Goal: Task Accomplishment & Management: Use online tool/utility

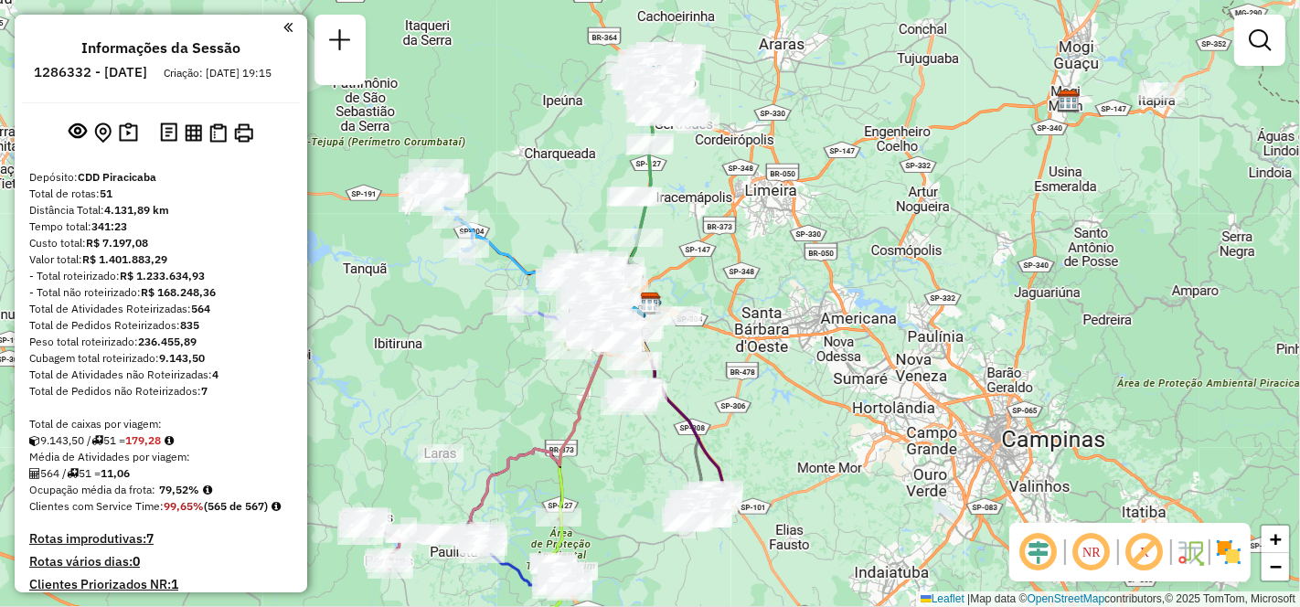
scroll to position [507, 0]
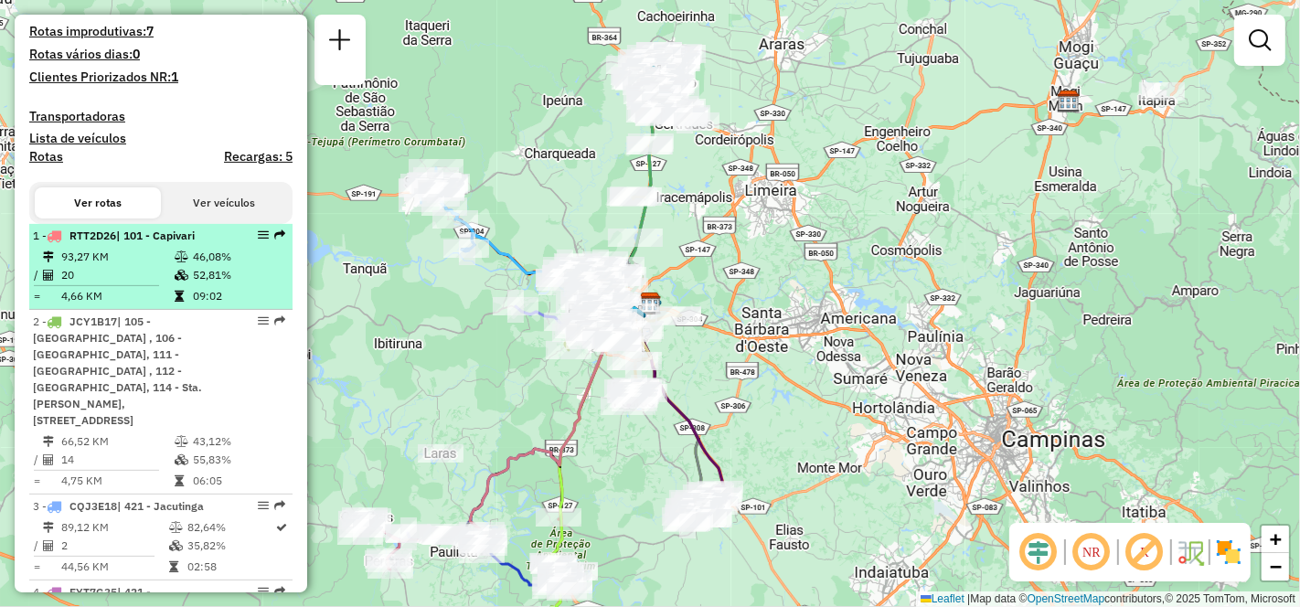
select select "**********"
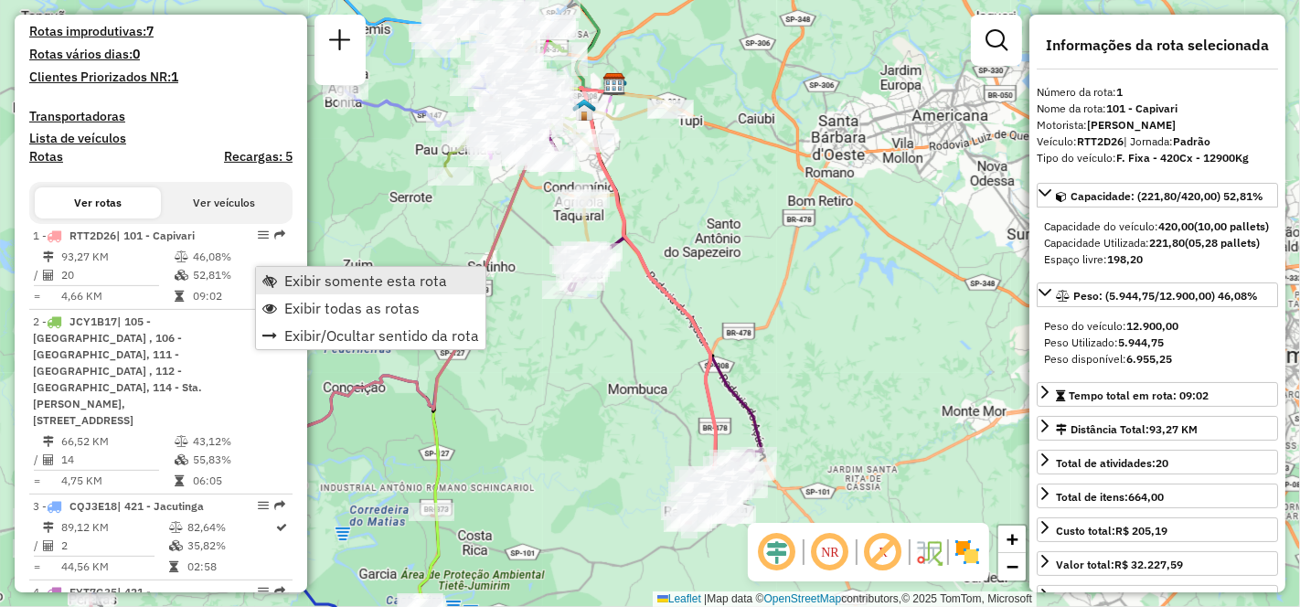
click at [351, 282] on span "Exibir somente esta rota" at bounding box center [365, 280] width 163 height 15
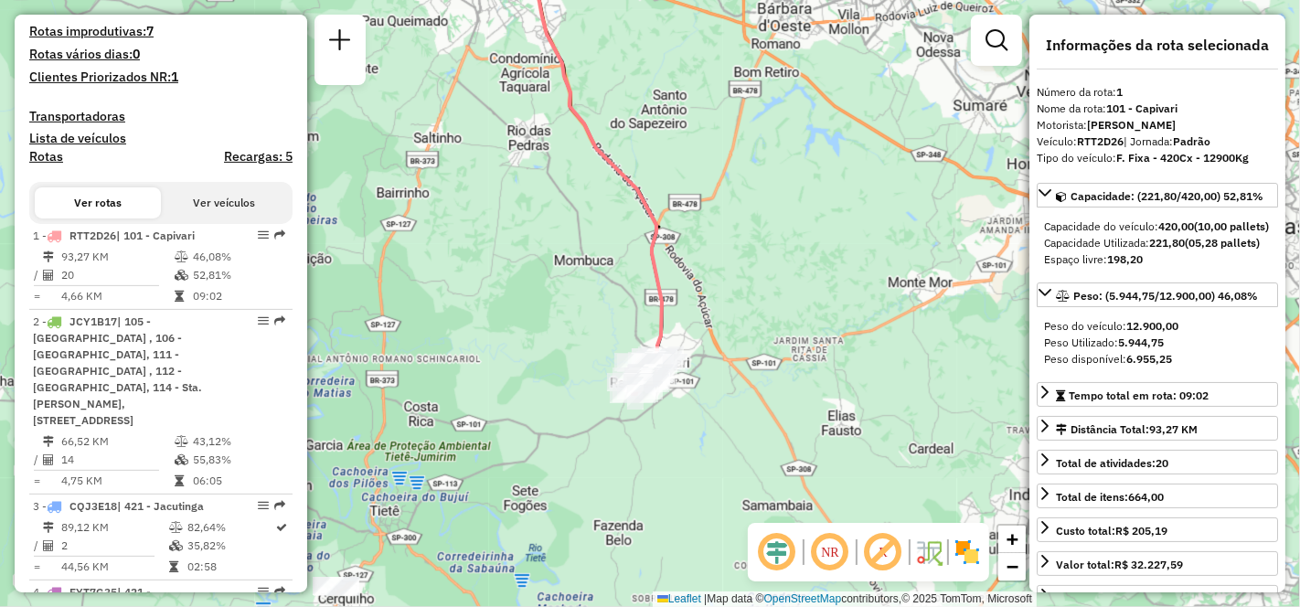
drag, startPoint x: 677, startPoint y: 405, endPoint x: 624, endPoint y: 276, distance: 139.7
click at [624, 276] on div "Janela de atendimento Grade de atendimento Capacidade Transportadoras Veículos …" at bounding box center [650, 303] width 1300 height 607
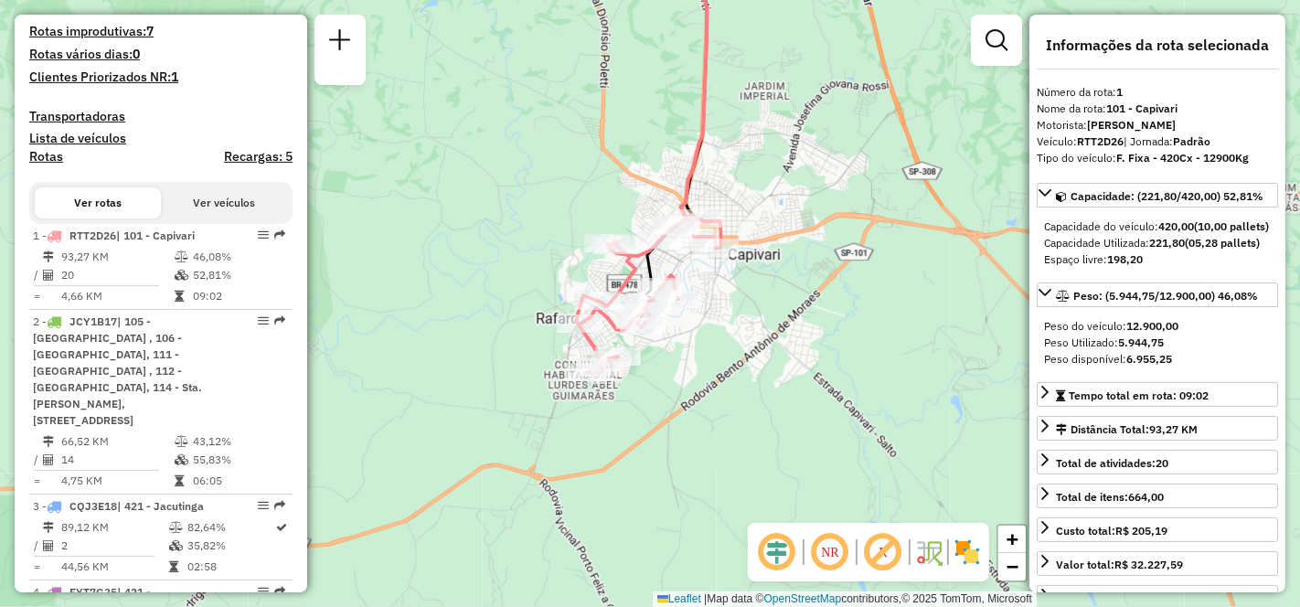
drag, startPoint x: 615, startPoint y: 336, endPoint x: 647, endPoint y: 364, distance: 42.7
click at [723, 394] on div "Janela de atendimento Grade de atendimento Capacidade Transportadoras Veículos …" at bounding box center [650, 303] width 1300 height 607
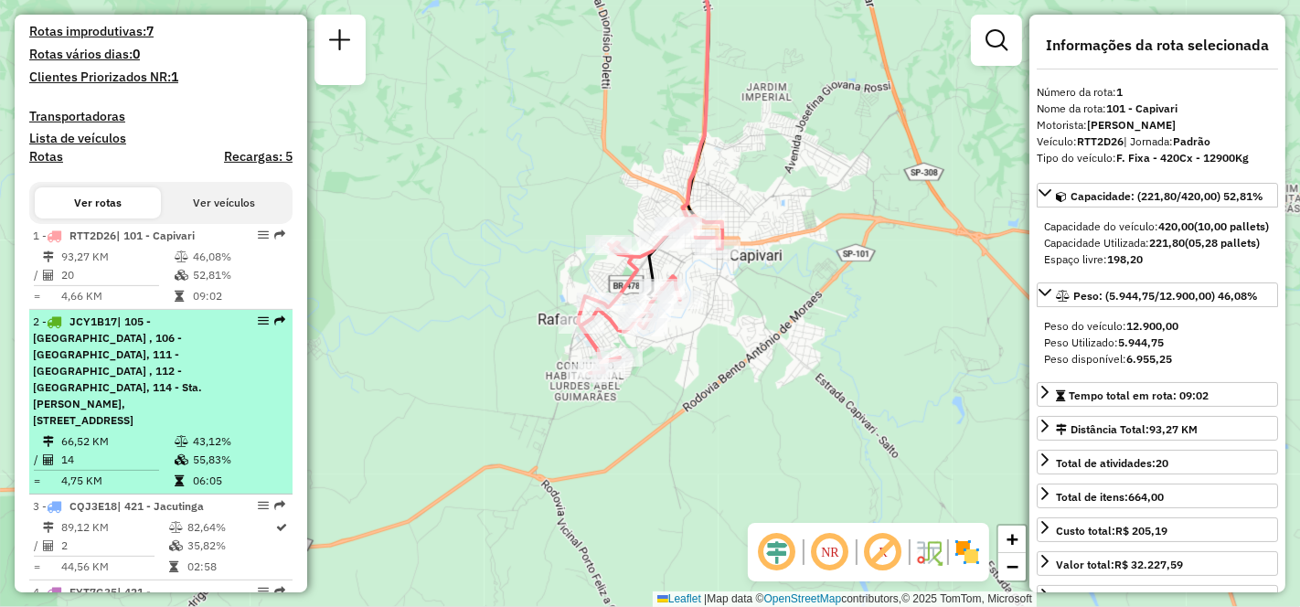
click at [127, 409] on div "2 - JCY1B17 | 105 - Paulista , 106 - Castelinho, 111 - [GEOGRAPHIC_DATA] , 112 …" at bounding box center [130, 371] width 194 height 115
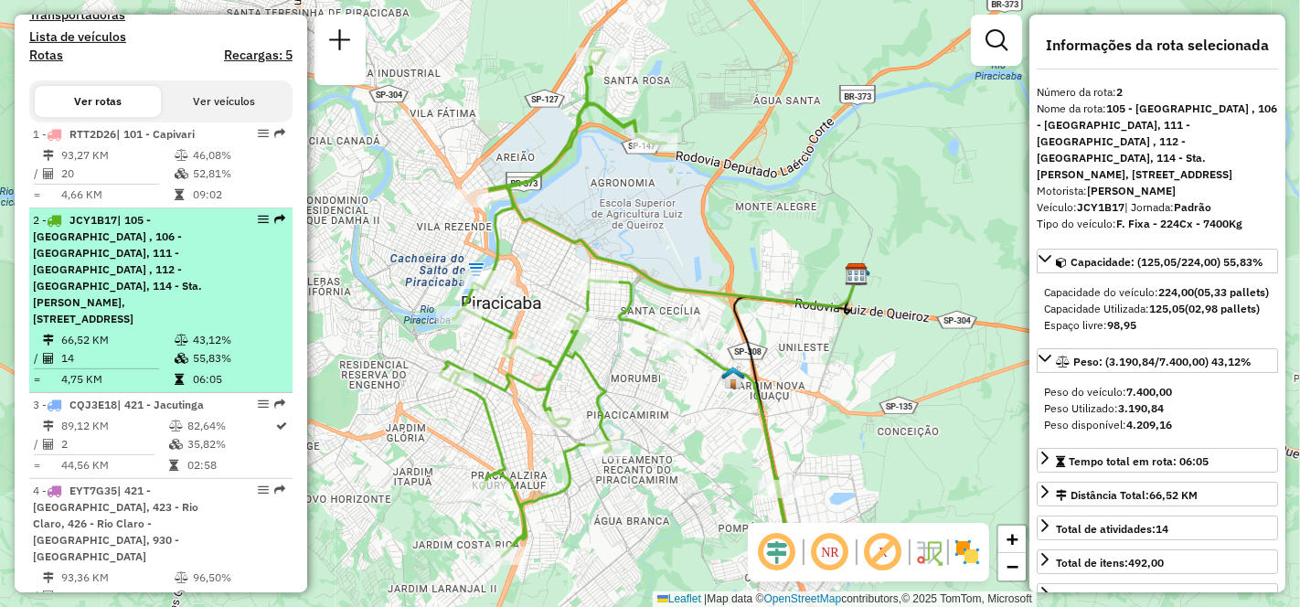
scroll to position [710, 0]
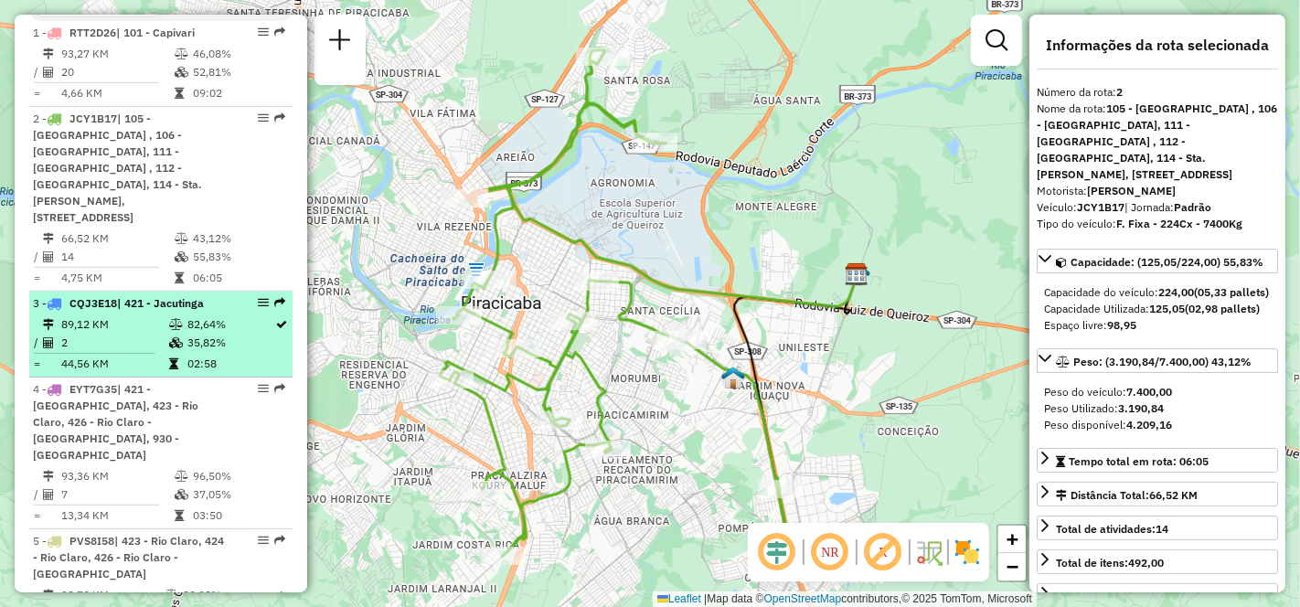
click at [101, 333] on td "89,12 KM" at bounding box center [114, 324] width 108 height 18
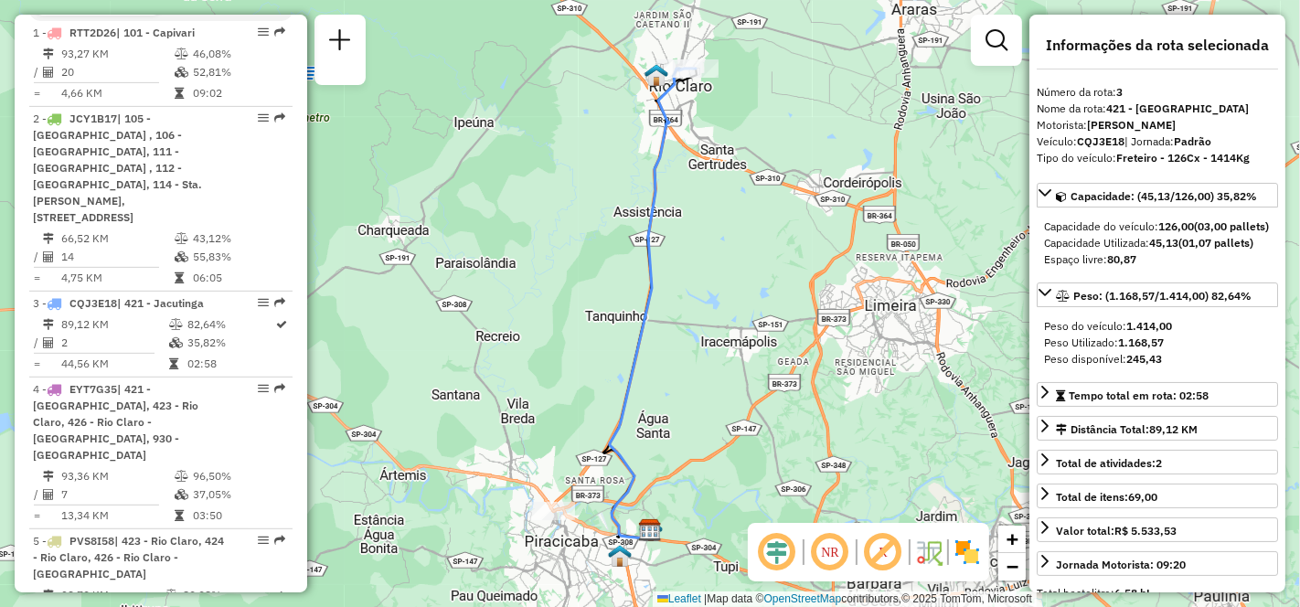
click at [827, 544] on em at bounding box center [830, 552] width 44 height 44
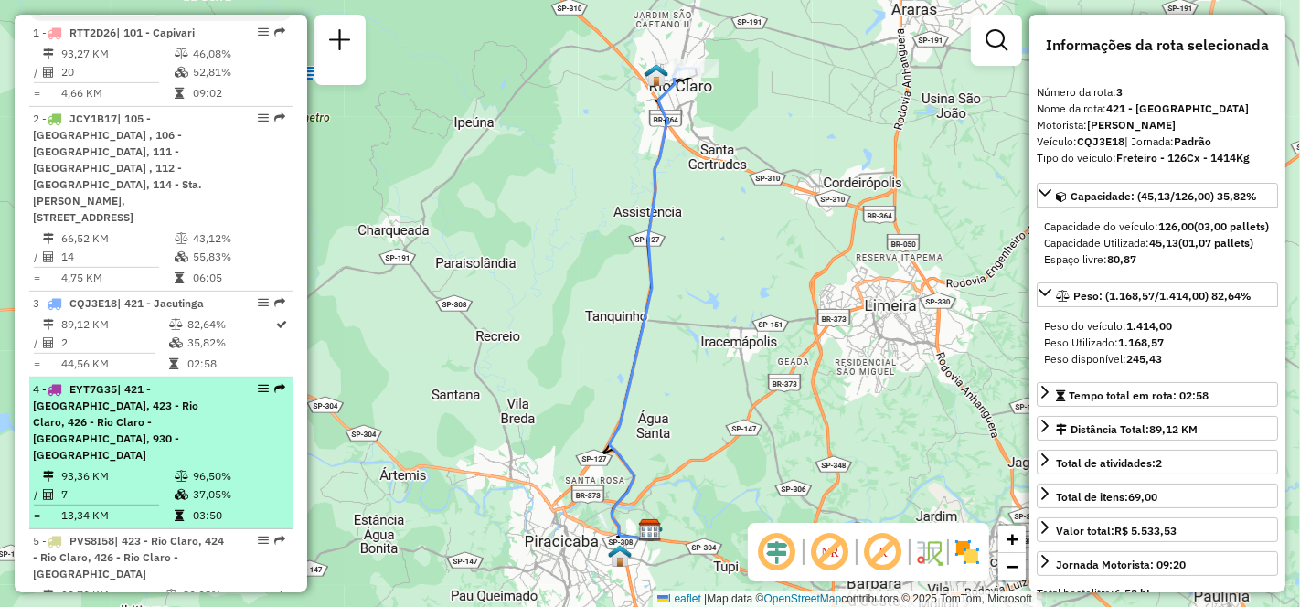
click at [120, 467] on td "93,36 KM" at bounding box center [116, 476] width 113 height 18
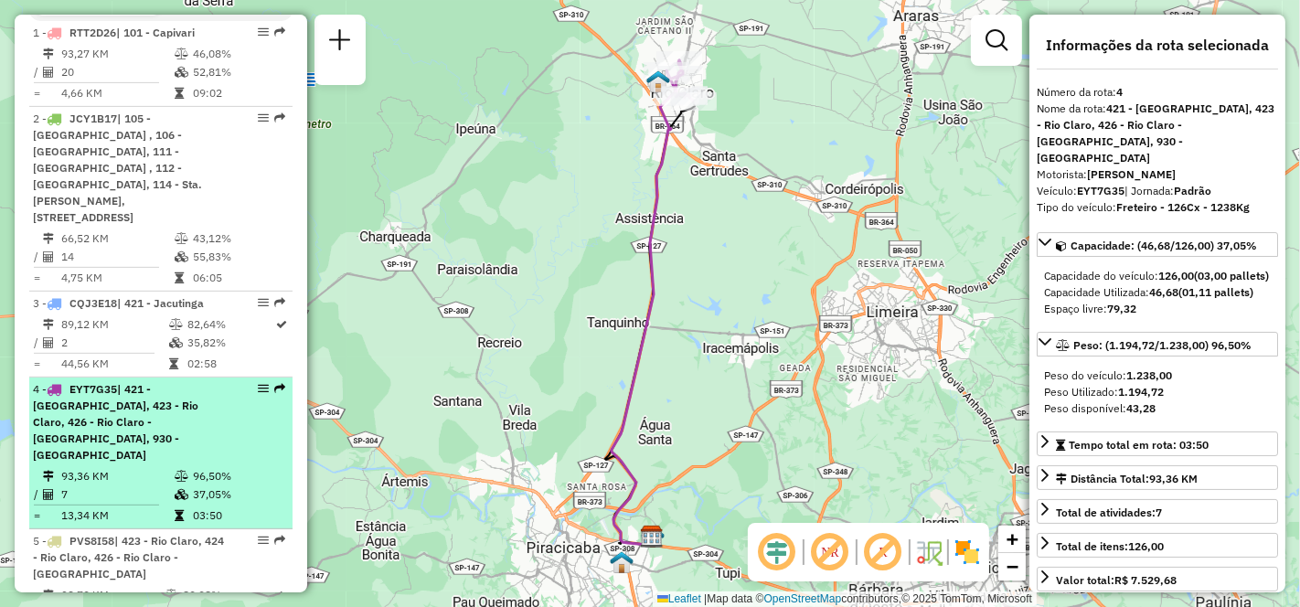
scroll to position [812, 0]
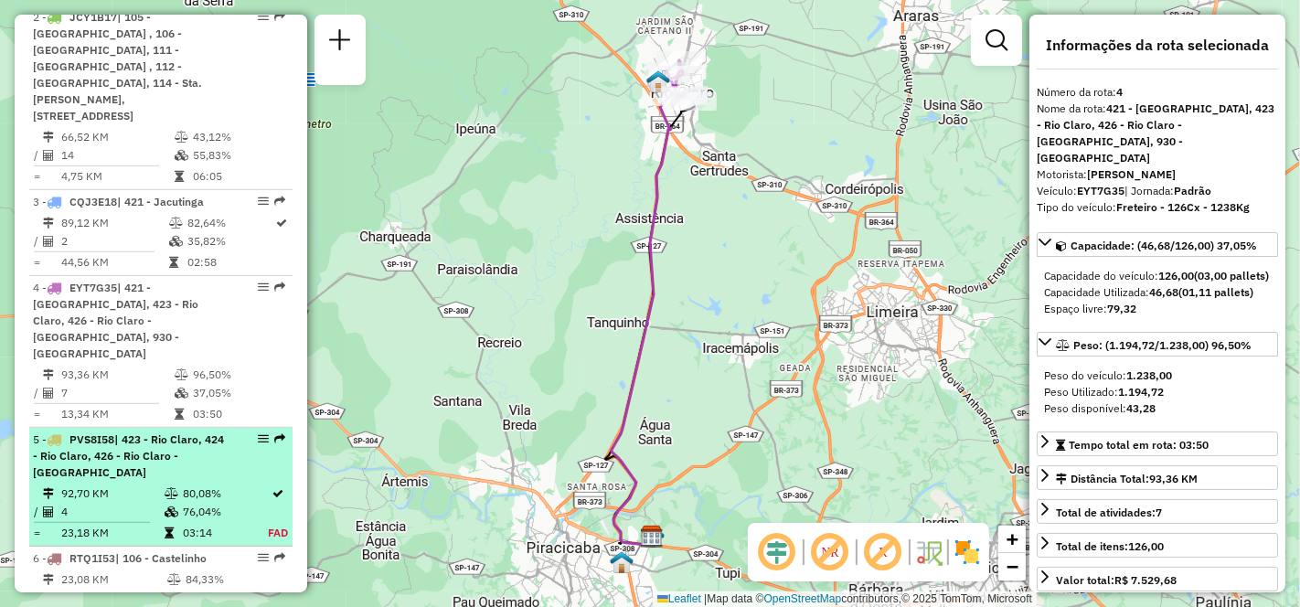
click at [133, 458] on div "5 - PVS8I58 | 423 - [GEOGRAPHIC_DATA], 424 - [GEOGRAPHIC_DATA], 426 - Rio Claro…" at bounding box center [130, 456] width 194 height 49
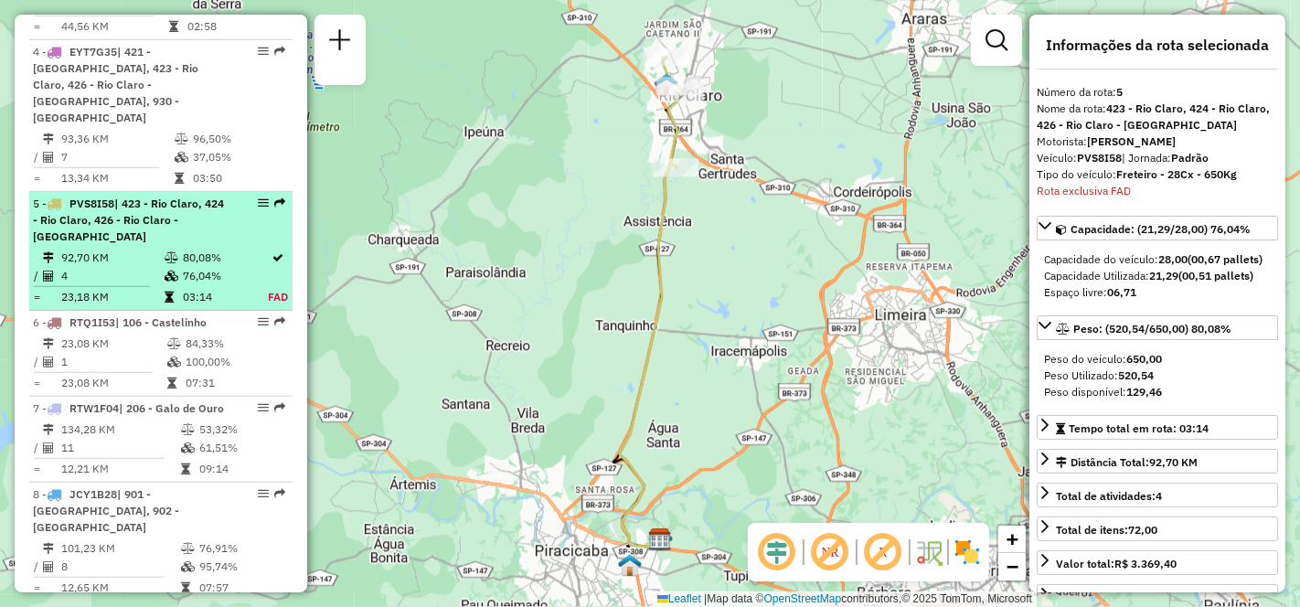
scroll to position [1207, 0]
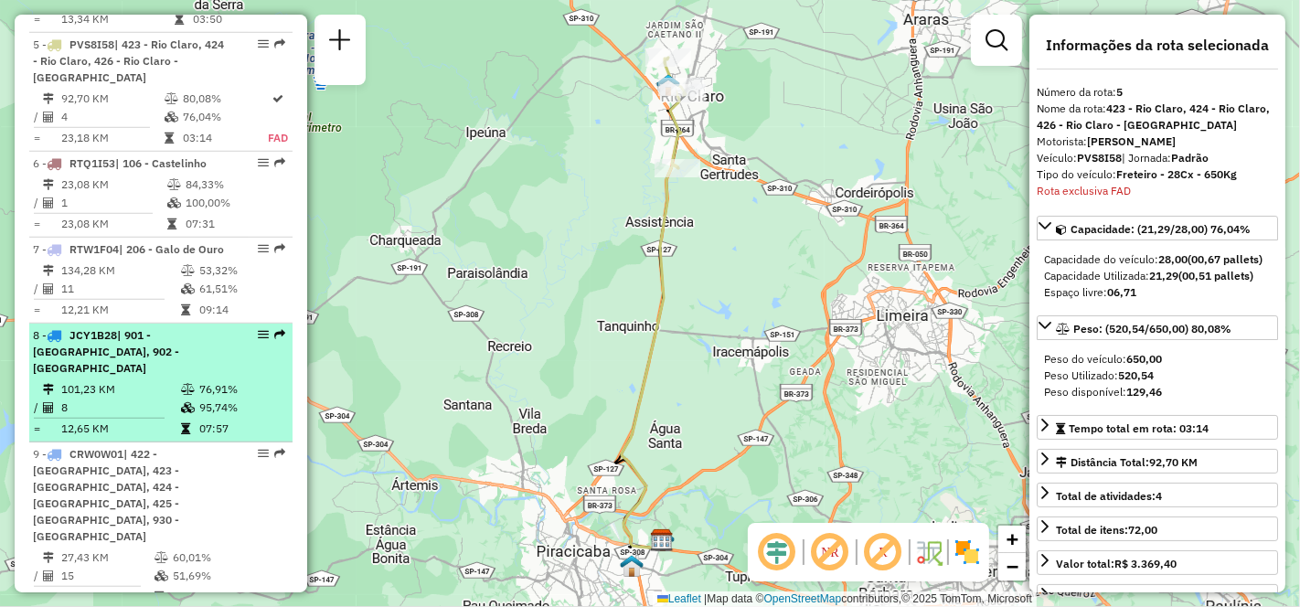
click at [124, 380] on td "101,23 KM" at bounding box center [120, 389] width 120 height 18
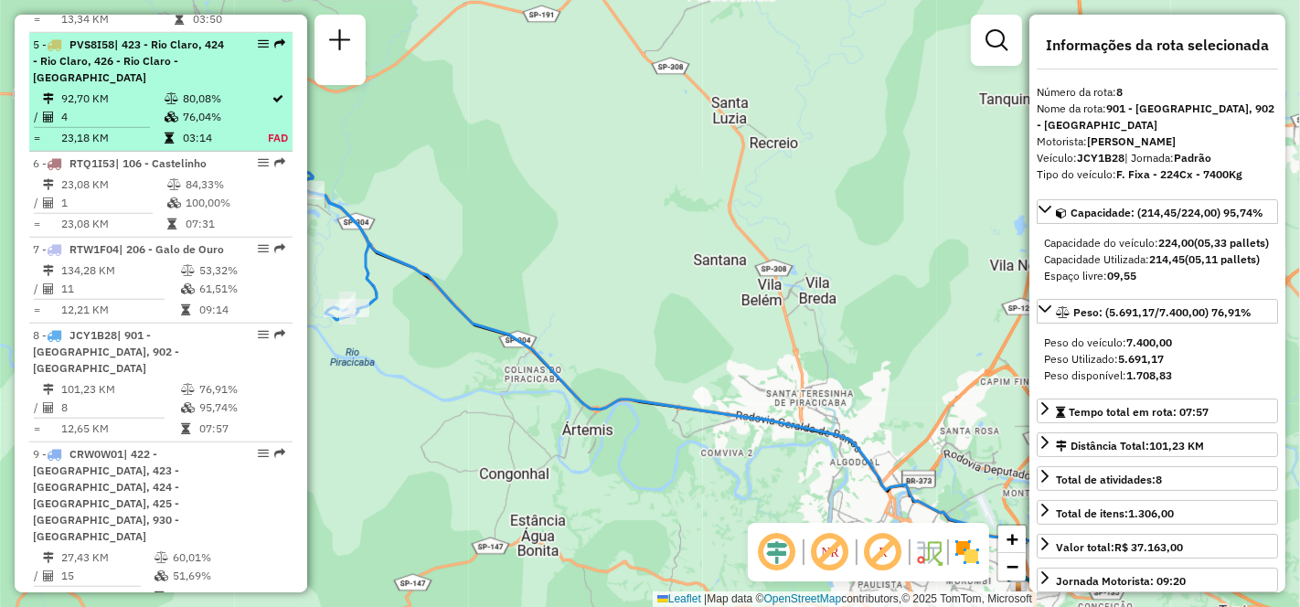
click at [127, 53] on div "5 - PVS8I58 | 423 - [GEOGRAPHIC_DATA], 424 - [GEOGRAPHIC_DATA], 426 - Rio Claro…" at bounding box center [130, 61] width 194 height 49
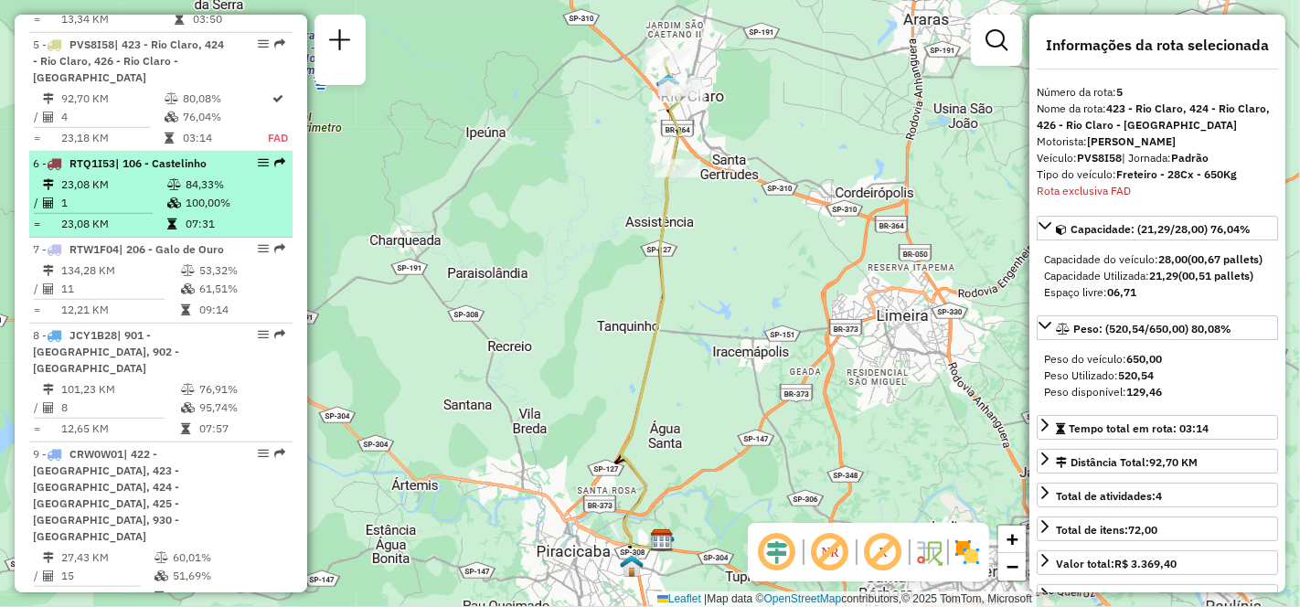
click at [110, 176] on td "23,08 KM" at bounding box center [113, 185] width 106 height 18
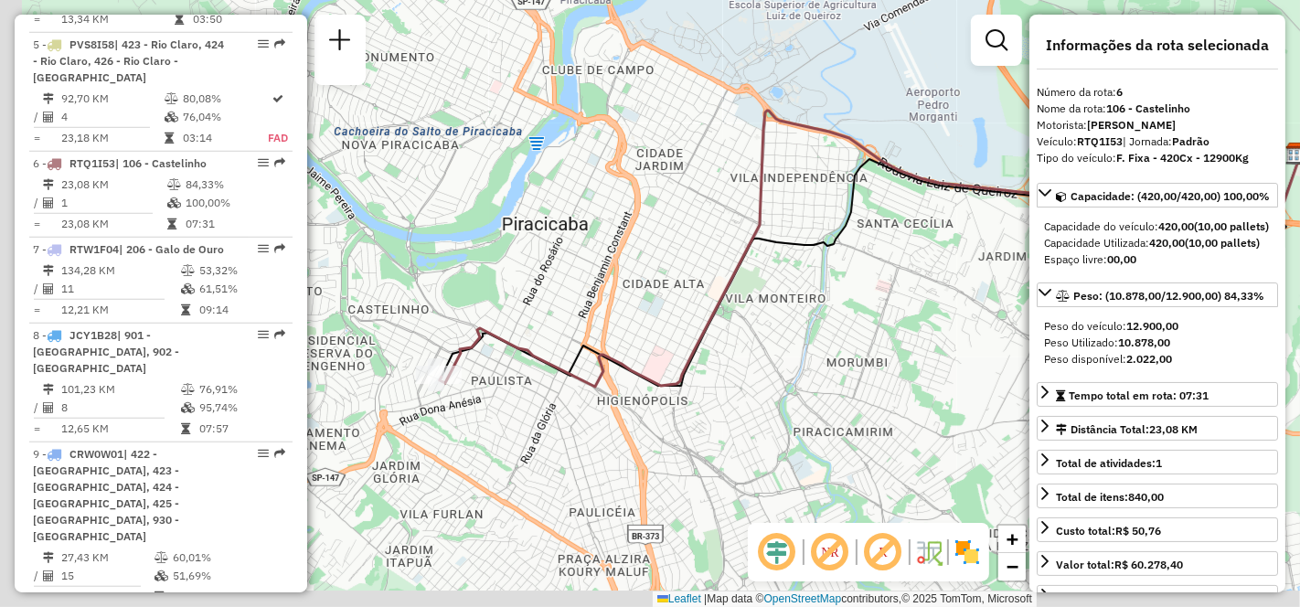
drag, startPoint x: 559, startPoint y: 335, endPoint x: 762, endPoint y: 296, distance: 206.6
click at [762, 296] on icon at bounding box center [870, 249] width 861 height 276
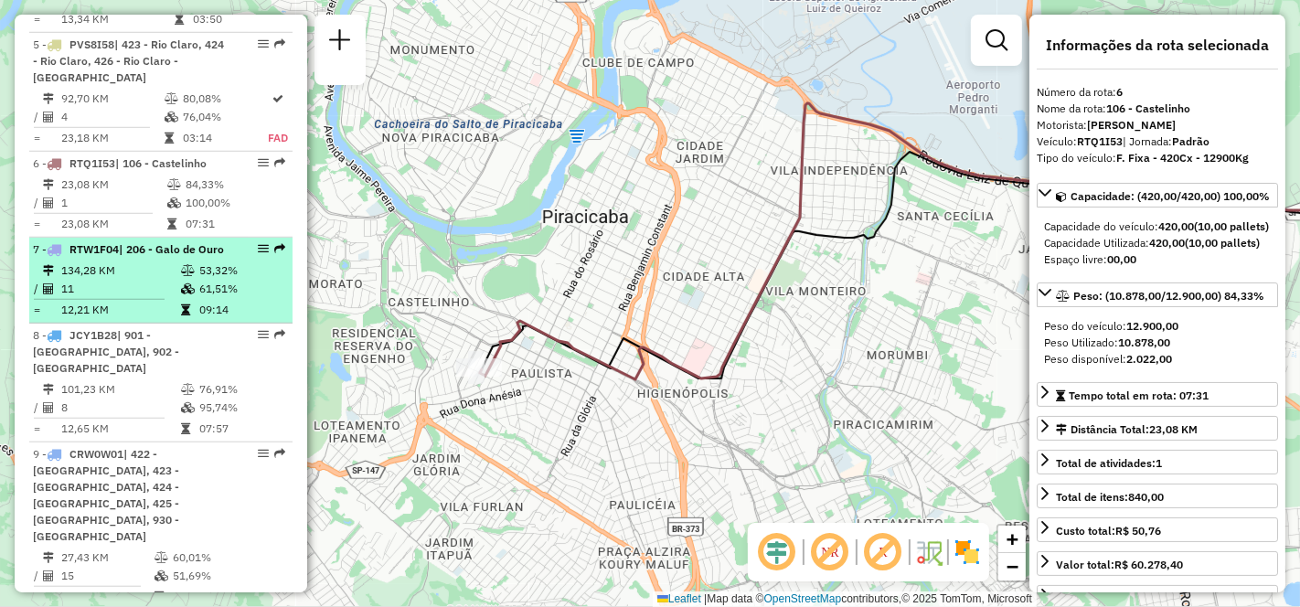
click at [112, 271] on td "134,28 KM" at bounding box center [120, 270] width 120 height 18
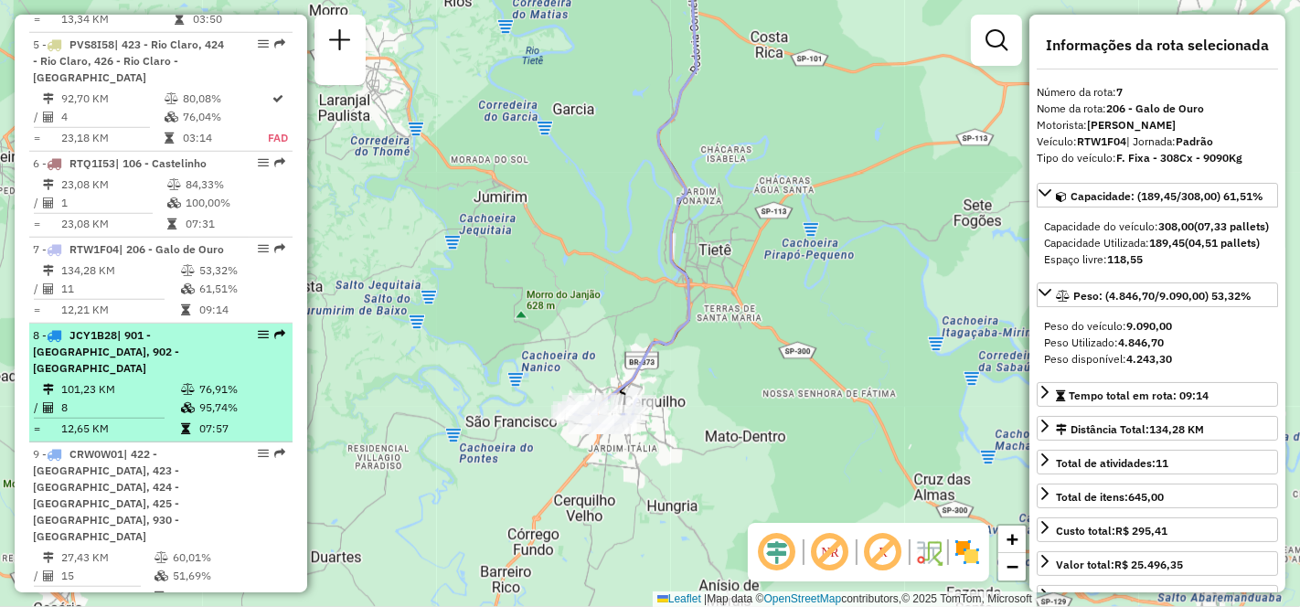
click at [132, 380] on td "101,23 KM" at bounding box center [120, 389] width 120 height 18
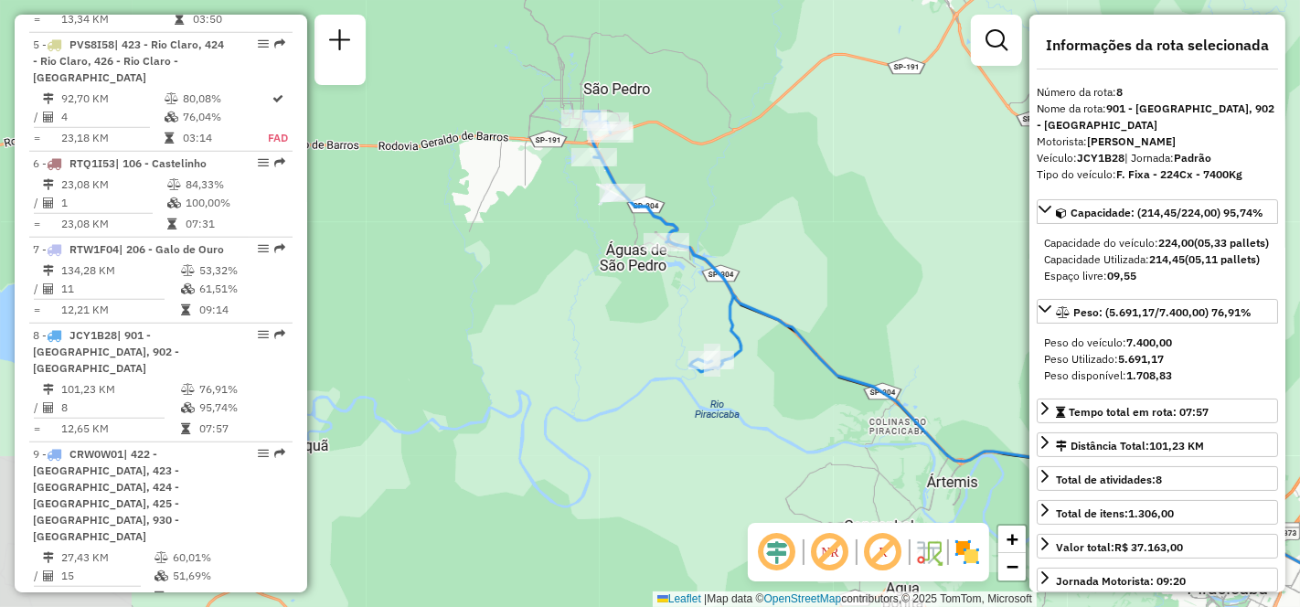
drag, startPoint x: 484, startPoint y: 388, endPoint x: 853, endPoint y: 445, distance: 373.8
click at [853, 445] on div "Janela de atendimento Grade de atendimento Capacidade Transportadoras Veículos …" at bounding box center [650, 303] width 1300 height 607
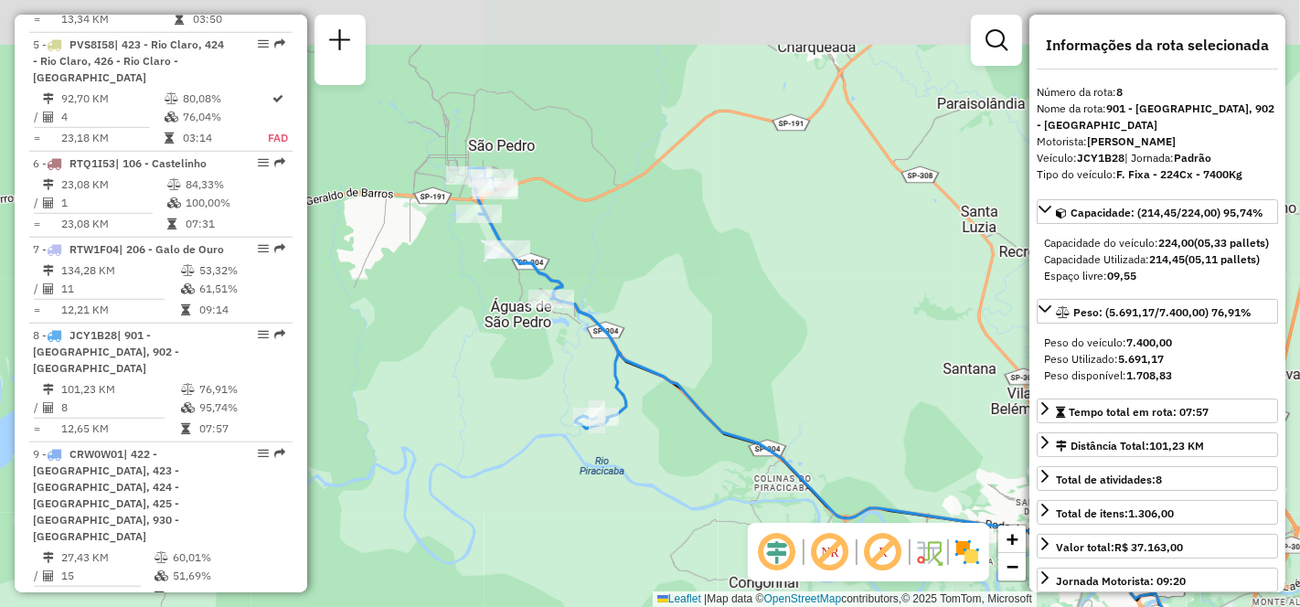
drag, startPoint x: 697, startPoint y: 398, endPoint x: 582, endPoint y: 445, distance: 123.8
click at [582, 445] on div "Janela de atendimento Grade de atendimento Capacidade Transportadoras Veículos …" at bounding box center [650, 303] width 1300 height 607
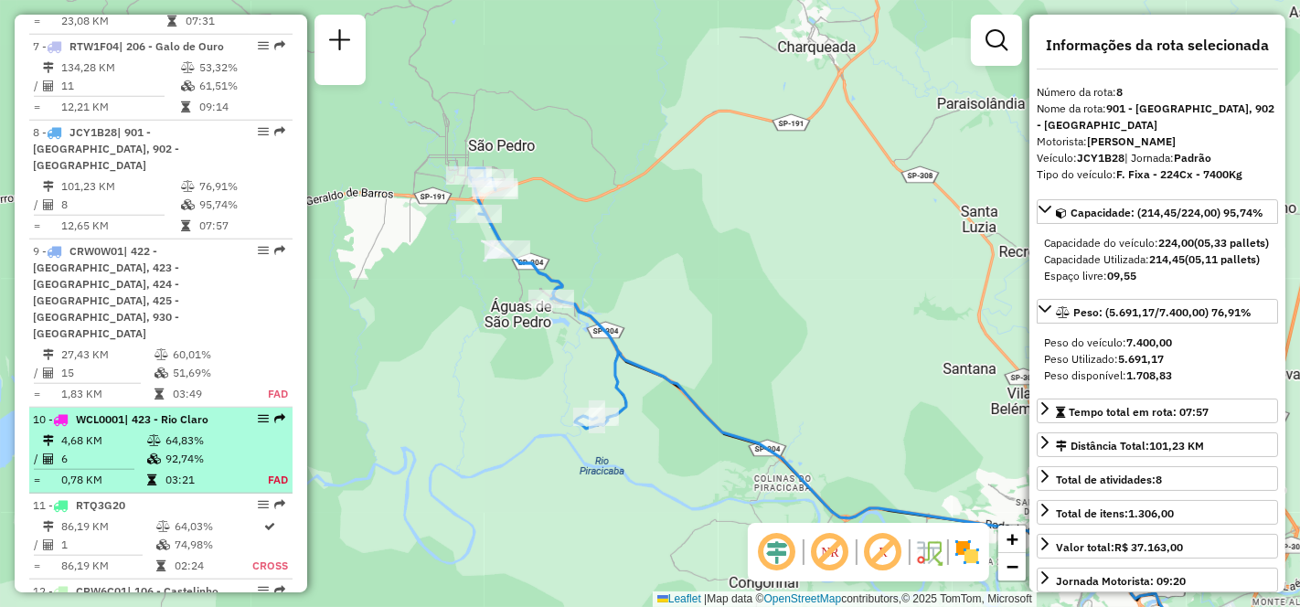
scroll to position [1511, 0]
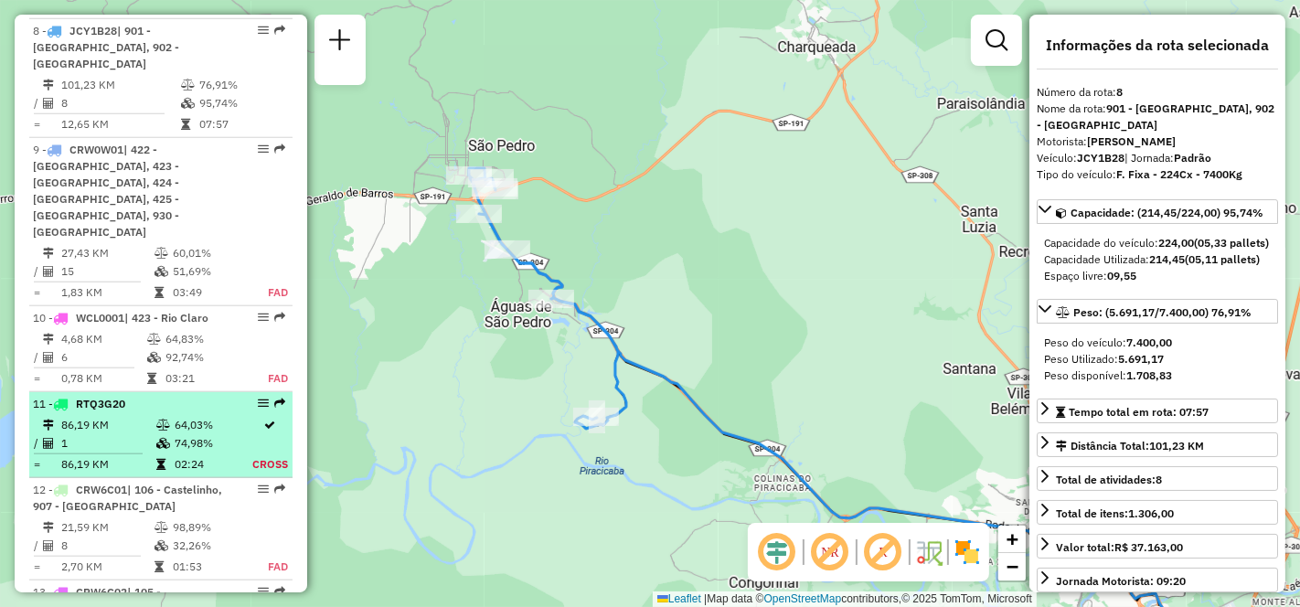
click at [133, 416] on td "86,19 KM" at bounding box center [107, 425] width 95 height 18
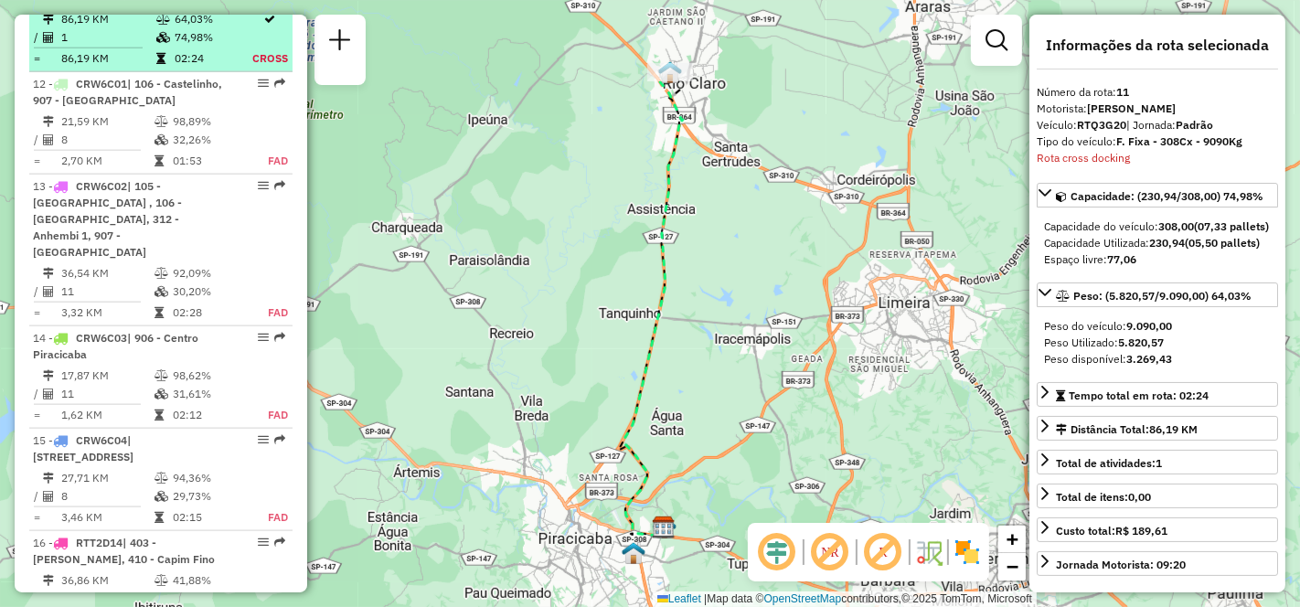
scroll to position [1816, 0]
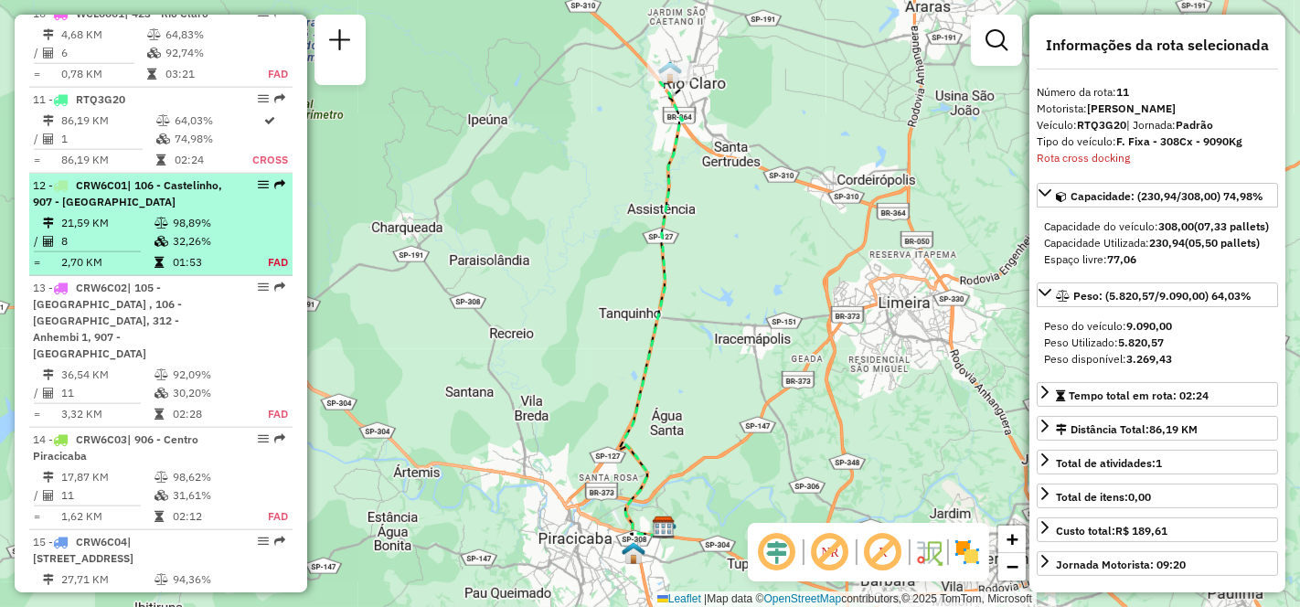
click at [126, 214] on td "21,59 KM" at bounding box center [106, 223] width 93 height 18
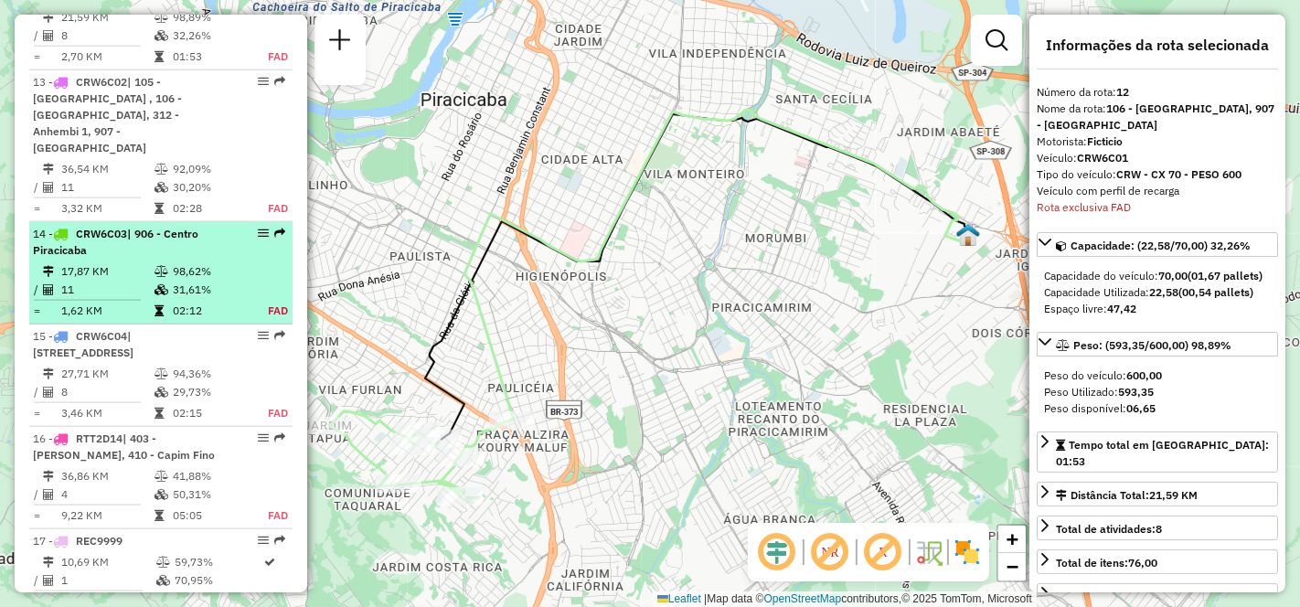
scroll to position [2123, 0]
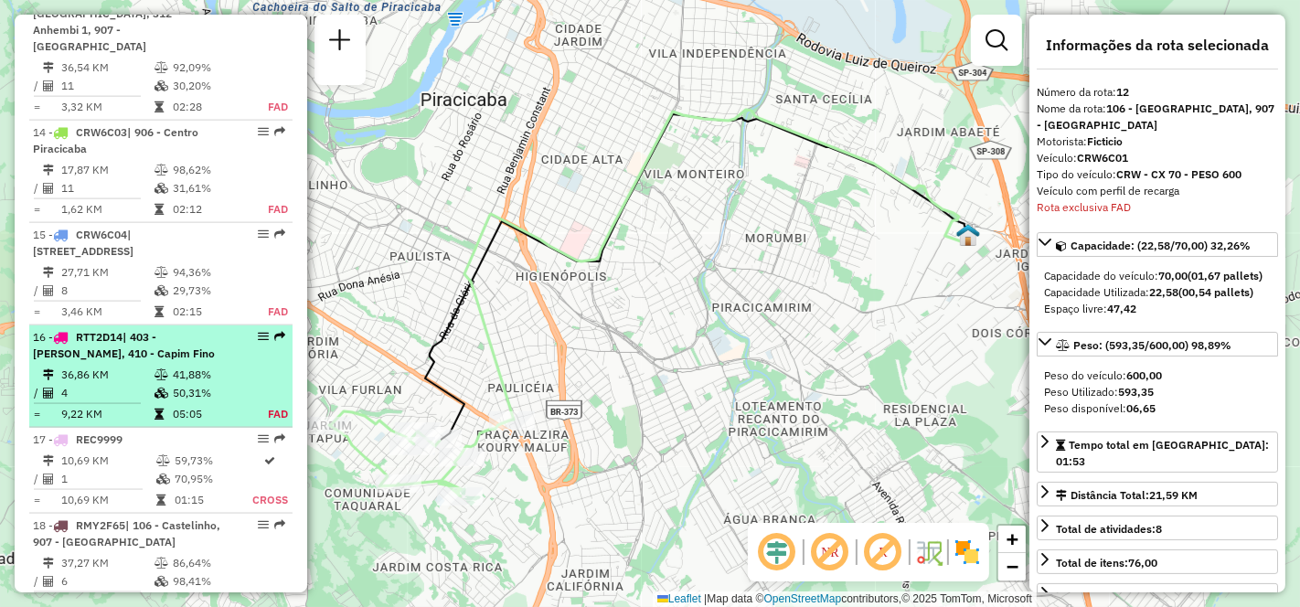
click at [122, 384] on td "4" at bounding box center [106, 393] width 93 height 18
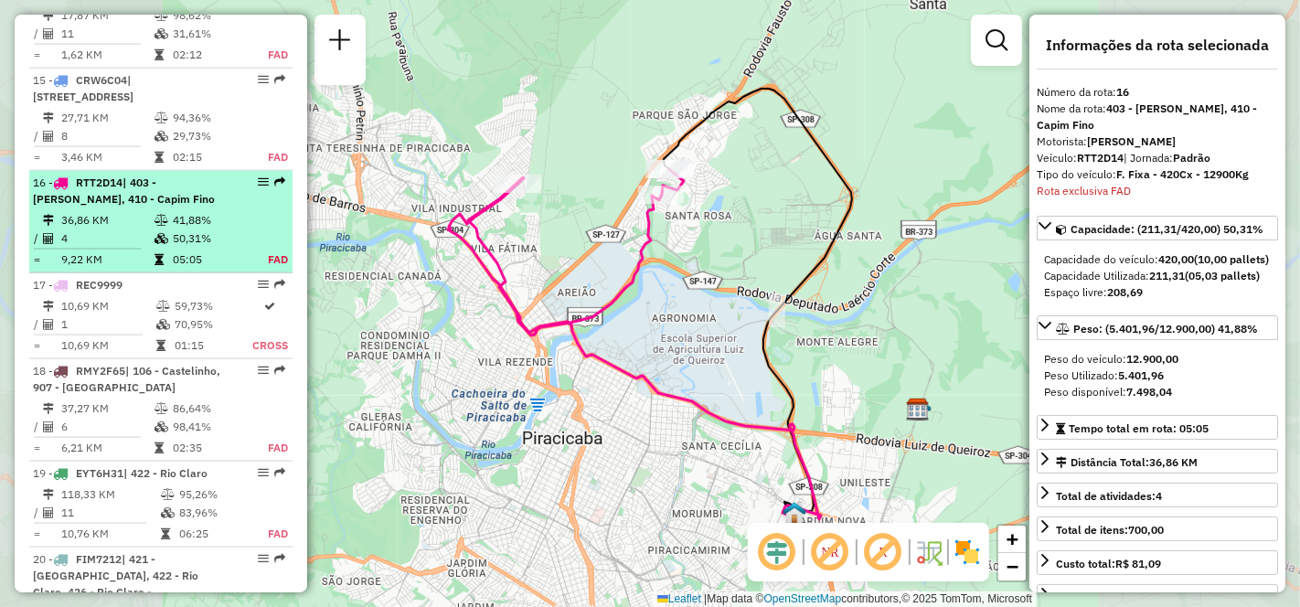
scroll to position [2379, 0]
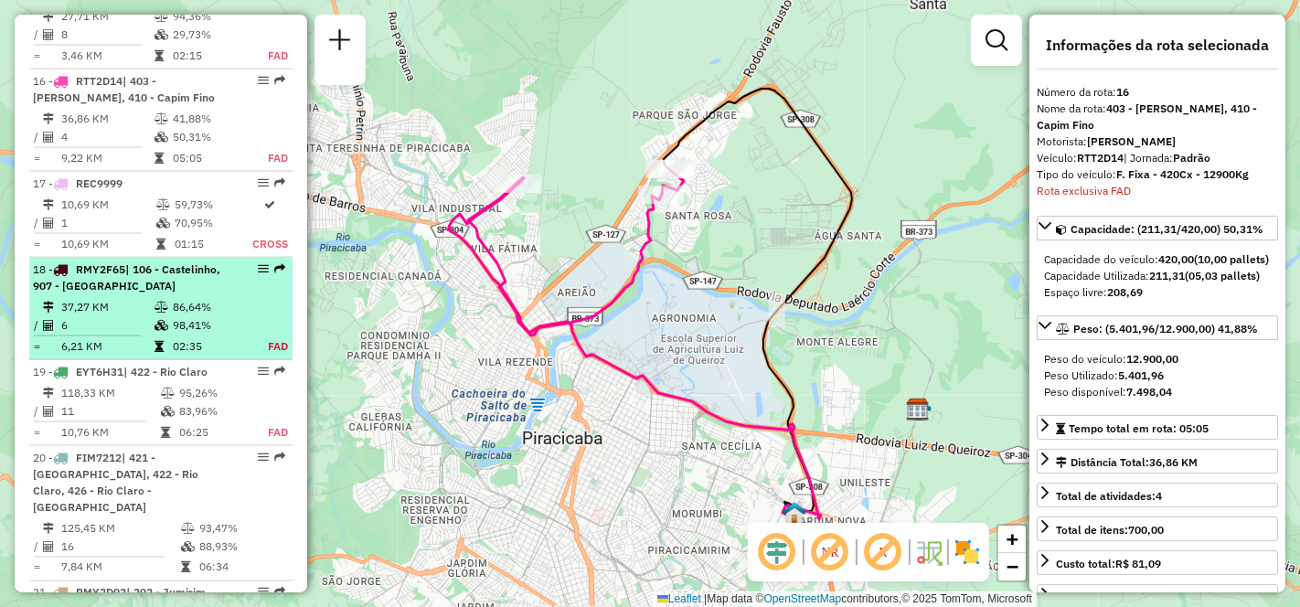
click at [107, 298] on td "37,27 KM" at bounding box center [106, 307] width 93 height 18
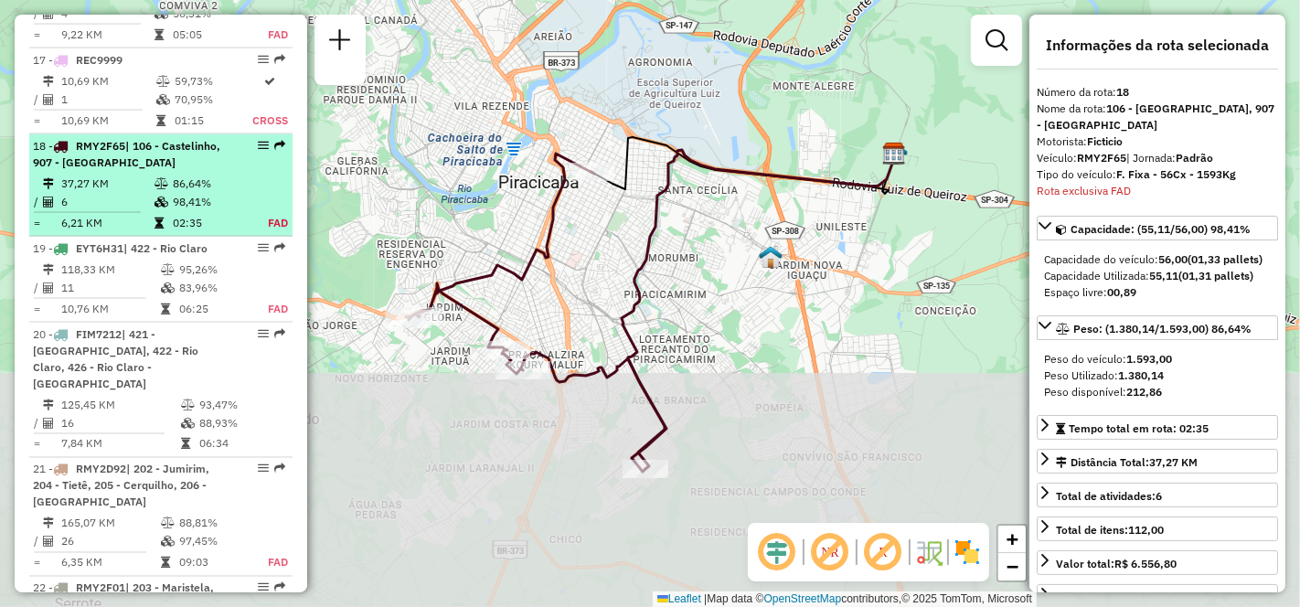
scroll to position [2565, 0]
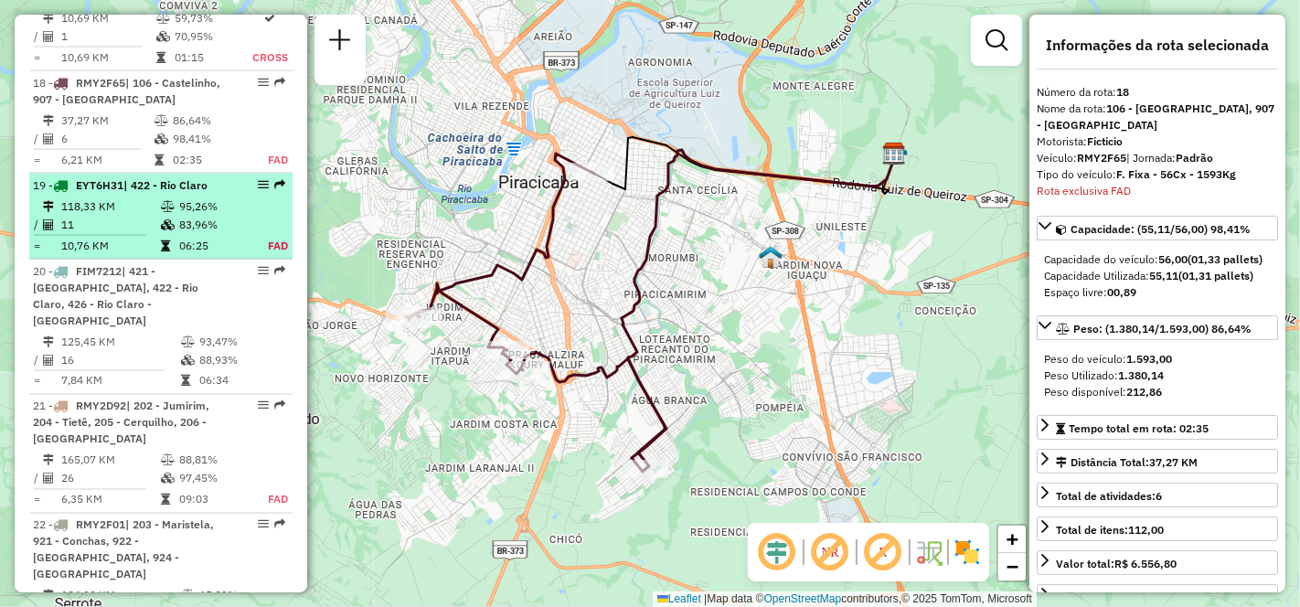
click at [110, 216] on td "11" at bounding box center [110, 225] width 100 height 18
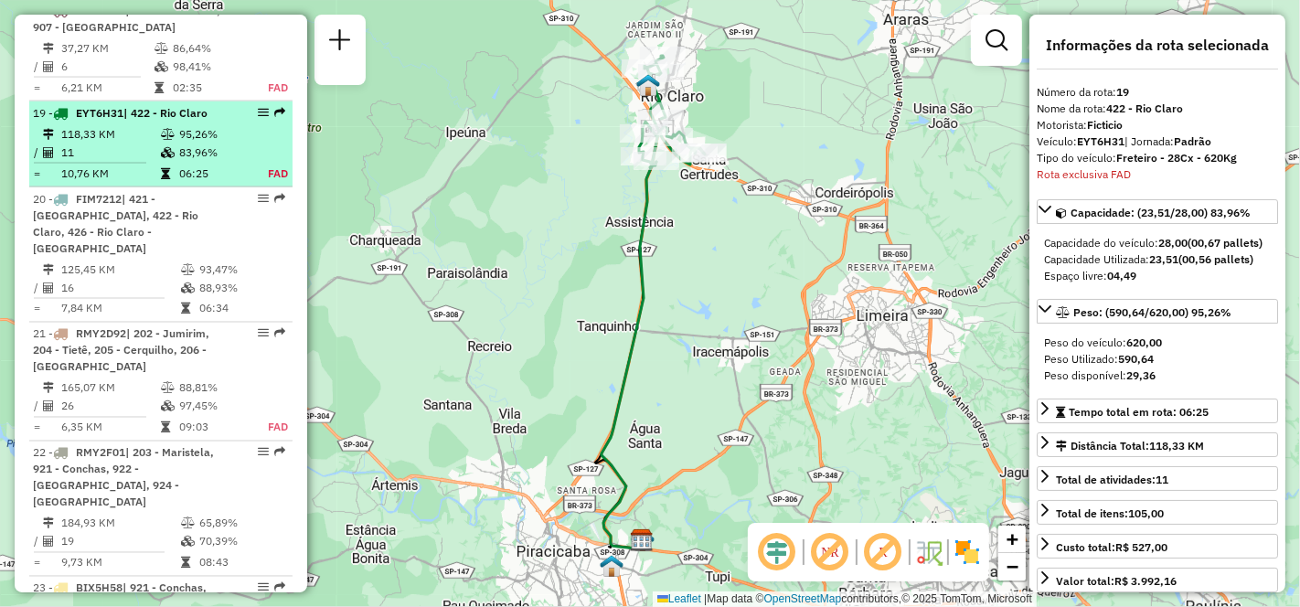
scroll to position [2669, 0]
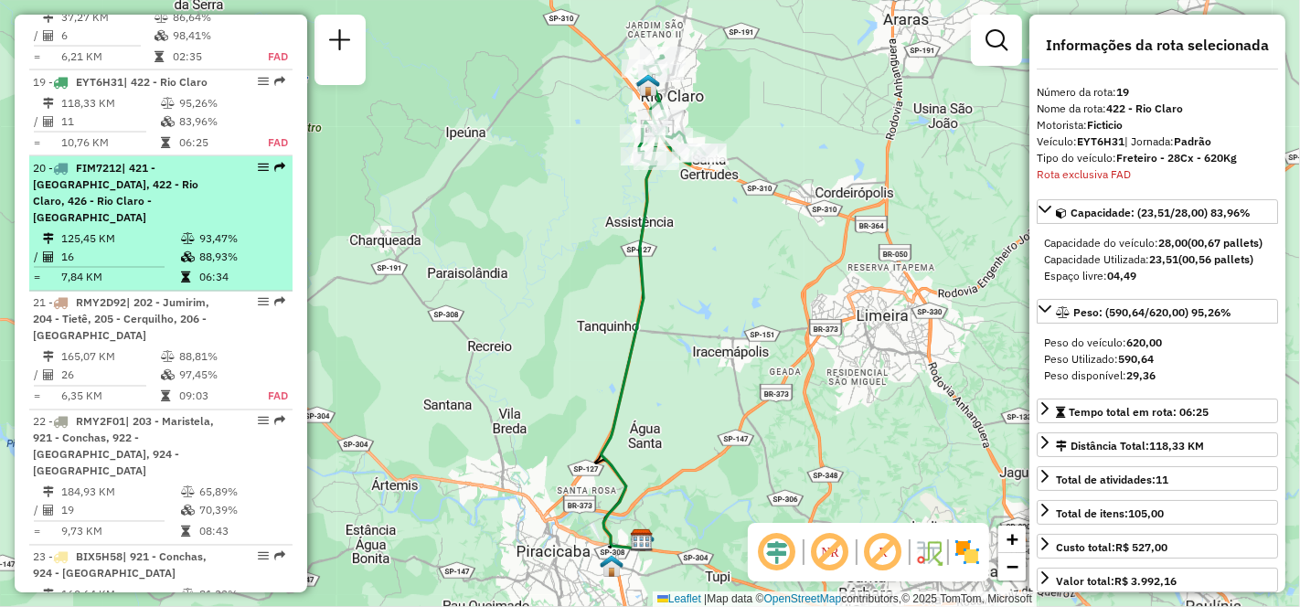
click at [107, 229] on td "125,45 KM" at bounding box center [120, 238] width 120 height 18
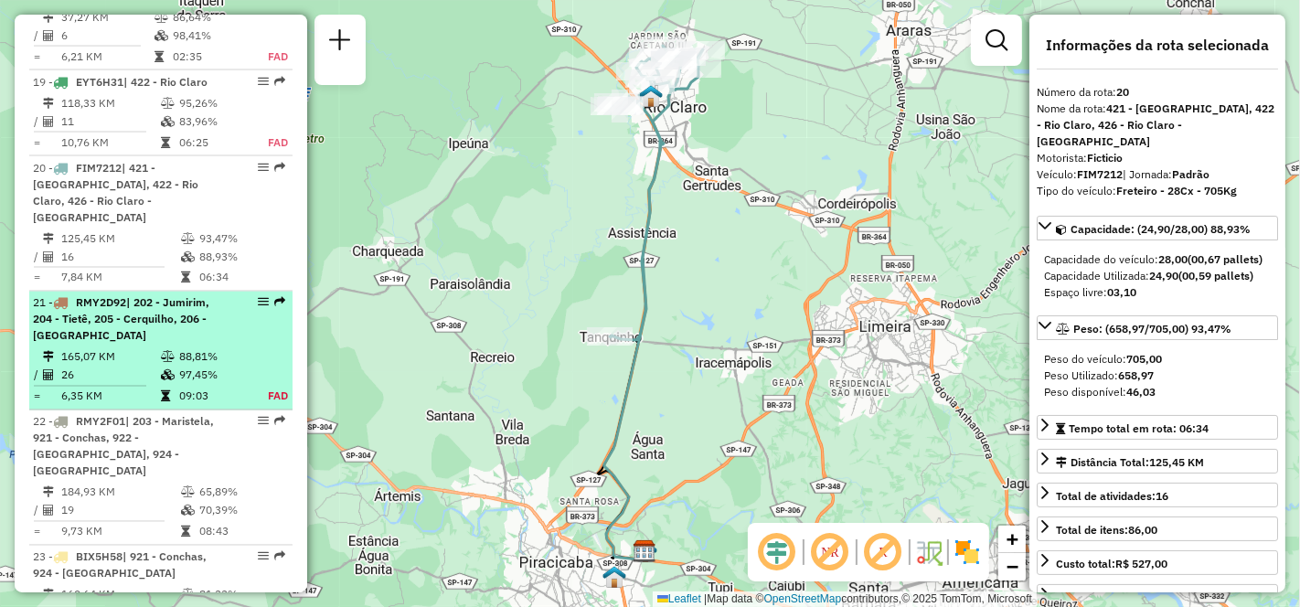
click at [113, 348] on td "165,07 KM" at bounding box center [110, 357] width 100 height 18
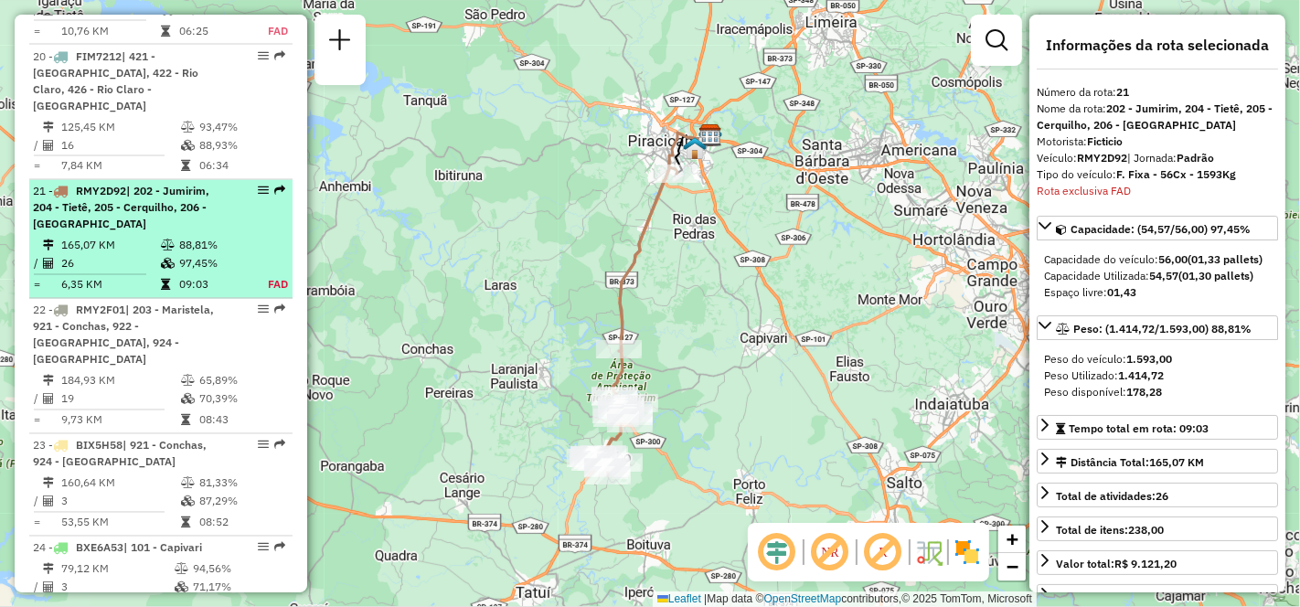
scroll to position [2872, 0]
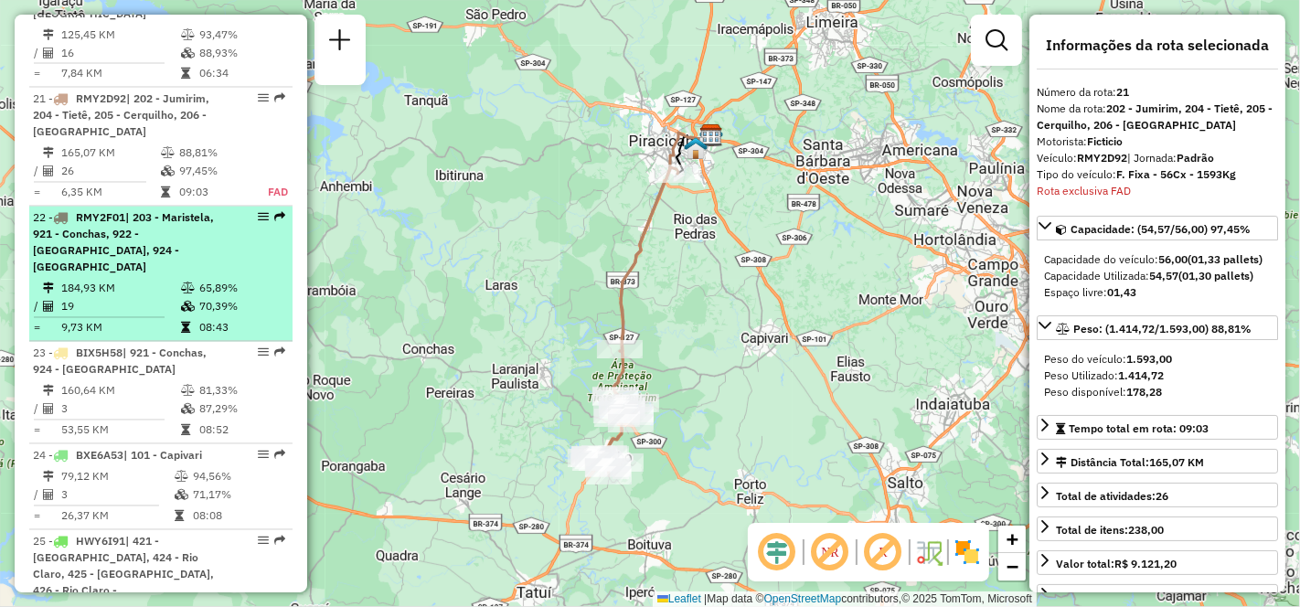
click at [149, 280] on td "184,93 KM" at bounding box center [120, 289] width 120 height 18
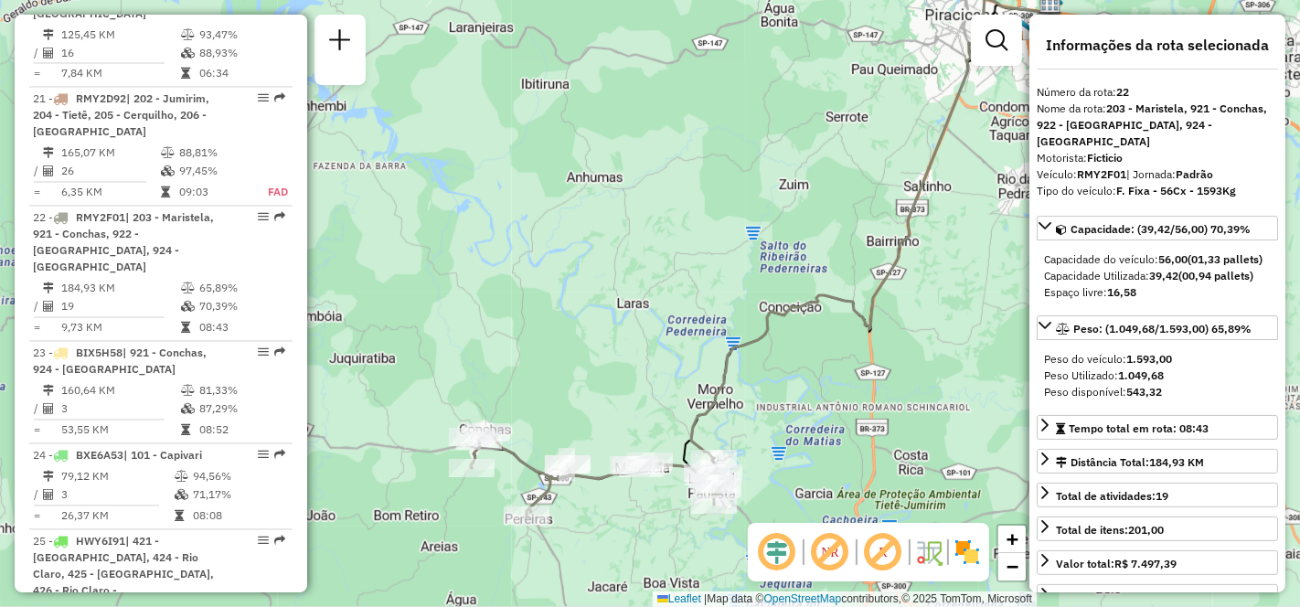
drag, startPoint x: 410, startPoint y: 336, endPoint x: 522, endPoint y: 289, distance: 121.7
click at [522, 289] on div "Janela de atendimento Grade de atendimento Capacidade Transportadoras Veículos …" at bounding box center [650, 303] width 1300 height 607
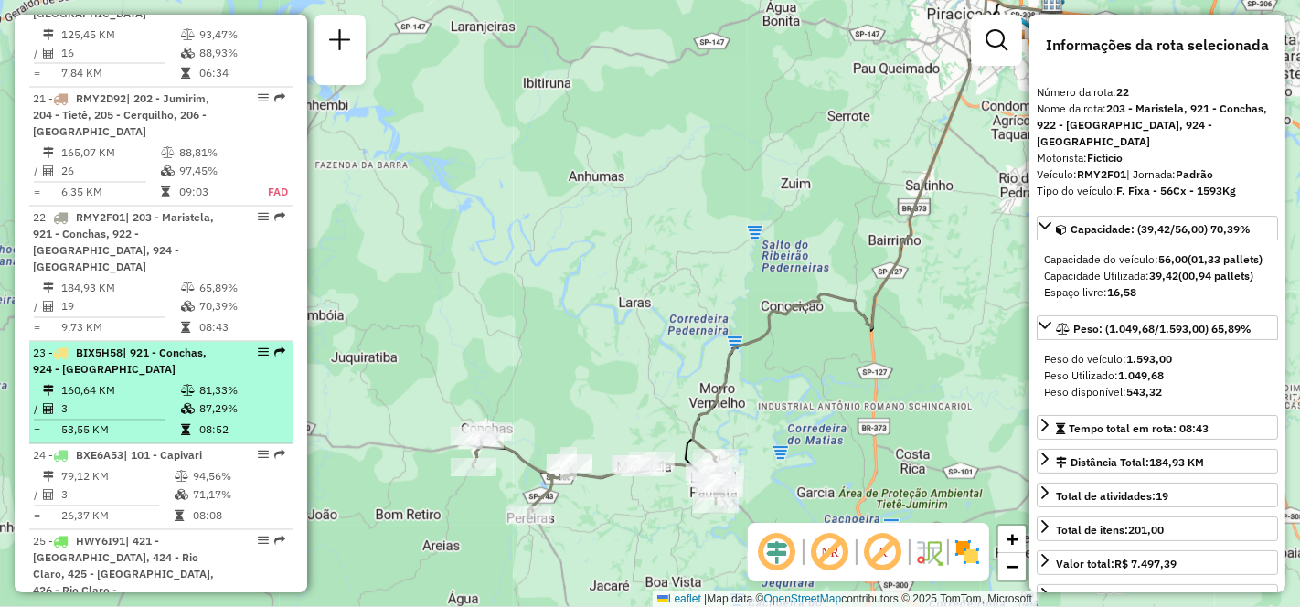
click at [123, 400] on td "3" at bounding box center [120, 409] width 120 height 18
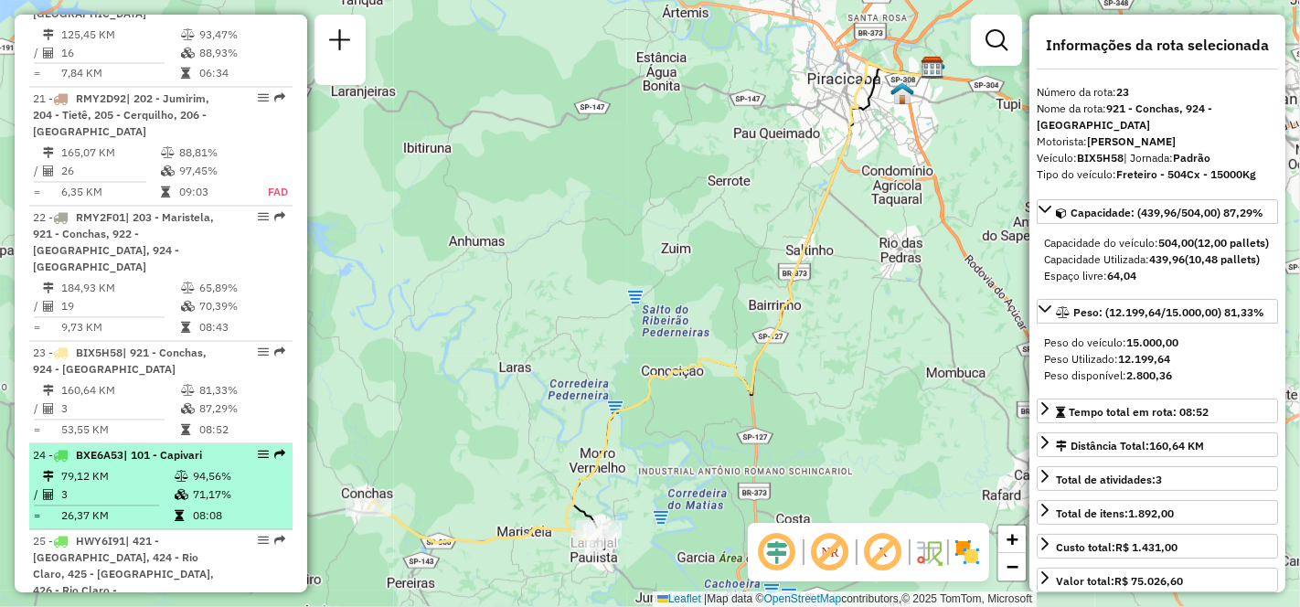
click at [117, 505] on td at bounding box center [103, 506] width 141 height 3
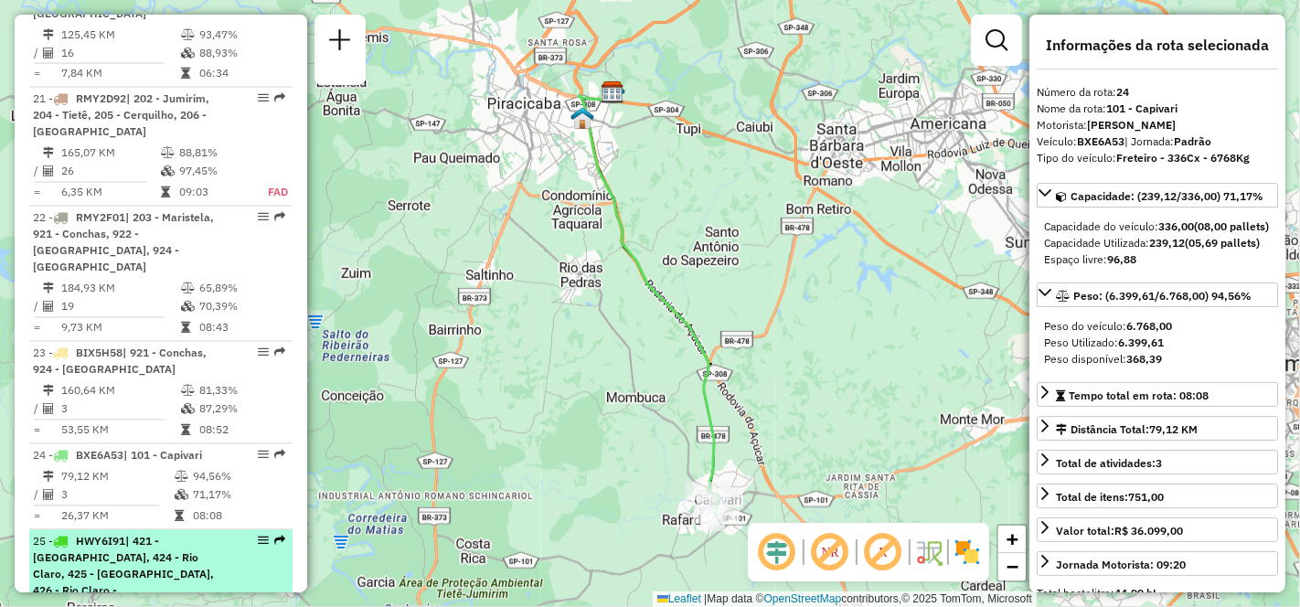
click at [123, 535] on span "| 421 - [GEOGRAPHIC_DATA], 424 - Rio Claro, 425 - [GEOGRAPHIC_DATA], 426 - Rio …" at bounding box center [123, 575] width 181 height 80
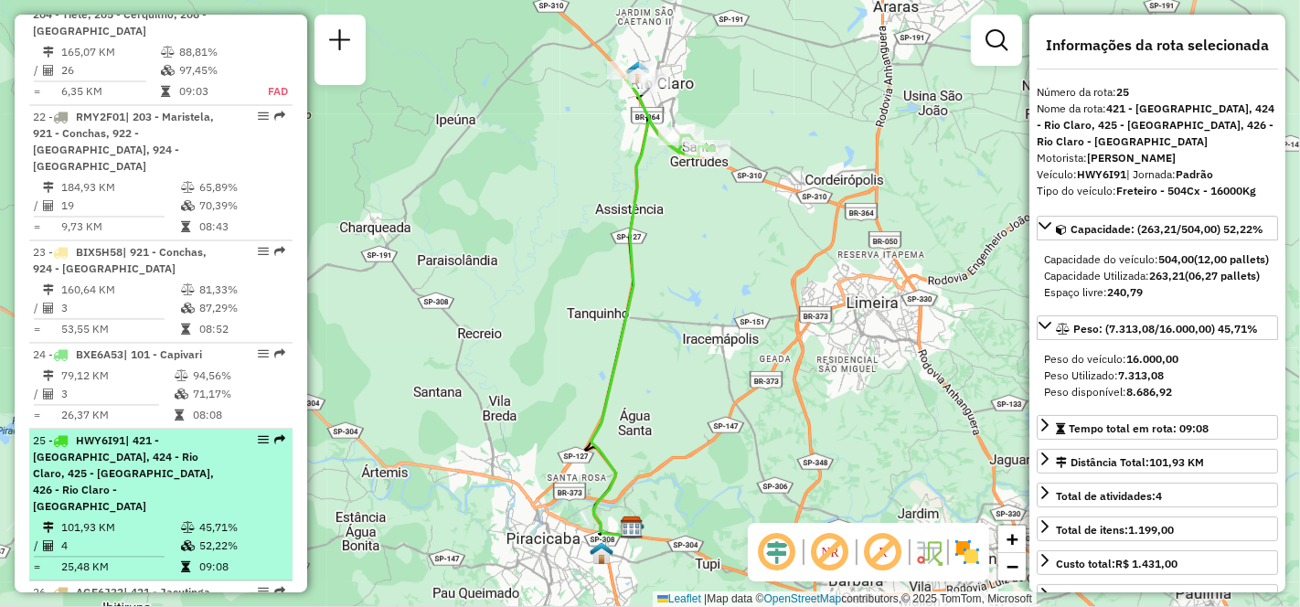
scroll to position [3177, 0]
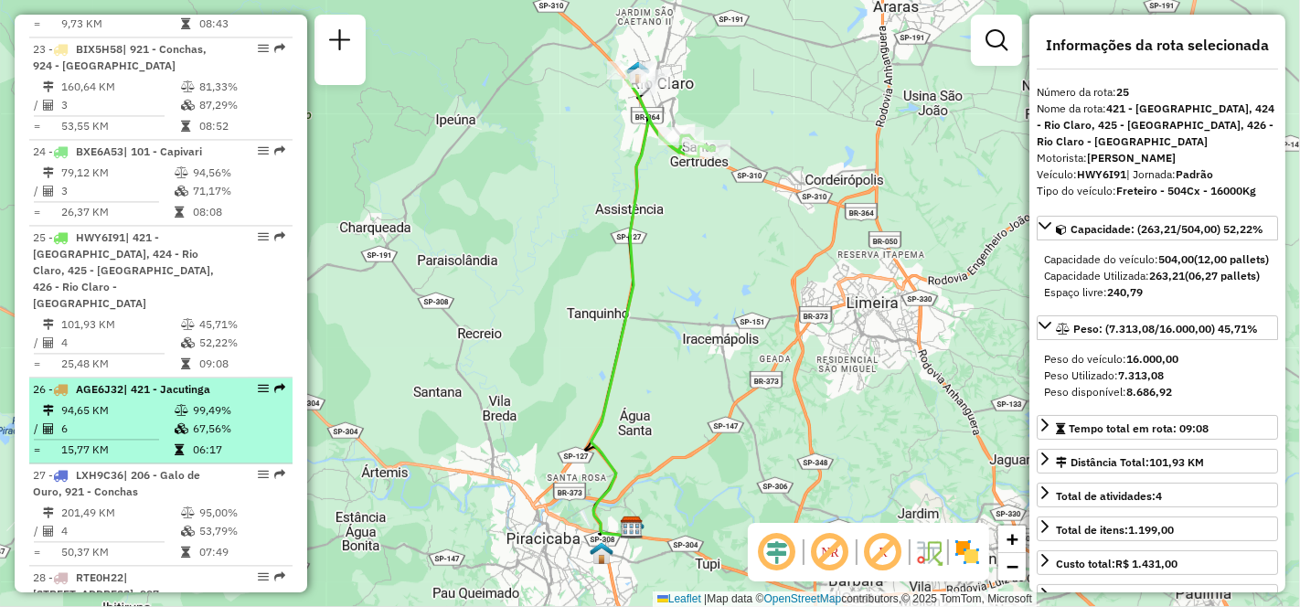
click at [123, 401] on td "94,65 KM" at bounding box center [116, 410] width 113 height 18
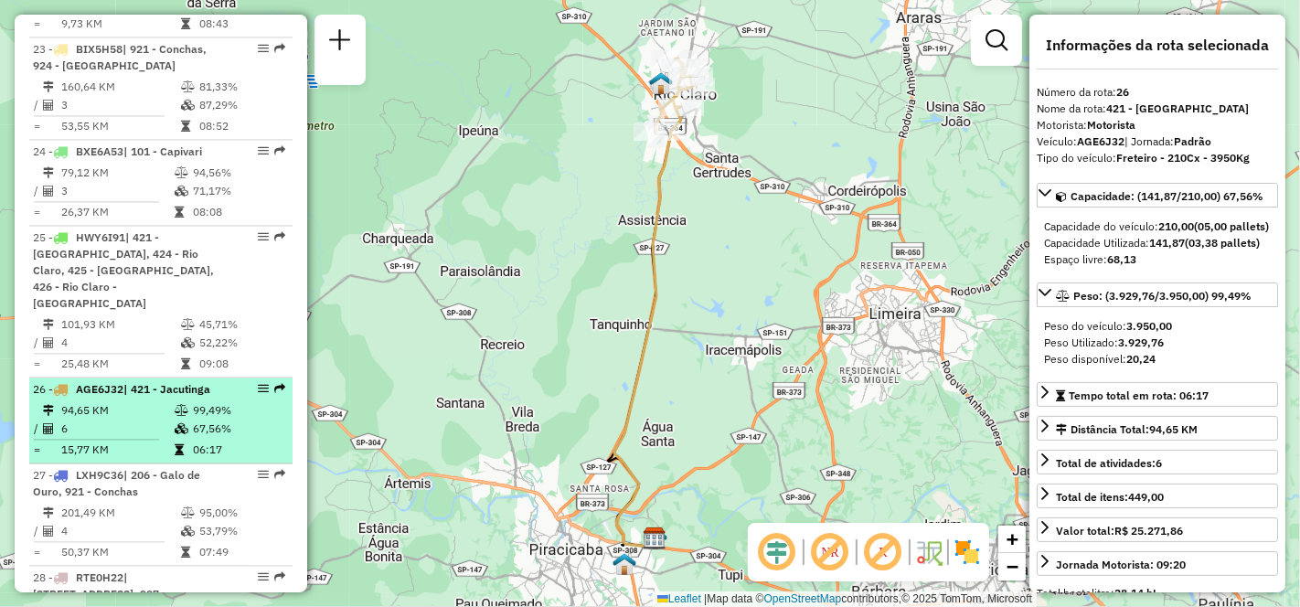
scroll to position [3278, 0]
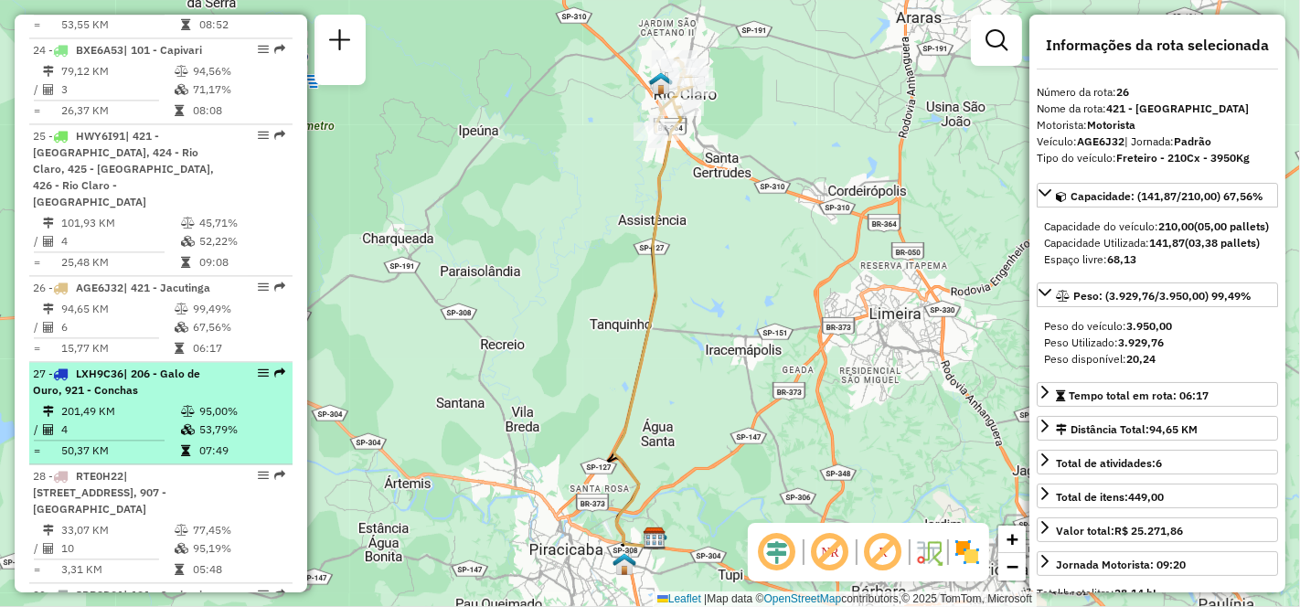
click at [116, 402] on td "201,49 KM" at bounding box center [120, 411] width 120 height 18
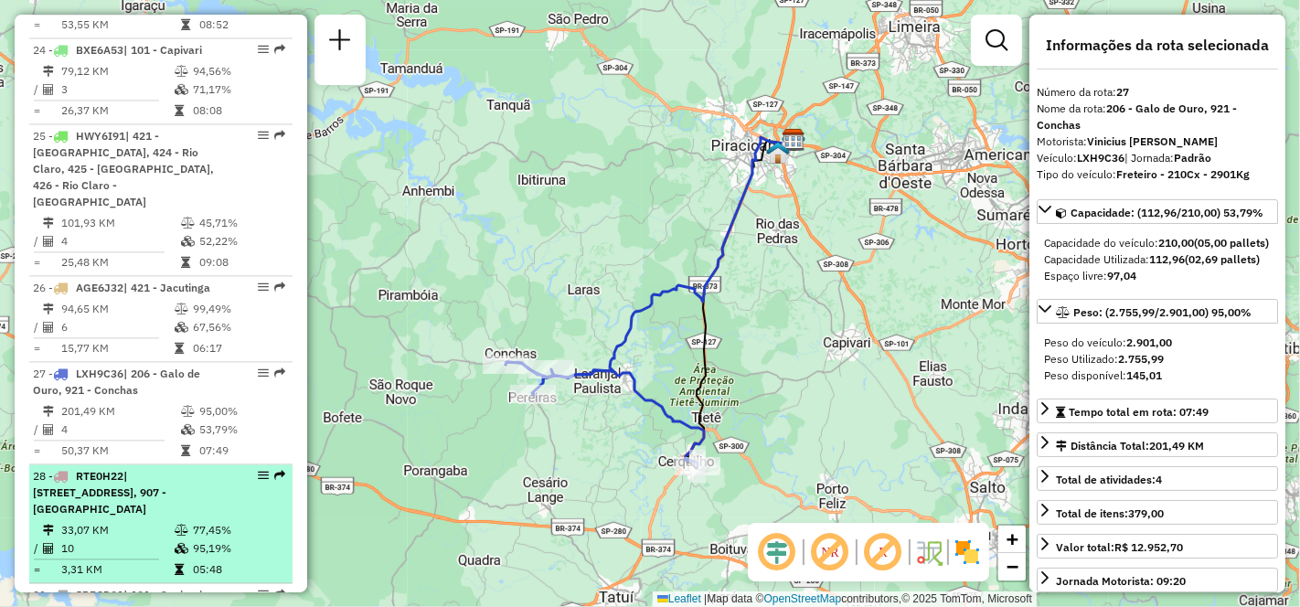
click at [143, 521] on td "33,07 KM" at bounding box center [116, 530] width 113 height 18
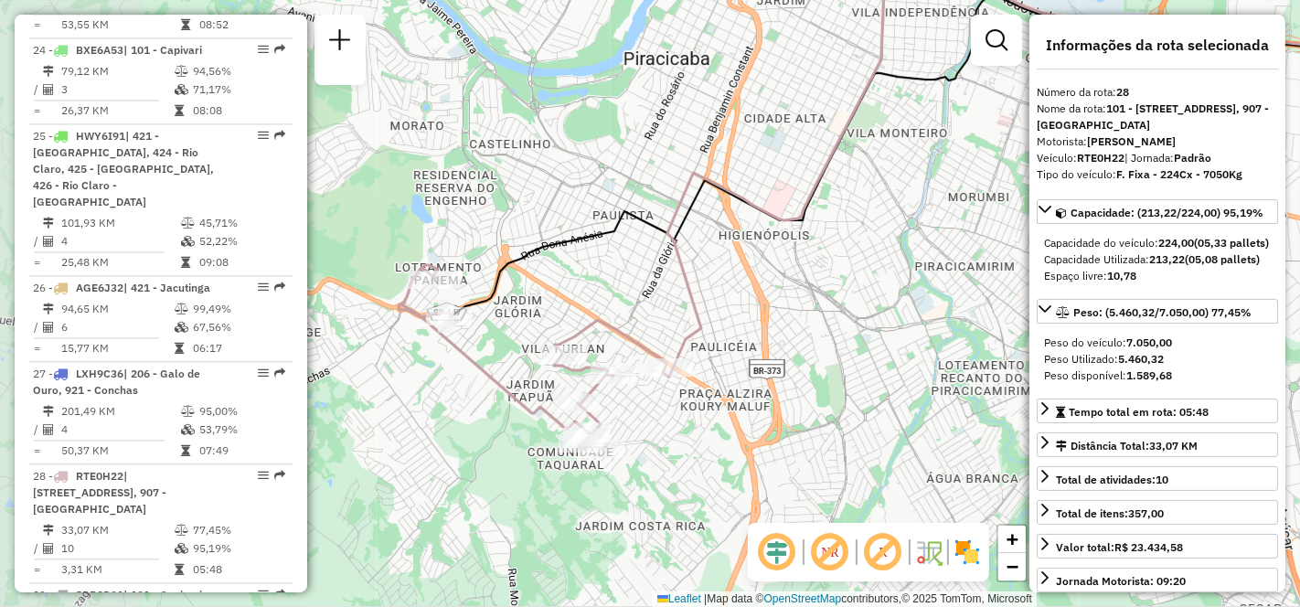
drag, startPoint x: 496, startPoint y: 390, endPoint x: 728, endPoint y: 305, distance: 247.3
click at [728, 305] on div "Janela de atendimento Grade de atendimento Capacidade Transportadoras Veículos …" at bounding box center [650, 303] width 1300 height 607
click at [119, 606] on td "95,70 KM" at bounding box center [116, 616] width 113 height 18
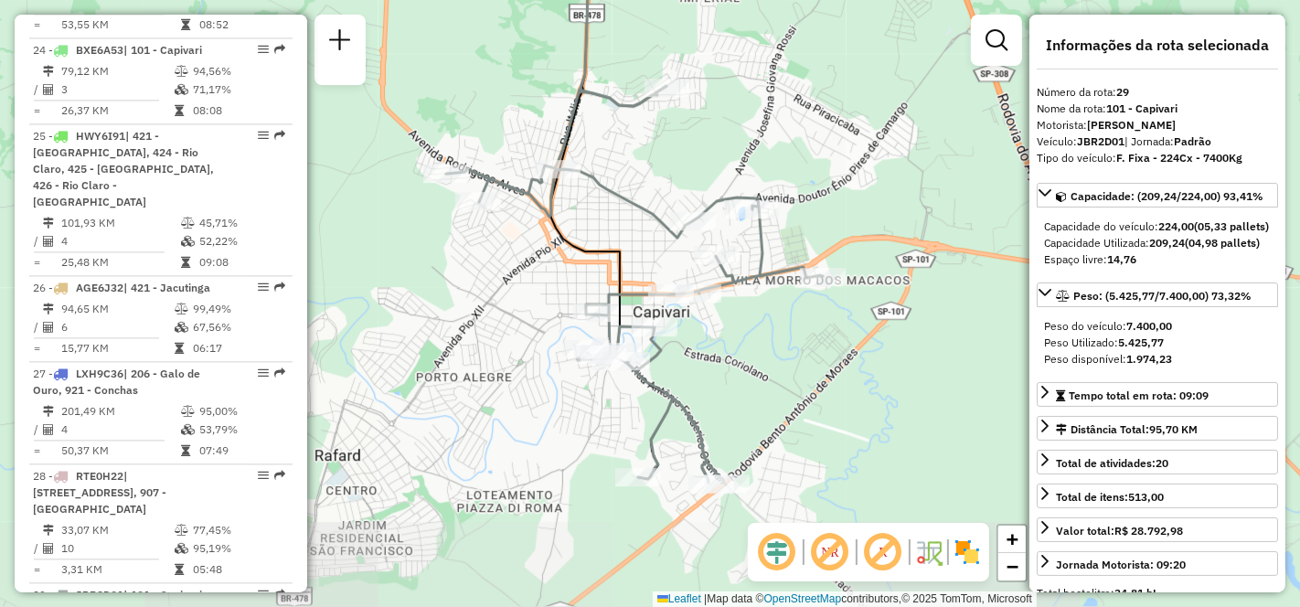
drag, startPoint x: 893, startPoint y: 290, endPoint x: 854, endPoint y: 165, distance: 130.4
click at [854, 165] on div "Janela de atendimento Grade de atendimento Capacidade Transportadoras Veículos …" at bounding box center [650, 303] width 1300 height 607
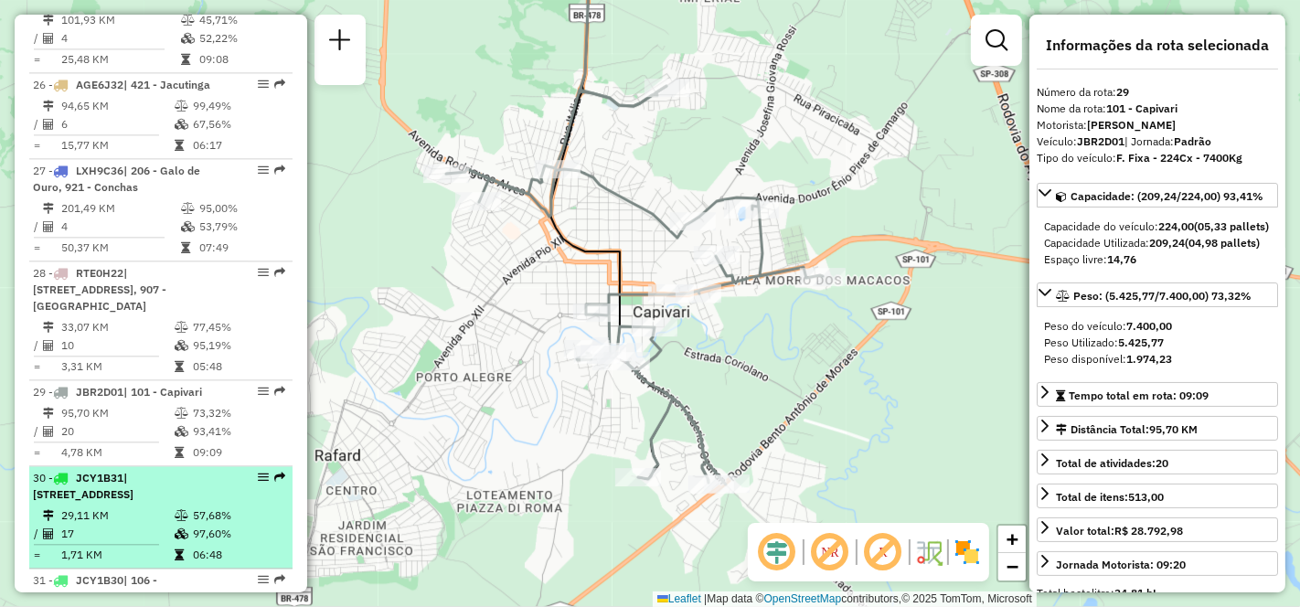
click at [119, 470] on div "30 - JCY1B31 | 905 - [STREET_ADDRESS]" at bounding box center [130, 486] width 194 height 33
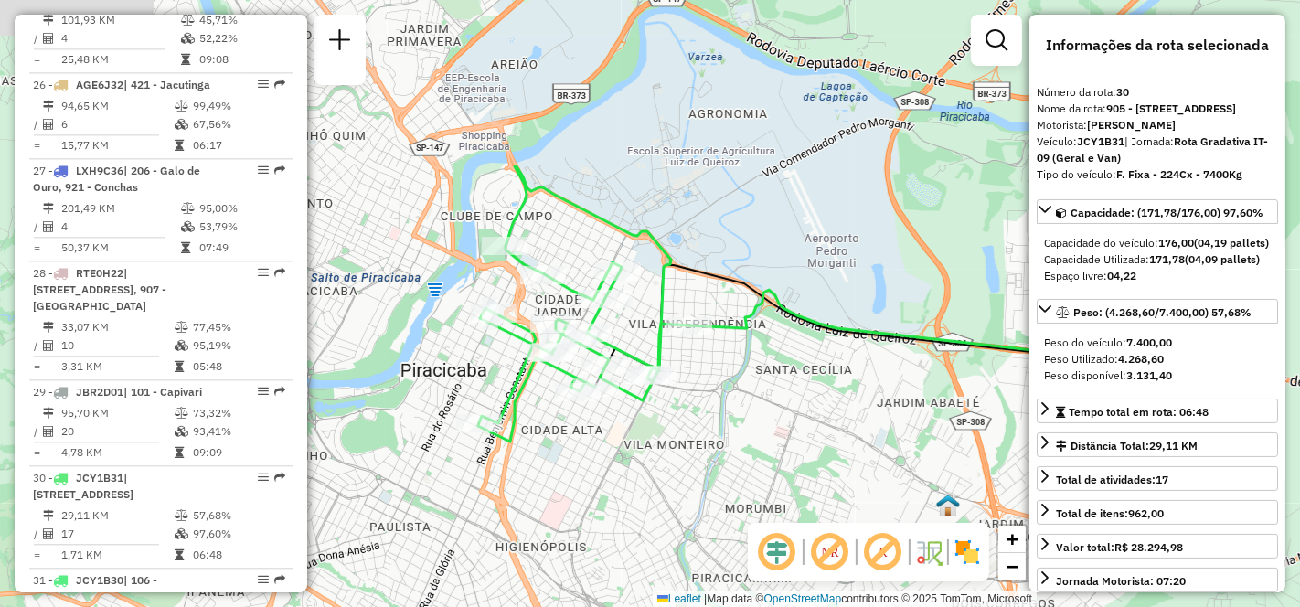
drag, startPoint x: 361, startPoint y: 446, endPoint x: 550, endPoint y: 448, distance: 189.3
click at [550, 448] on div "Janela de atendimento Grade de atendimento Capacidade Transportadoras Veículos …" at bounding box center [650, 303] width 1300 height 607
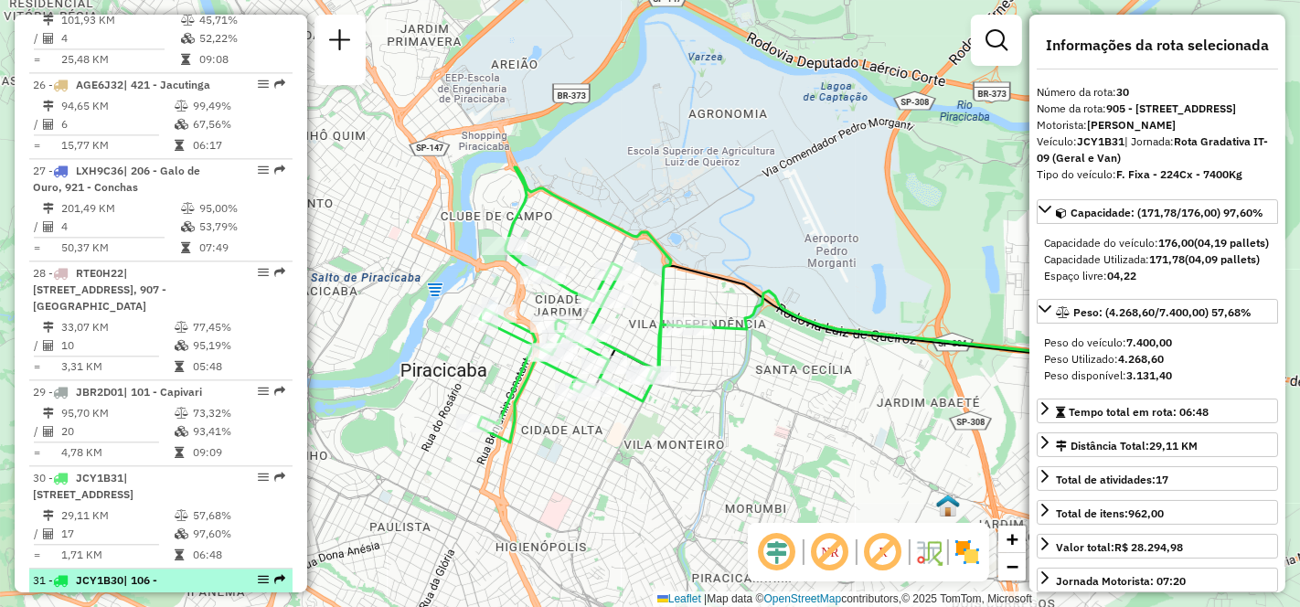
scroll to position [3584, 0]
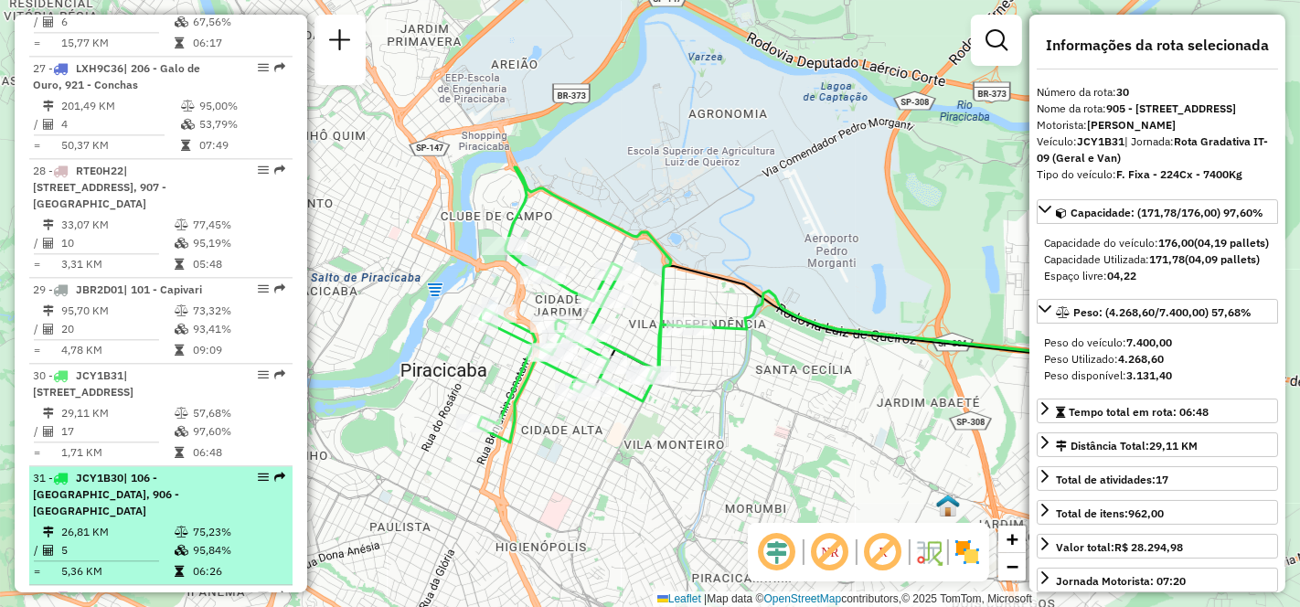
click at [95, 466] on li "31 - JCY1B30 | 106 - [GEOGRAPHIC_DATA], 906 - [GEOGRAPHIC_DATA] 26,81 KM 75,23%…" at bounding box center [160, 525] width 263 height 119
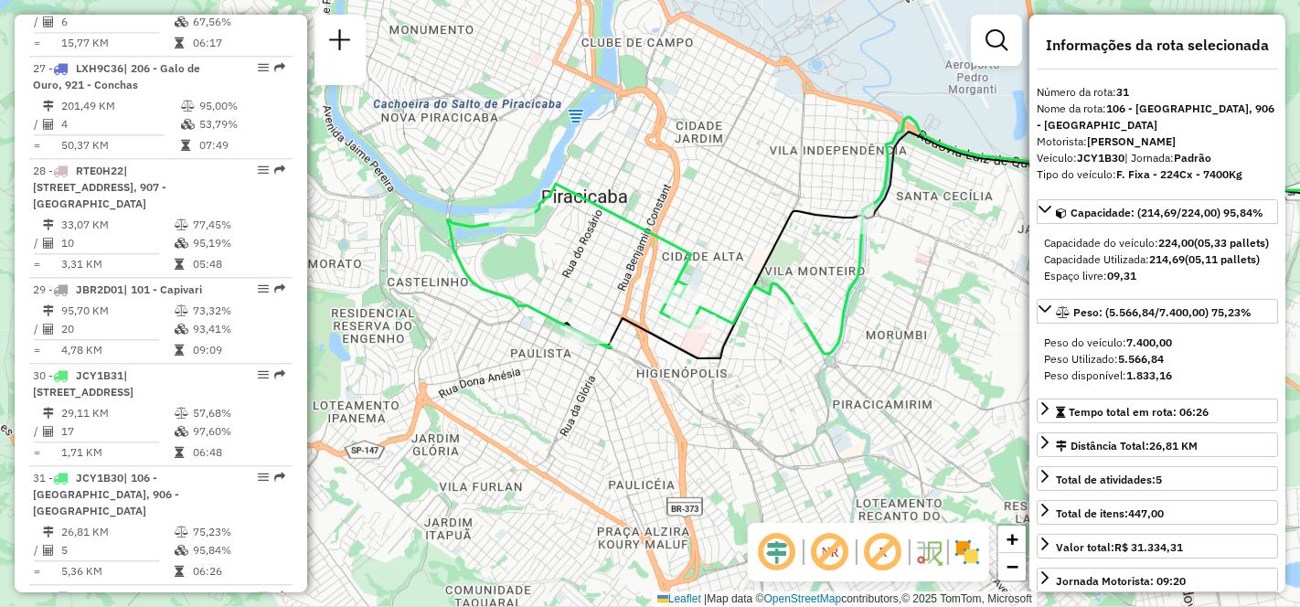
drag, startPoint x: 539, startPoint y: 314, endPoint x: 781, endPoint y: 247, distance: 250.4
click at [781, 247] on icon at bounding box center [952, 242] width 776 height 232
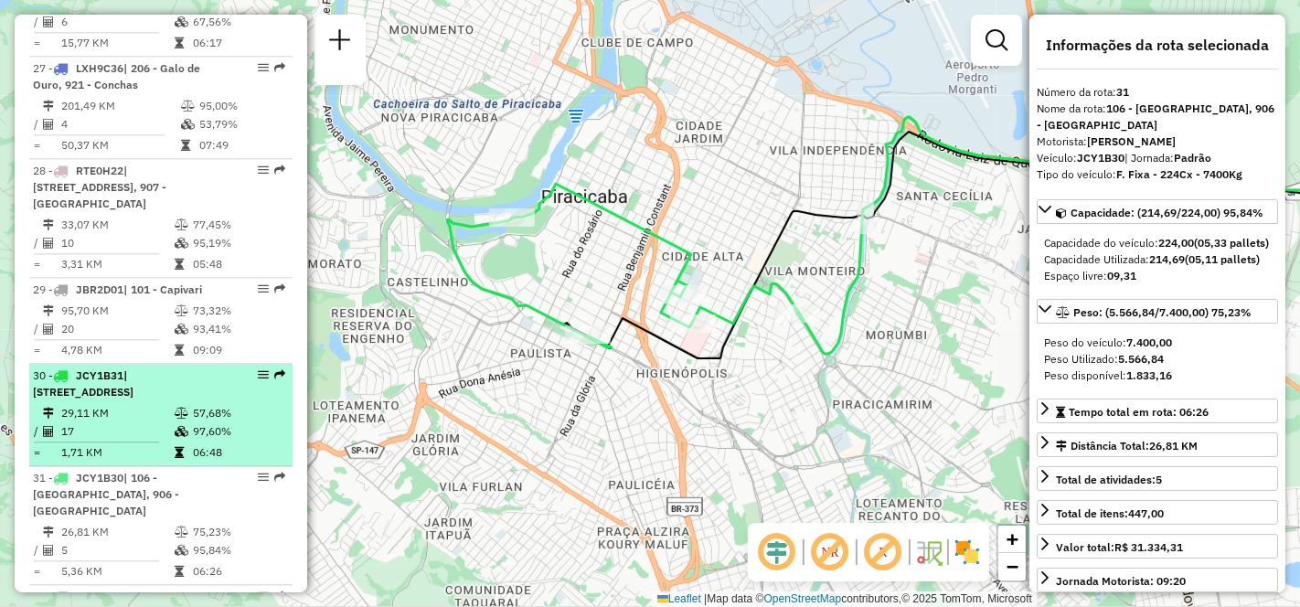
scroll to position [3685, 0]
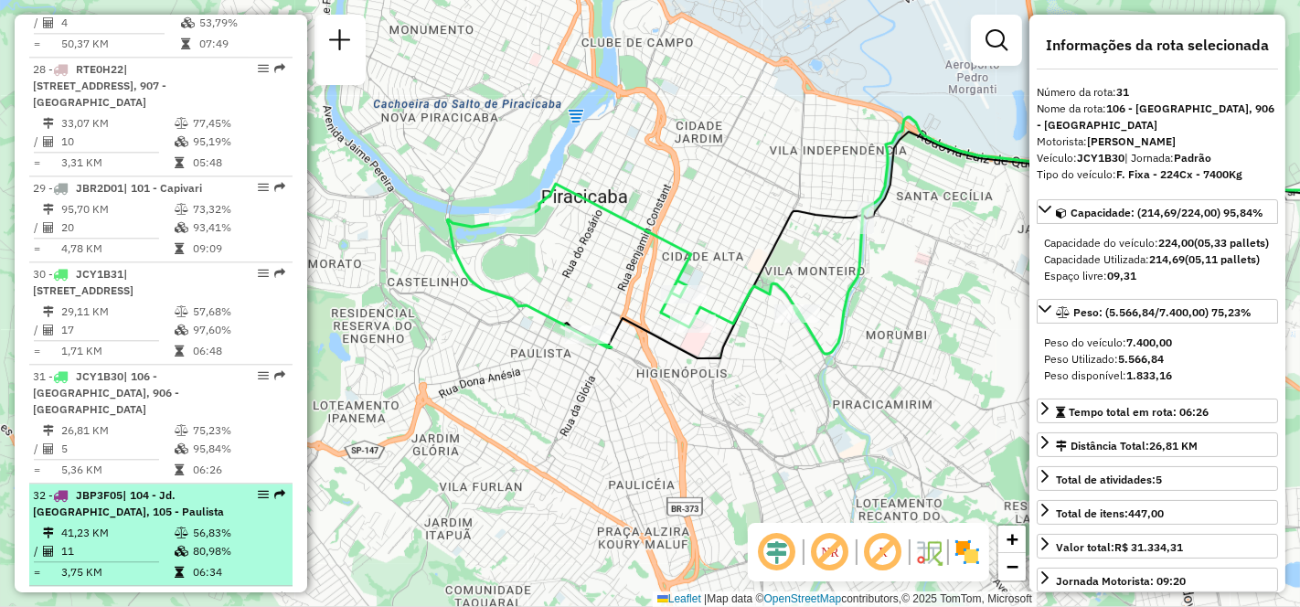
click at [121, 524] on td "41,23 KM" at bounding box center [116, 533] width 113 height 18
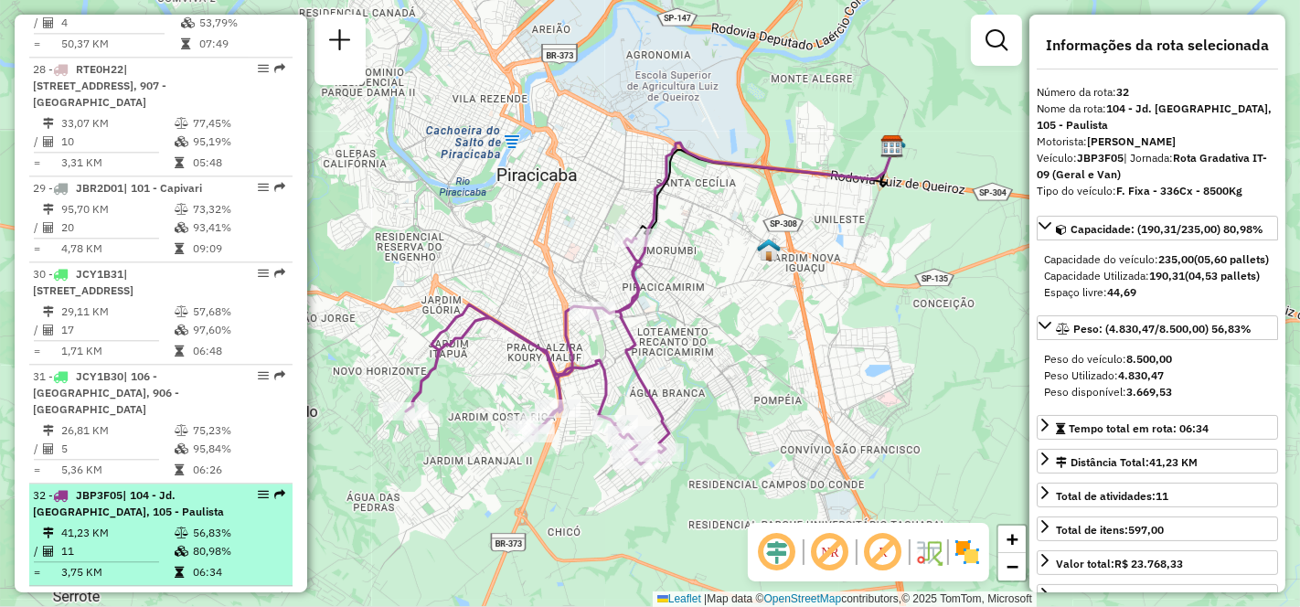
scroll to position [3787, 0]
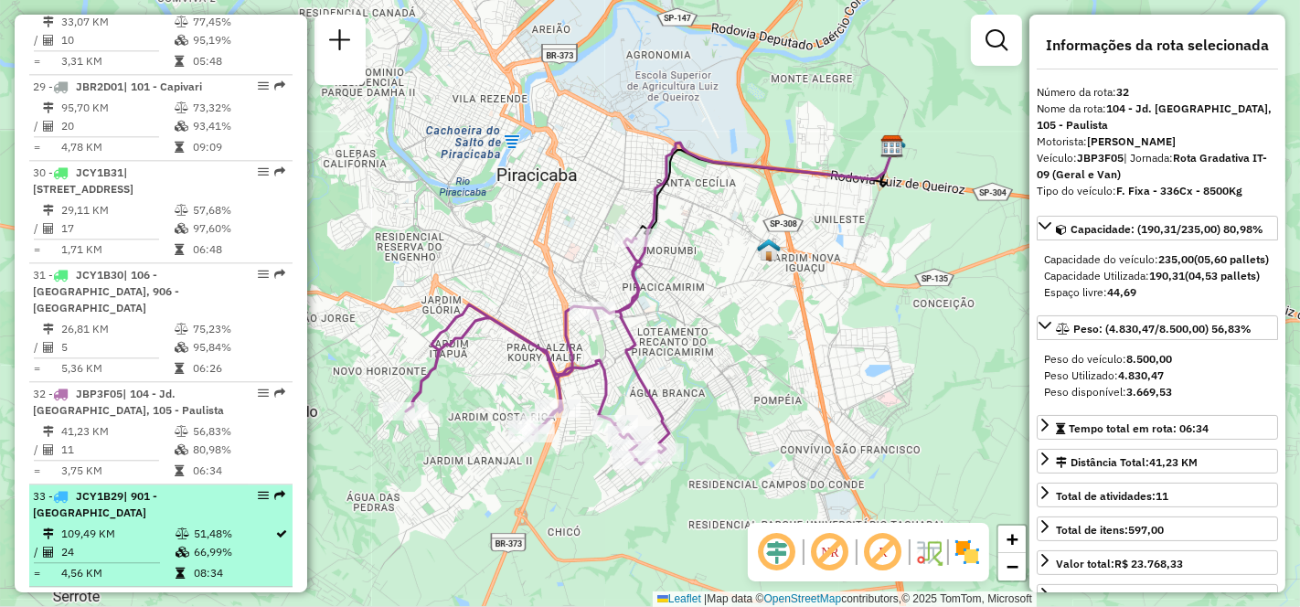
click at [129, 543] on td "24" at bounding box center [117, 552] width 114 height 18
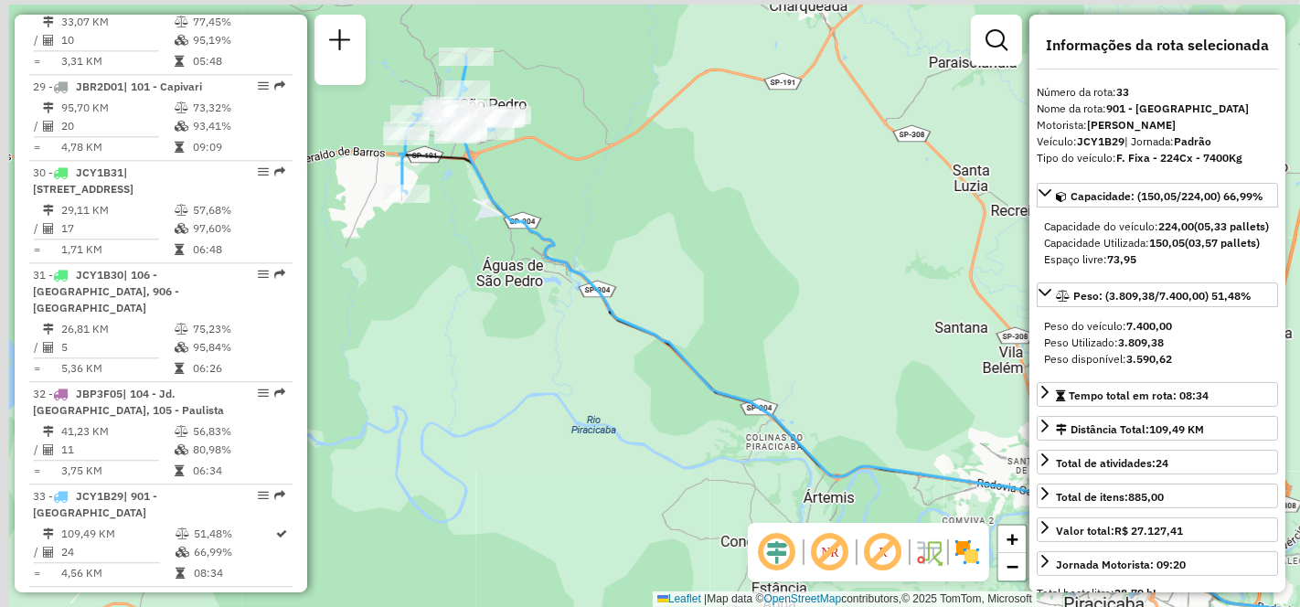
drag, startPoint x: 381, startPoint y: 401, endPoint x: 642, endPoint y: 435, distance: 262.7
click at [628, 434] on div "Janela de atendimento Grade de atendimento Capacidade Transportadoras Veículos …" at bounding box center [650, 303] width 1300 height 607
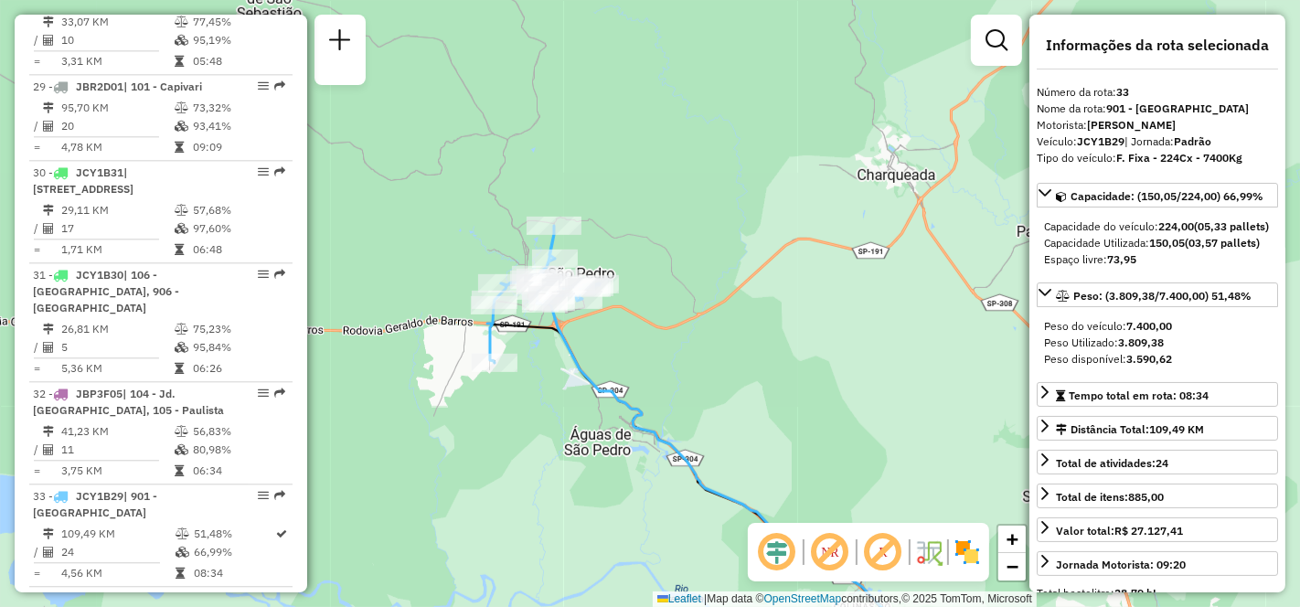
drag, startPoint x: 478, startPoint y: 262, endPoint x: 528, endPoint y: 431, distance: 175.6
click at [528, 431] on div "Janela de atendimento Grade de atendimento Capacidade Transportadoras Veículos …" at bounding box center [650, 303] width 1300 height 607
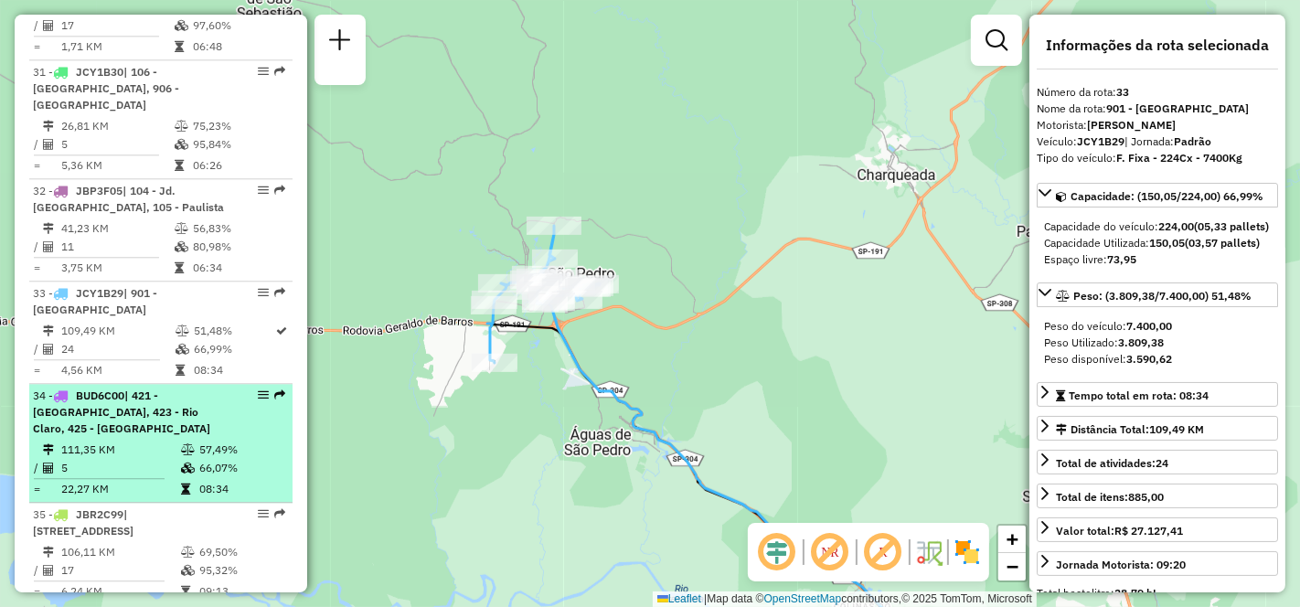
click at [111, 388] on div "34 - BUD6C00 | 421 - Jacutinga, 423 - [GEOGRAPHIC_DATA], 425 - [GEOGRAPHIC_DATA]" at bounding box center [130, 412] width 194 height 49
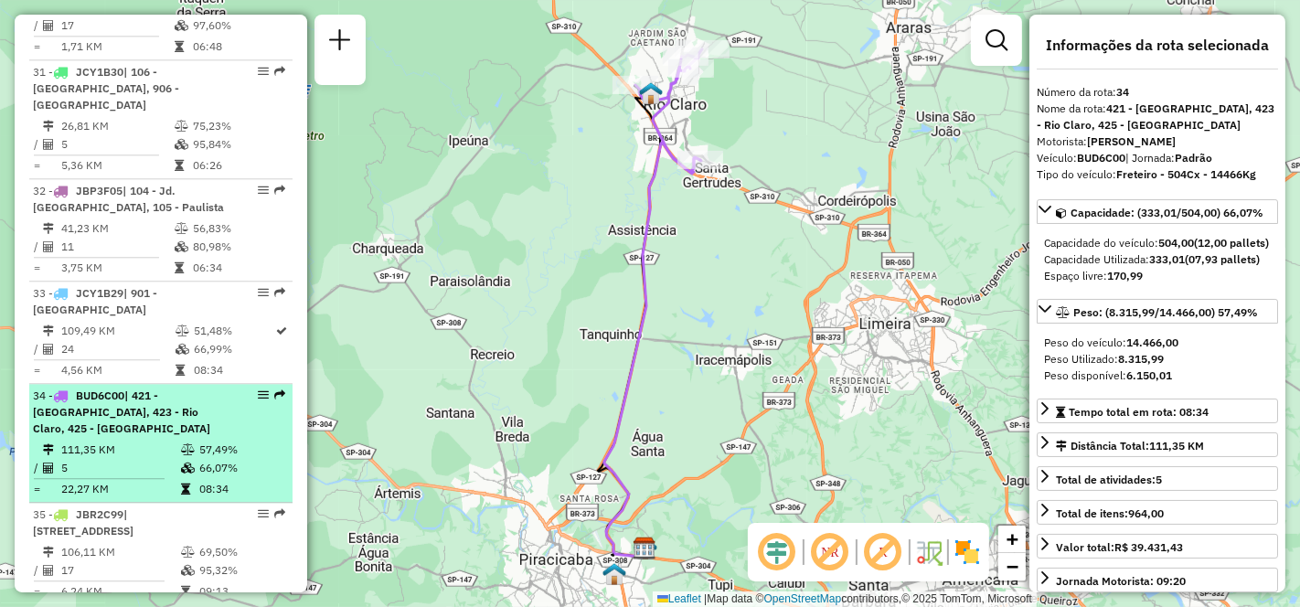
scroll to position [4091, 0]
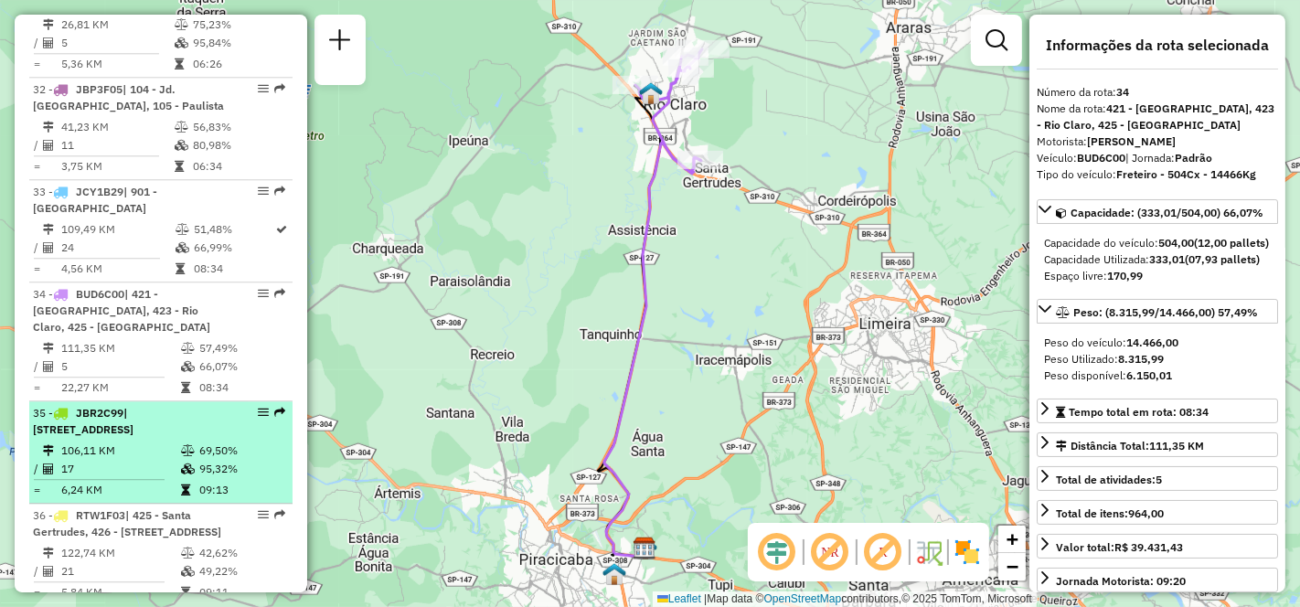
click at [114, 442] on td "106,11 KM" at bounding box center [120, 451] width 120 height 18
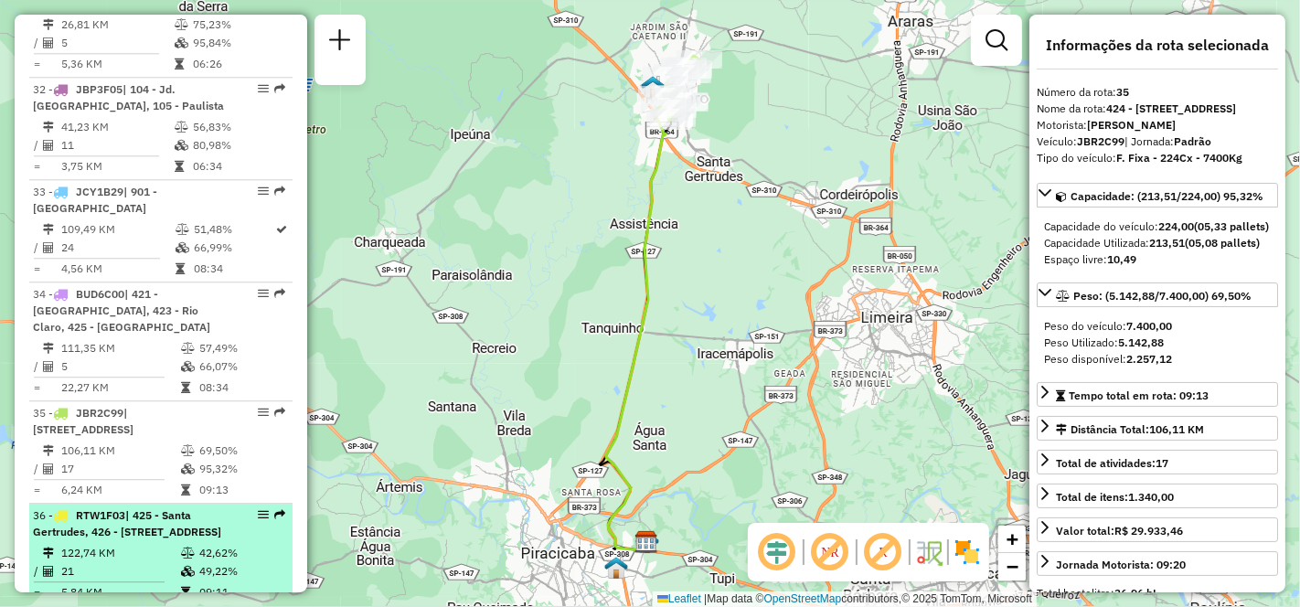
click at [131, 507] on div "36 - RTW1F03 | 425 - [GEOGRAPHIC_DATA], 426 - [STREET_ADDRESS]" at bounding box center [130, 523] width 194 height 33
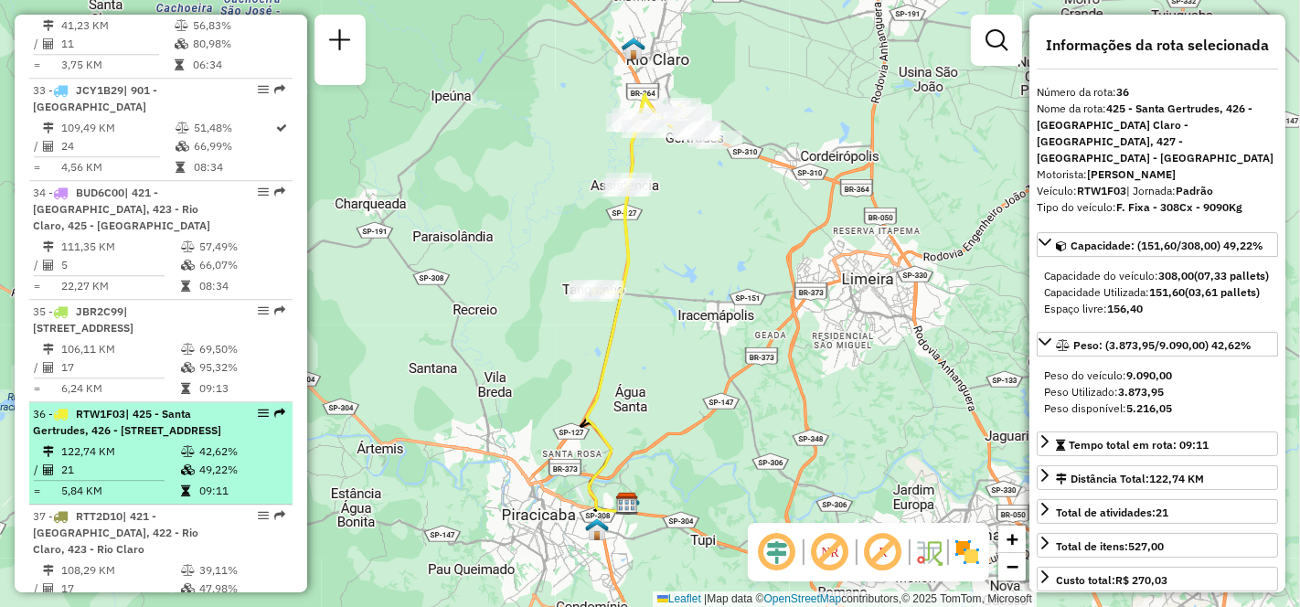
scroll to position [4294, 0]
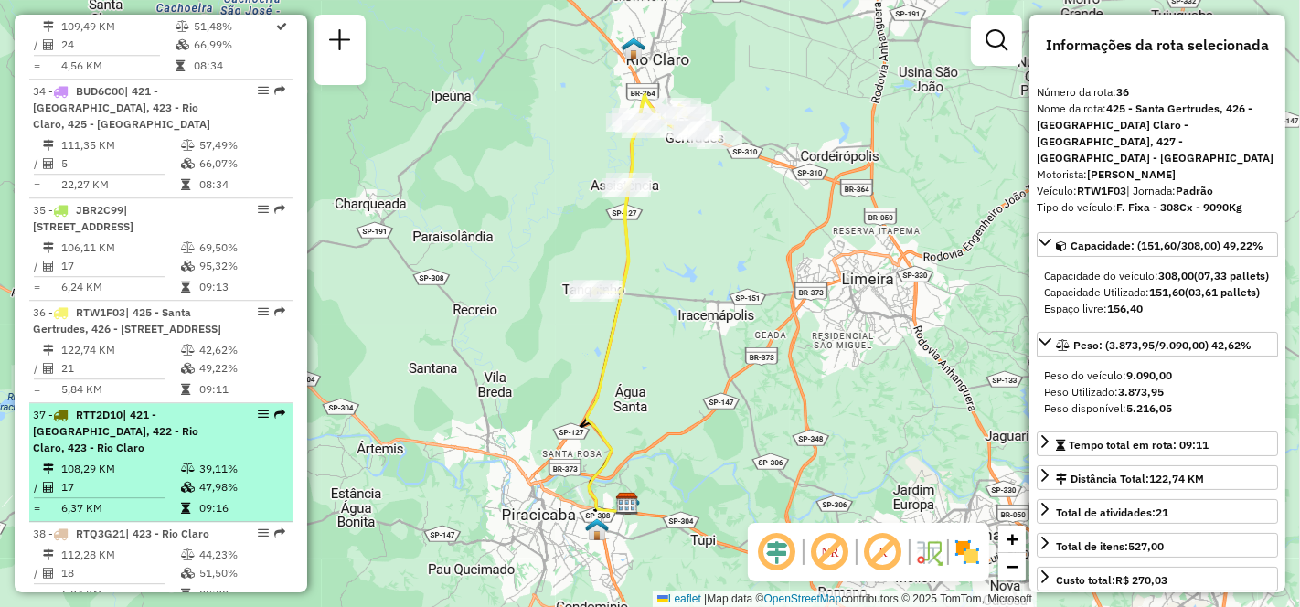
click at [106, 478] on td "17" at bounding box center [120, 487] width 120 height 18
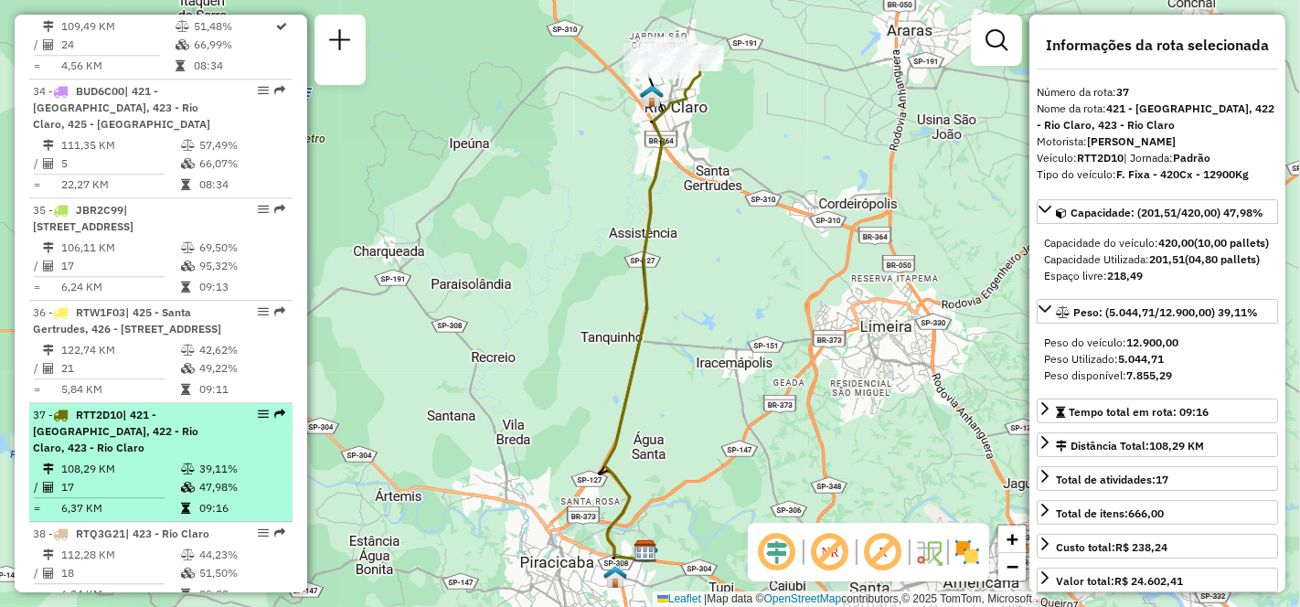
scroll to position [4498, 0]
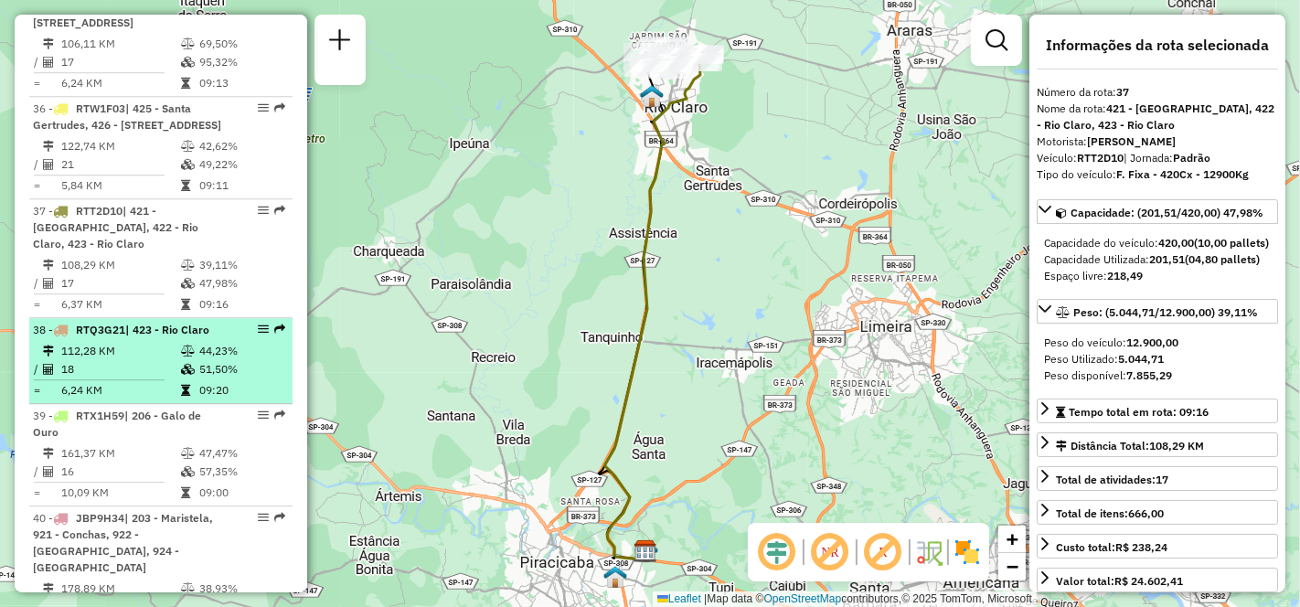
click at [104, 342] on td "112,28 KM" at bounding box center [120, 351] width 120 height 18
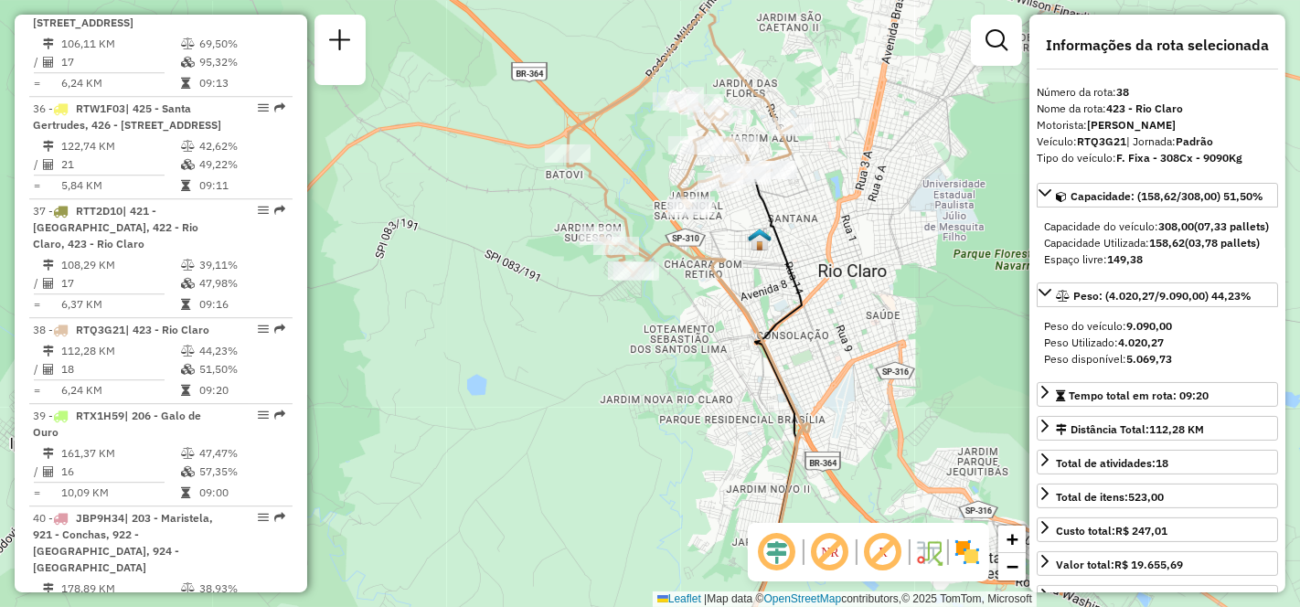
click at [828, 217] on div "Janela de atendimento Grade de atendimento Capacidade Transportadoras Veículos …" at bounding box center [650, 303] width 1300 height 607
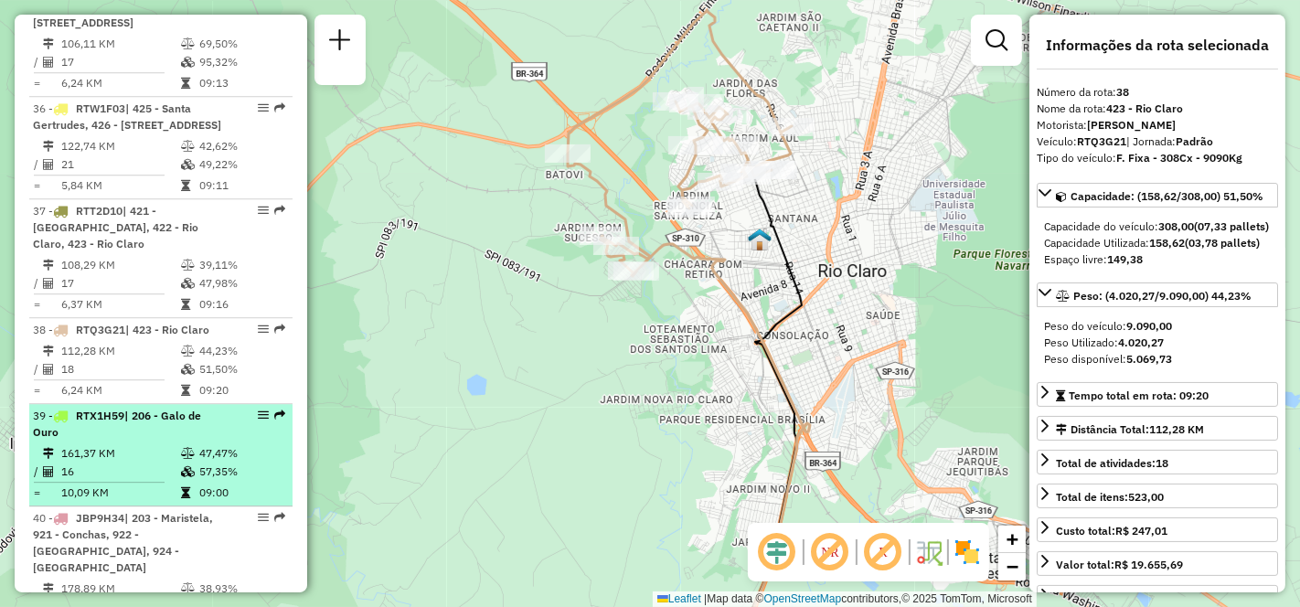
click at [119, 444] on td "161,37 KM" at bounding box center [120, 453] width 120 height 18
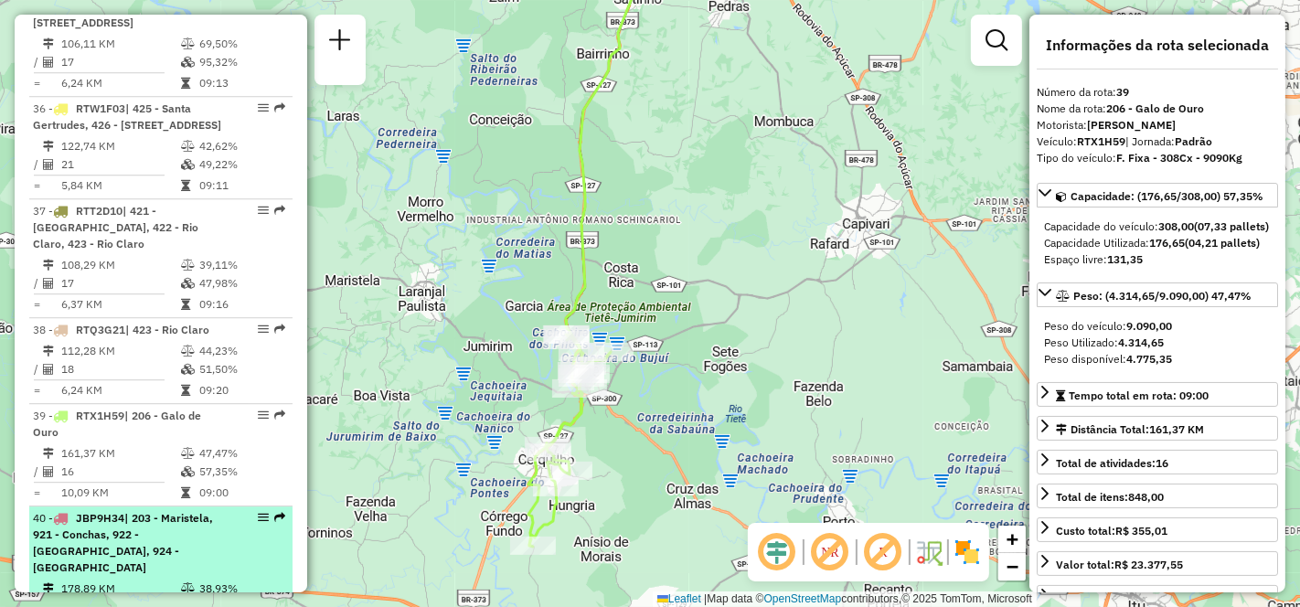
click at [107, 511] on span "| 203 - Maristela, 921 - Conchas, 922 - [GEOGRAPHIC_DATA], 924 - [GEOGRAPHIC_DA…" at bounding box center [123, 542] width 180 height 63
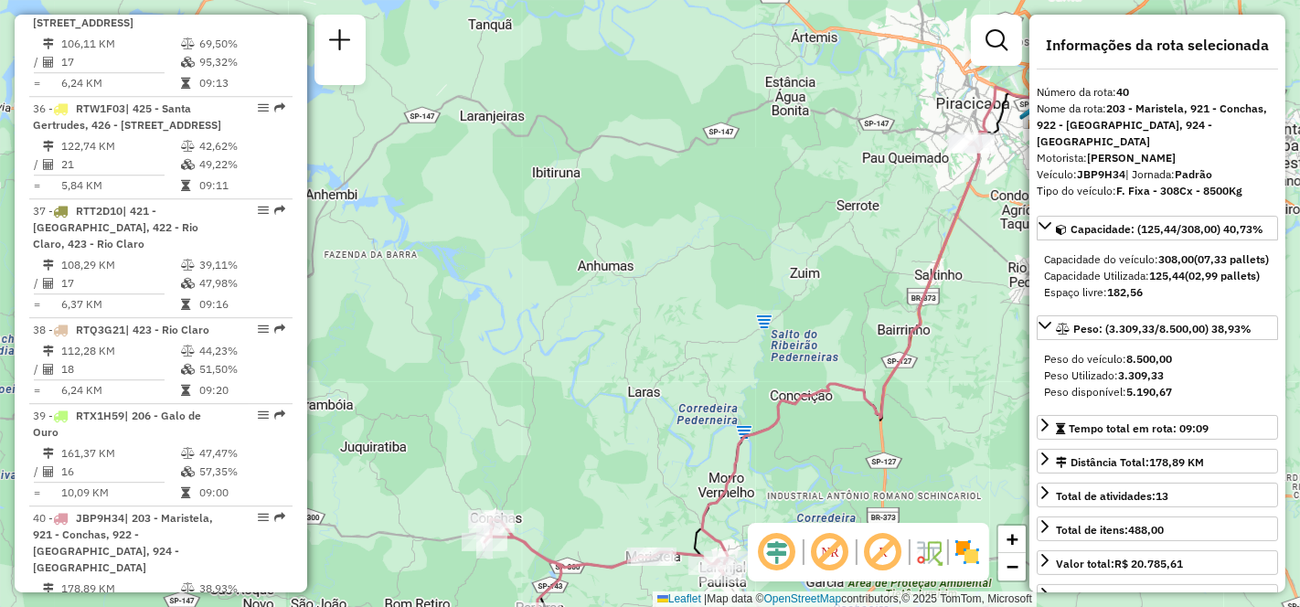
drag, startPoint x: 397, startPoint y: 351, endPoint x: 518, endPoint y: 404, distance: 132.7
click at [518, 404] on div "Janela de atendimento Grade de atendimento Capacidade Transportadoras Veículos …" at bounding box center [650, 303] width 1300 height 607
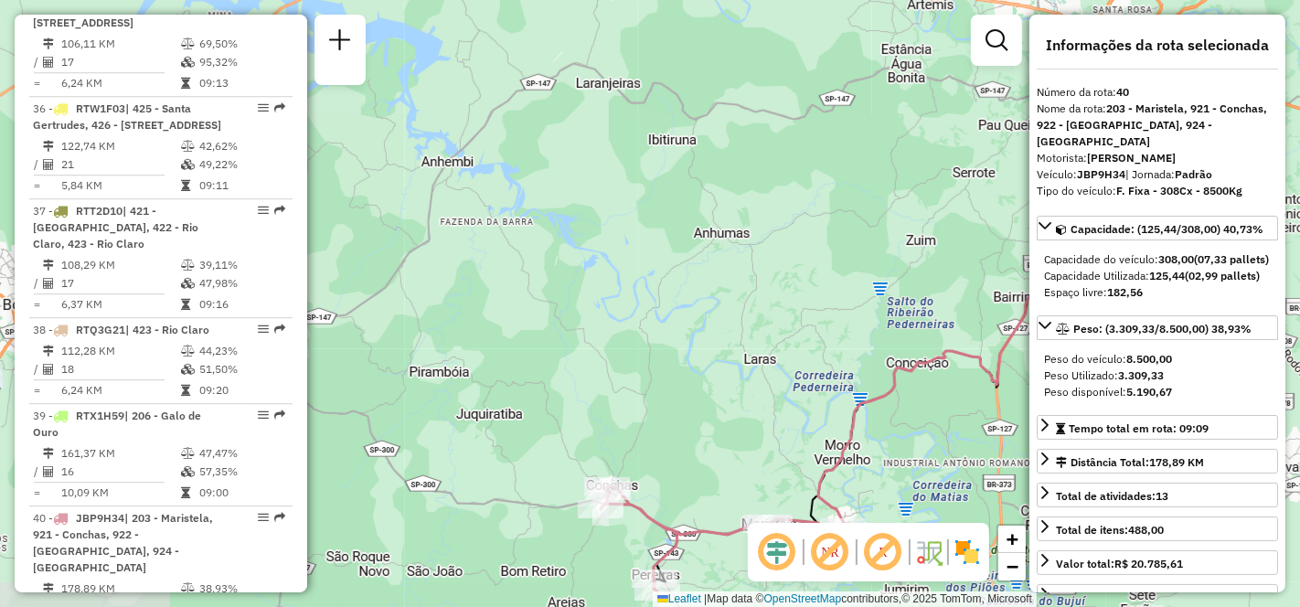
drag, startPoint x: 461, startPoint y: 300, endPoint x: 833, endPoint y: 330, distance: 373.3
click at [624, 257] on div "Janela de atendimento Grade de atendimento Capacidade Transportadoras Veículos …" at bounding box center [650, 303] width 1300 height 607
click at [833, 330] on div "Janela de atendimento Grade de atendimento Capacidade Transportadoras Veículos …" at bounding box center [650, 303] width 1300 height 607
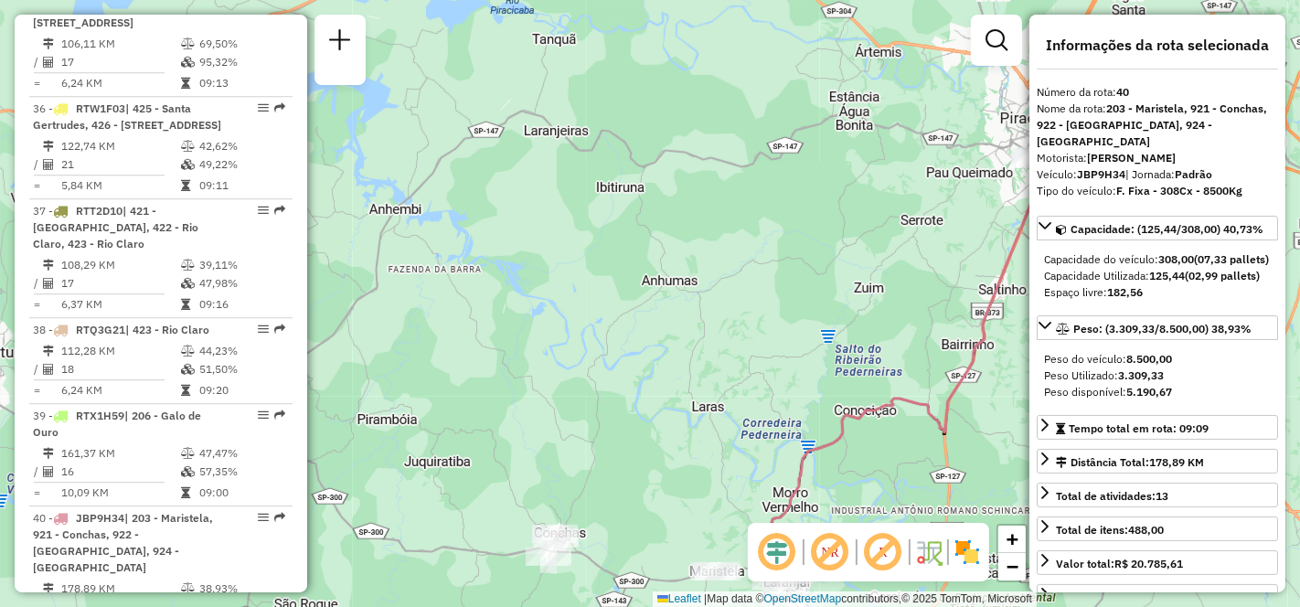
drag, startPoint x: 751, startPoint y: 358, endPoint x: 697, endPoint y: 225, distance: 144.0
click at [697, 225] on div "Janela de atendimento Grade de atendimento Capacidade Transportadoras Veículos …" at bounding box center [650, 303] width 1300 height 607
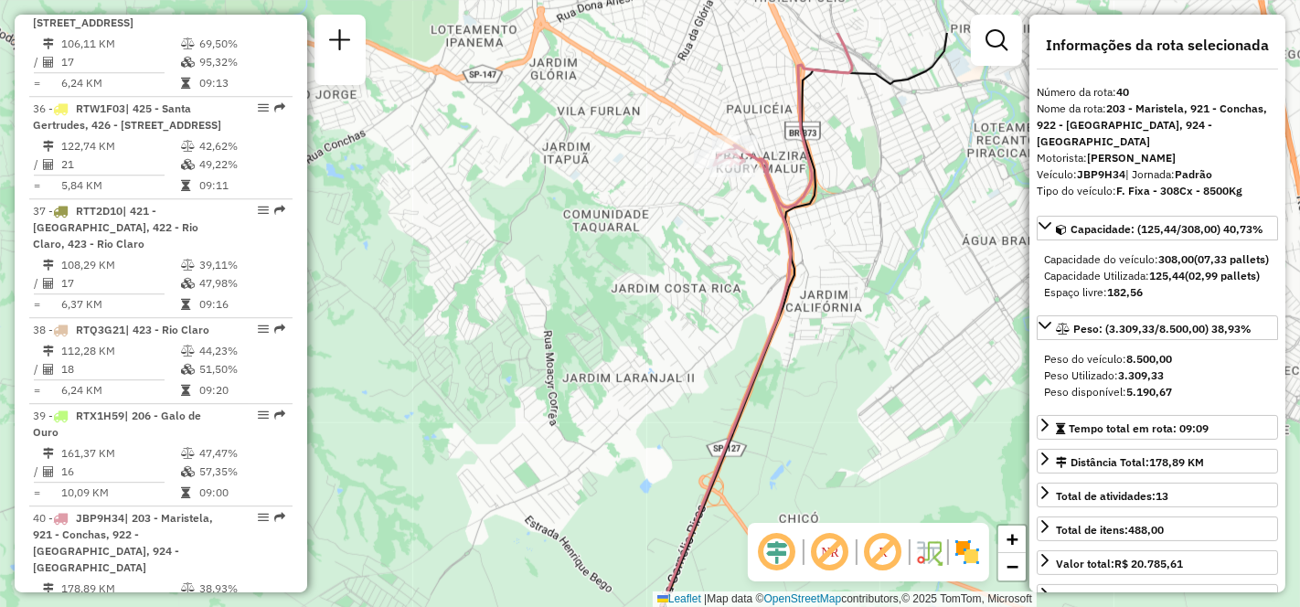
drag, startPoint x: 784, startPoint y: 123, endPoint x: 869, endPoint y: 267, distance: 166.4
click at [869, 267] on div "Janela de atendimento Grade de atendimento Capacidade Transportadoras Veículos …" at bounding box center [650, 303] width 1300 height 607
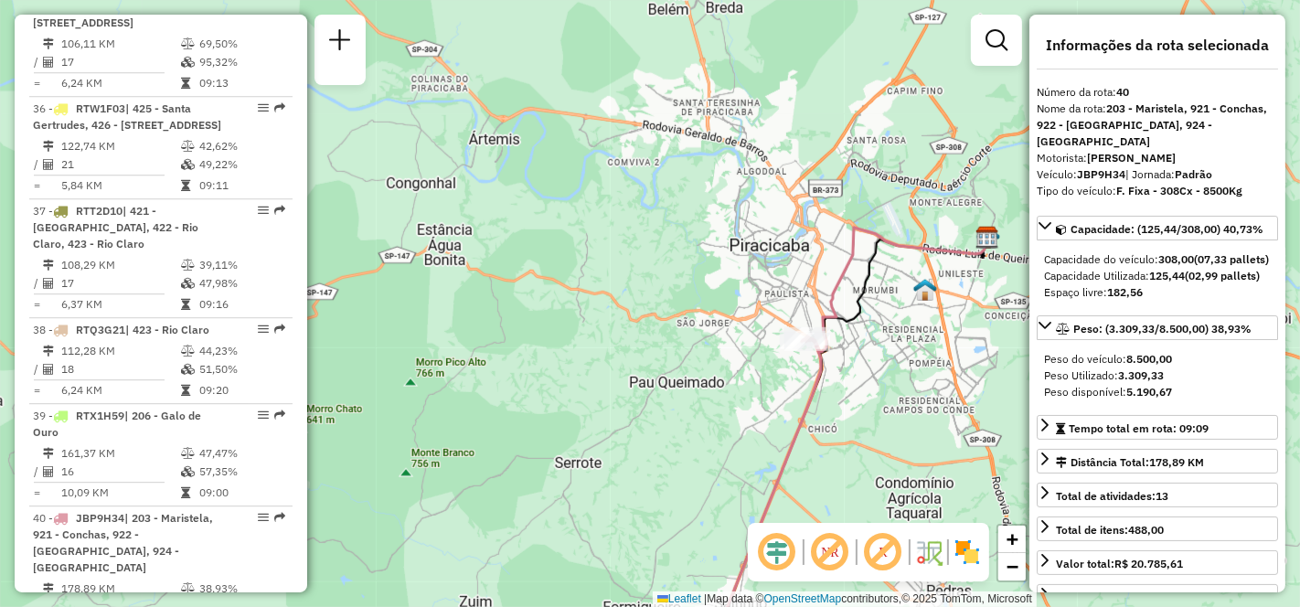
drag, startPoint x: 904, startPoint y: 389, endPoint x: 911, endPoint y: 169, distance: 219.5
click at [911, 171] on div "Janela de atendimento Grade de atendimento Capacidade Transportadoras Veículos …" at bounding box center [650, 303] width 1300 height 607
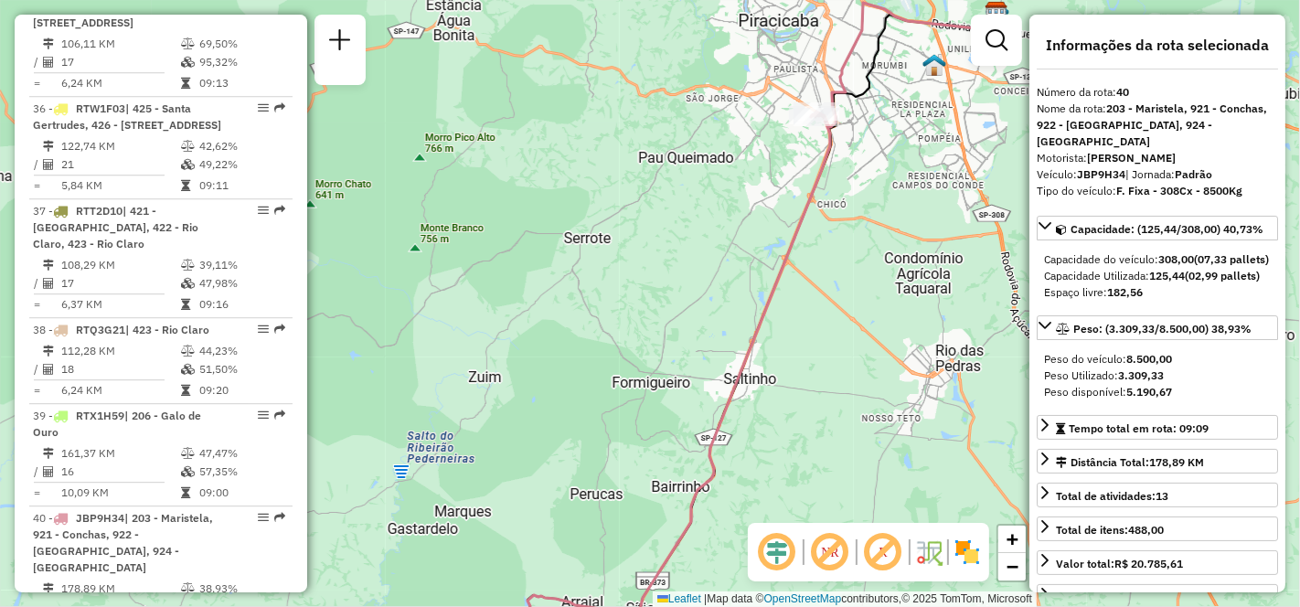
click at [689, 169] on div "Janela de atendimento Grade de atendimento Capacidade Transportadoras Veículos …" at bounding box center [650, 303] width 1300 height 607
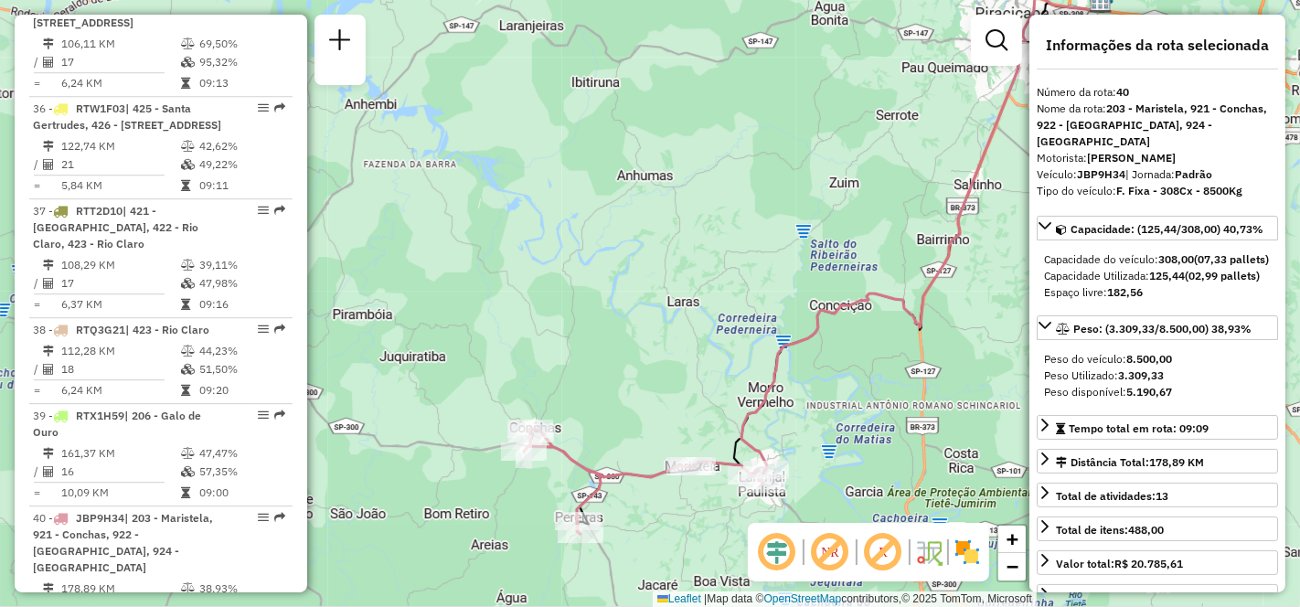
drag, startPoint x: 831, startPoint y: 164, endPoint x: 812, endPoint y: 169, distance: 20.0
click at [812, 169] on div "Janela de atendimento Grade de atendimento Capacidade Transportadoras Veículos …" at bounding box center [650, 303] width 1300 height 607
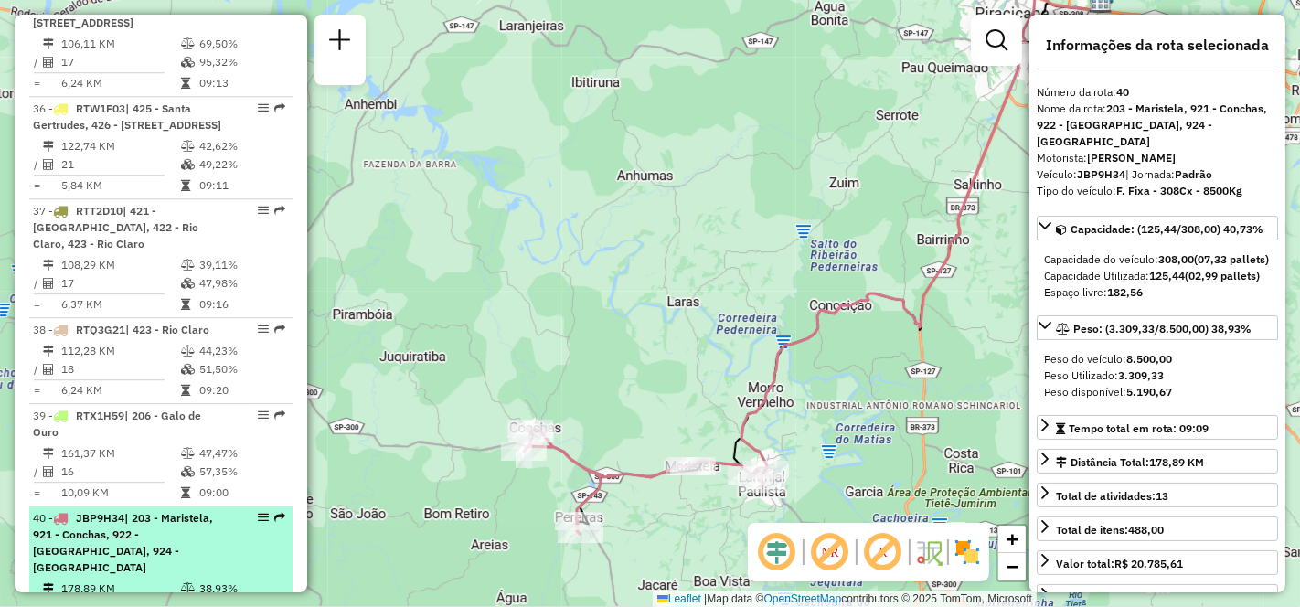
scroll to position [4701, 0]
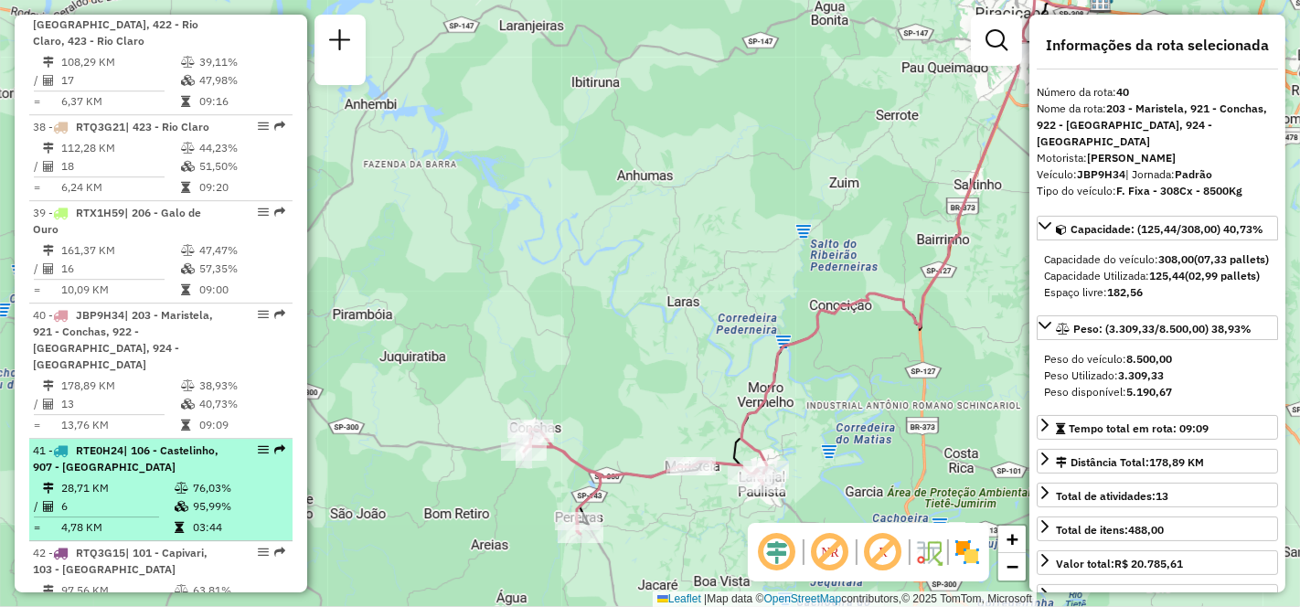
click at [90, 439] on li "41 - RTE0H24 | 106 - Castelinho, 907 - [GEOGRAPHIC_DATA] 28,71 KM 76,03% / 6 95…" at bounding box center [160, 490] width 263 height 102
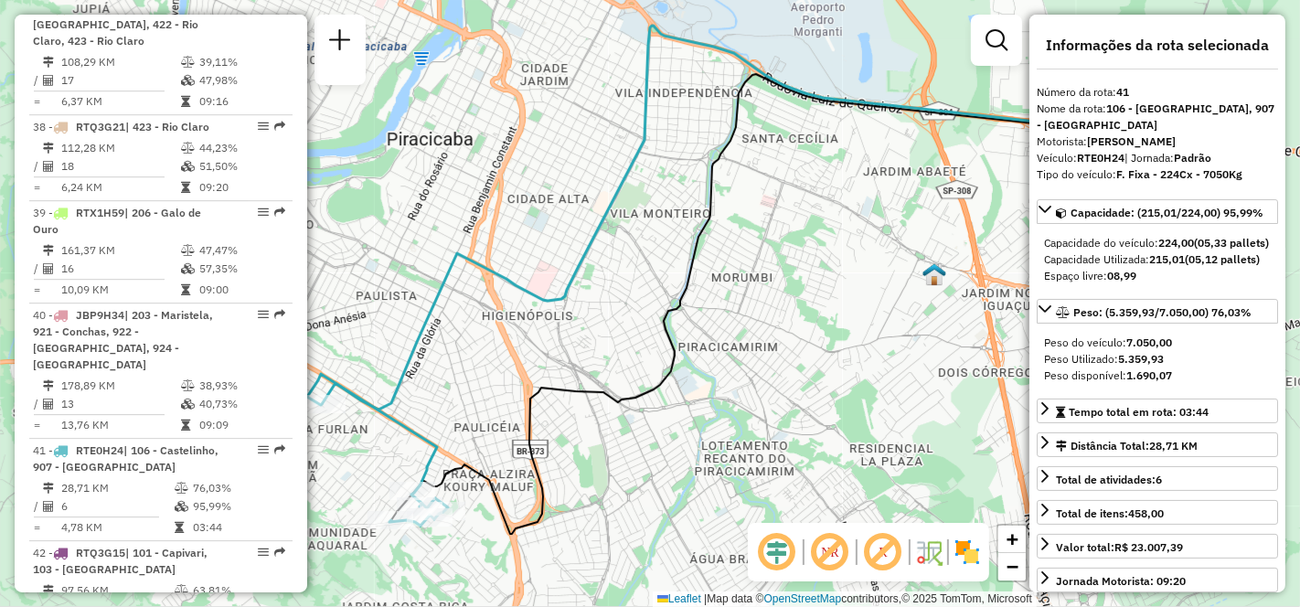
drag, startPoint x: 431, startPoint y: 375, endPoint x: 704, endPoint y: 325, distance: 277.9
click at [704, 325] on div "Janela de atendimento Grade de atendimento Capacidade Transportadoras Veículos …" at bounding box center [650, 303] width 1300 height 607
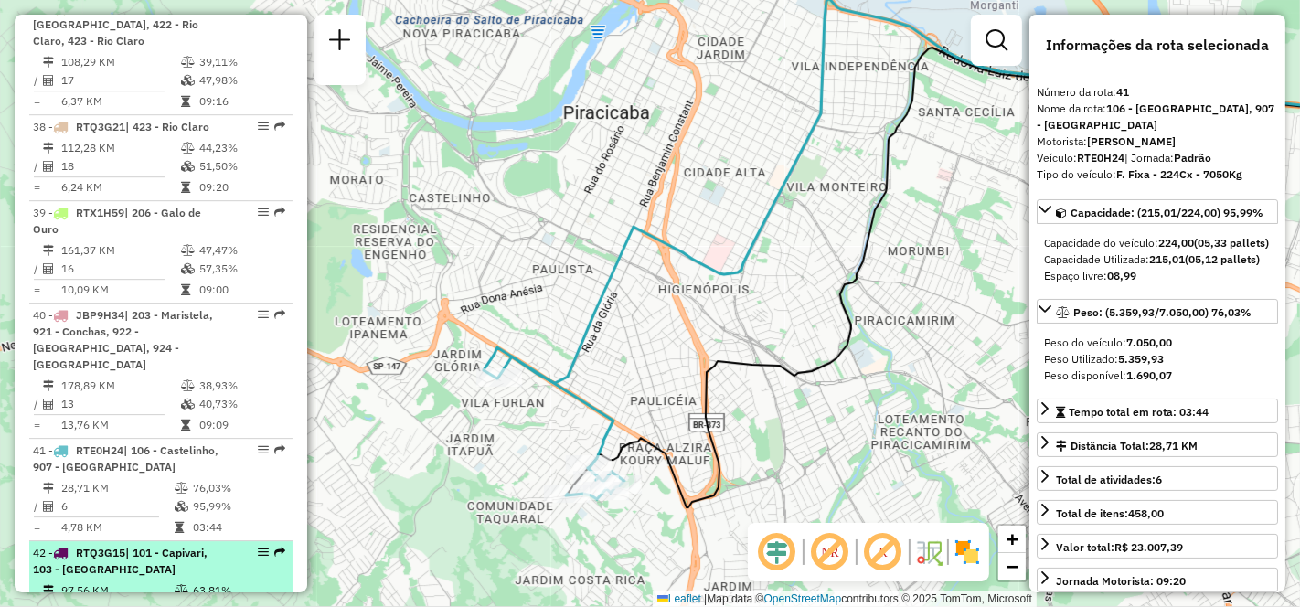
click at [120, 541] on li "42 - RTQ3G15 | 101 - Capivari, 103 - [GEOGRAPHIC_DATA] 97,56 KM 63,81% / 20 70,…" at bounding box center [160, 592] width 263 height 102
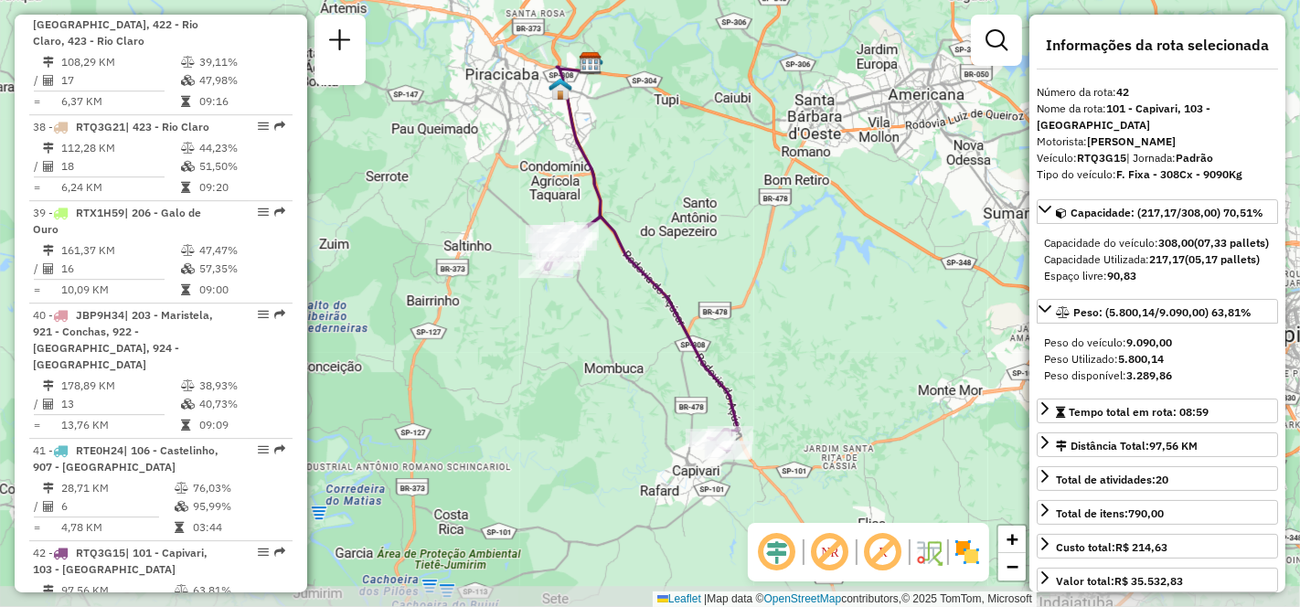
drag, startPoint x: 570, startPoint y: 435, endPoint x: 564, endPoint y: 389, distance: 46.2
click at [564, 389] on div "Janela de atendimento Grade de atendimento Capacidade Transportadoras Veículos …" at bounding box center [650, 303] width 1300 height 607
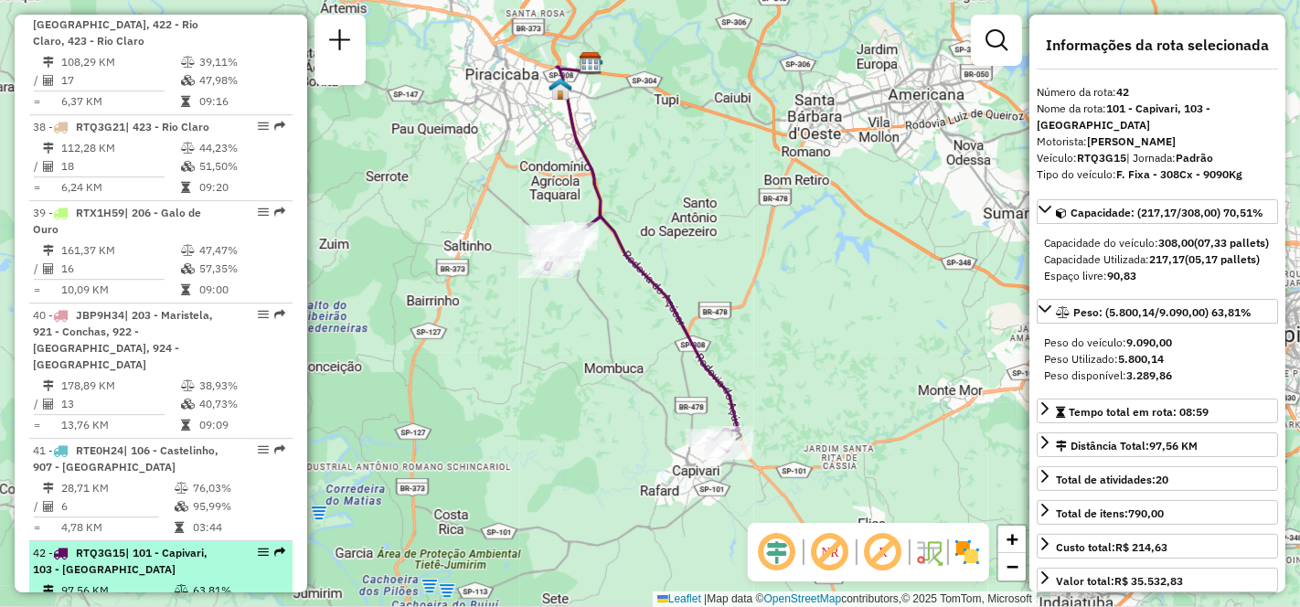
scroll to position [4904, 0]
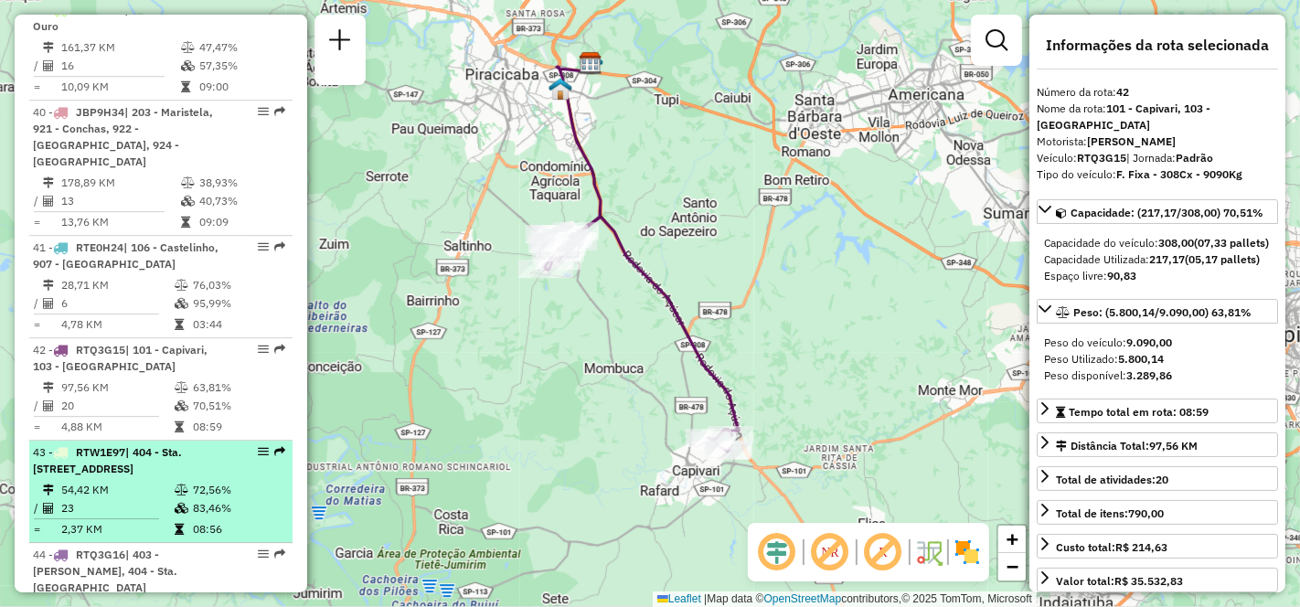
click at [123, 481] on td "54,42 KM" at bounding box center [116, 490] width 113 height 18
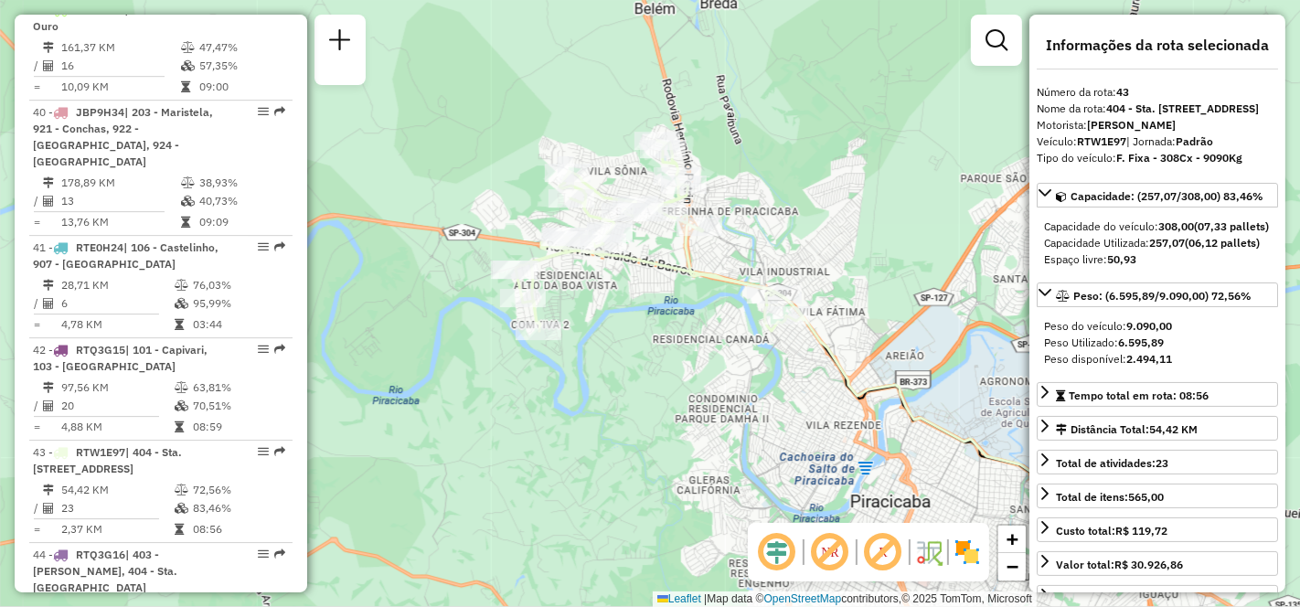
drag, startPoint x: 441, startPoint y: 381, endPoint x: 645, endPoint y: 393, distance: 204.2
click at [645, 393] on div "Janela de atendimento Grade de atendimento Capacidade Transportadoras Veículos …" at bounding box center [650, 303] width 1300 height 607
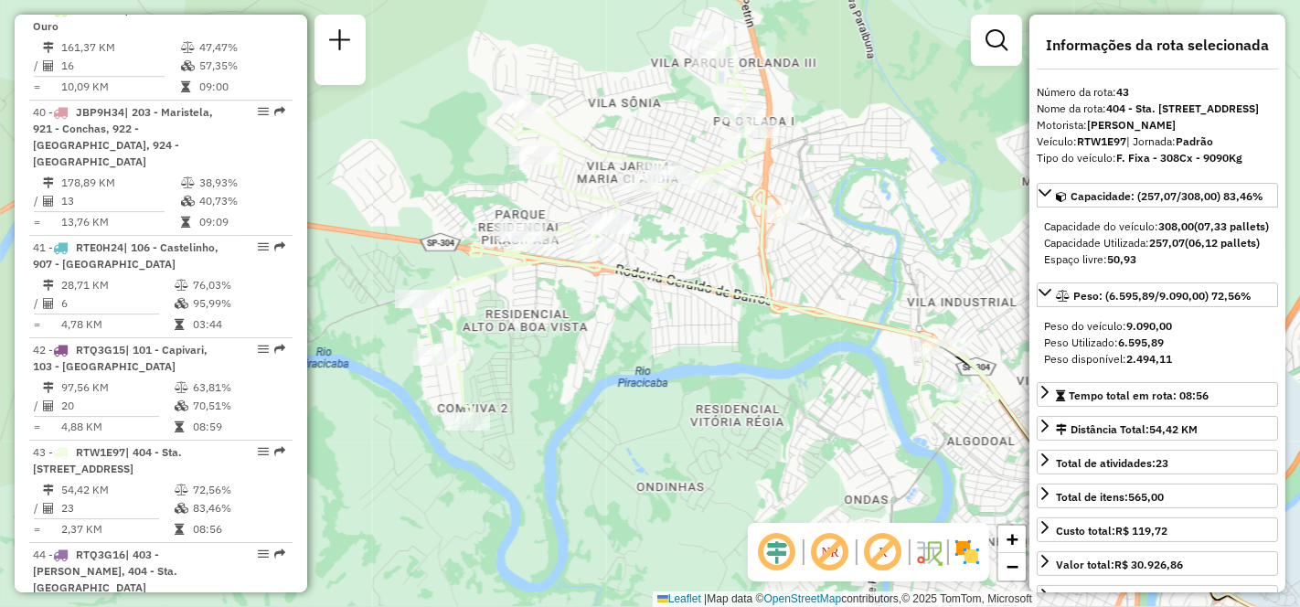
drag, startPoint x: 666, startPoint y: 286, endPoint x: 689, endPoint y: 355, distance: 72.6
click at [689, 355] on div "Janela de atendimento Grade de atendimento Capacidade Transportadoras Veículos …" at bounding box center [650, 303] width 1300 height 607
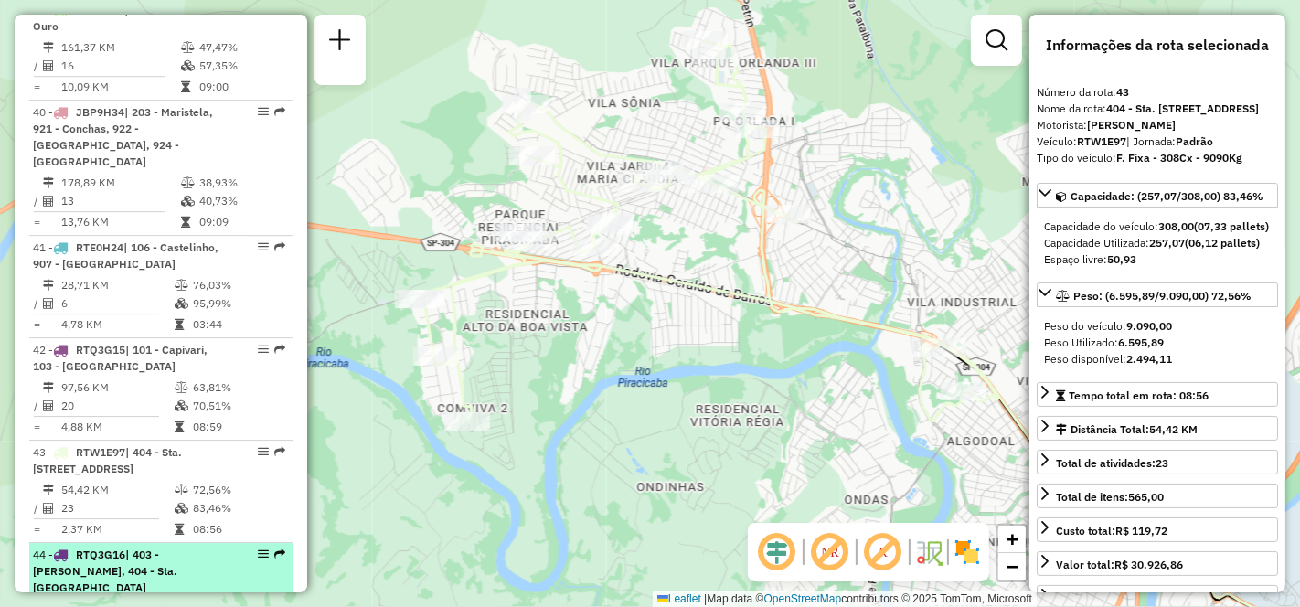
click at [138, 600] on td "41,23 KM" at bounding box center [116, 609] width 113 height 18
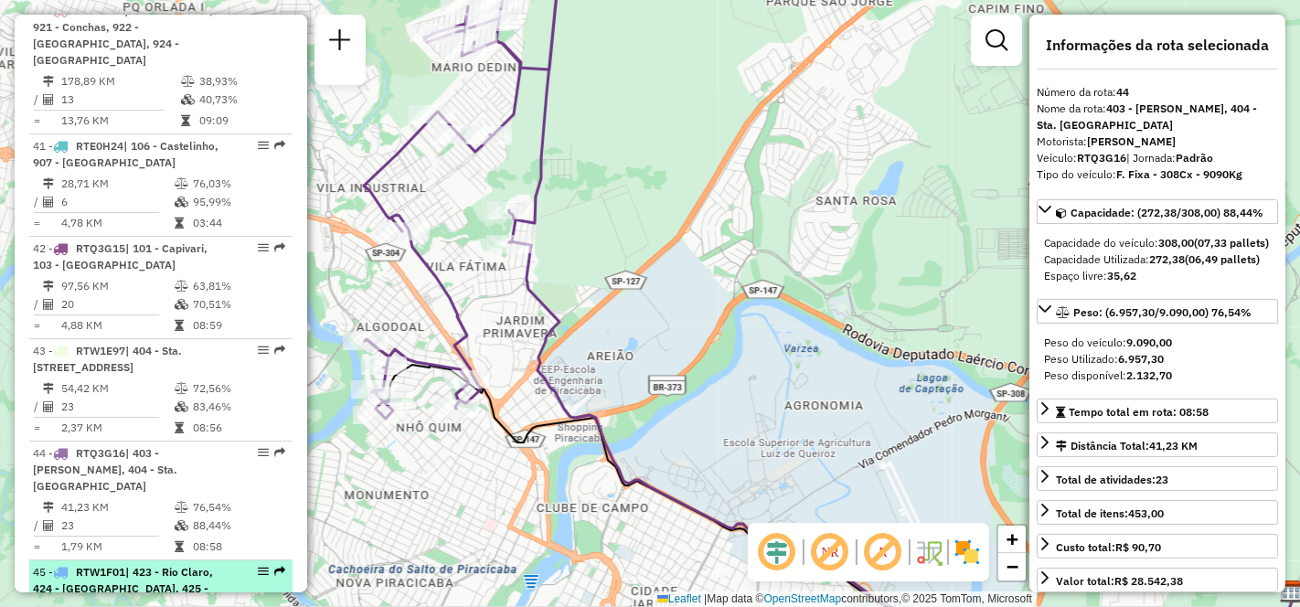
scroll to position [5107, 0]
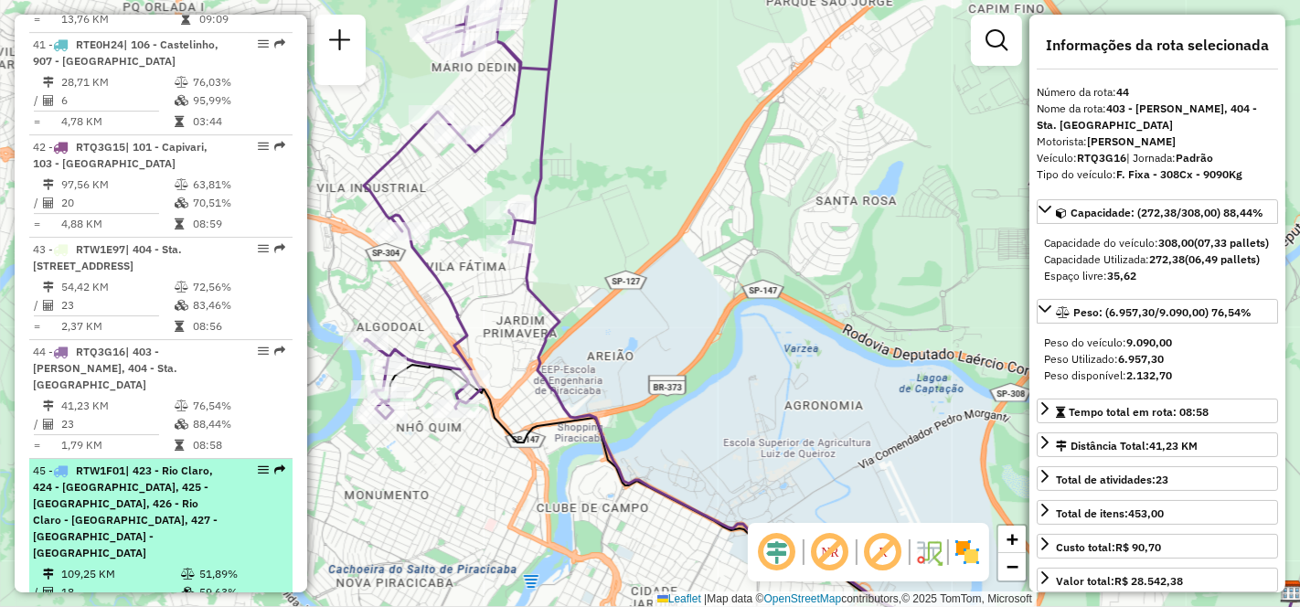
click at [68, 463] on div "45 - RTW1F01 | 423 - [GEOGRAPHIC_DATA], 424 - [GEOGRAPHIC_DATA], 425 - [GEOGRAP…" at bounding box center [130, 512] width 194 height 99
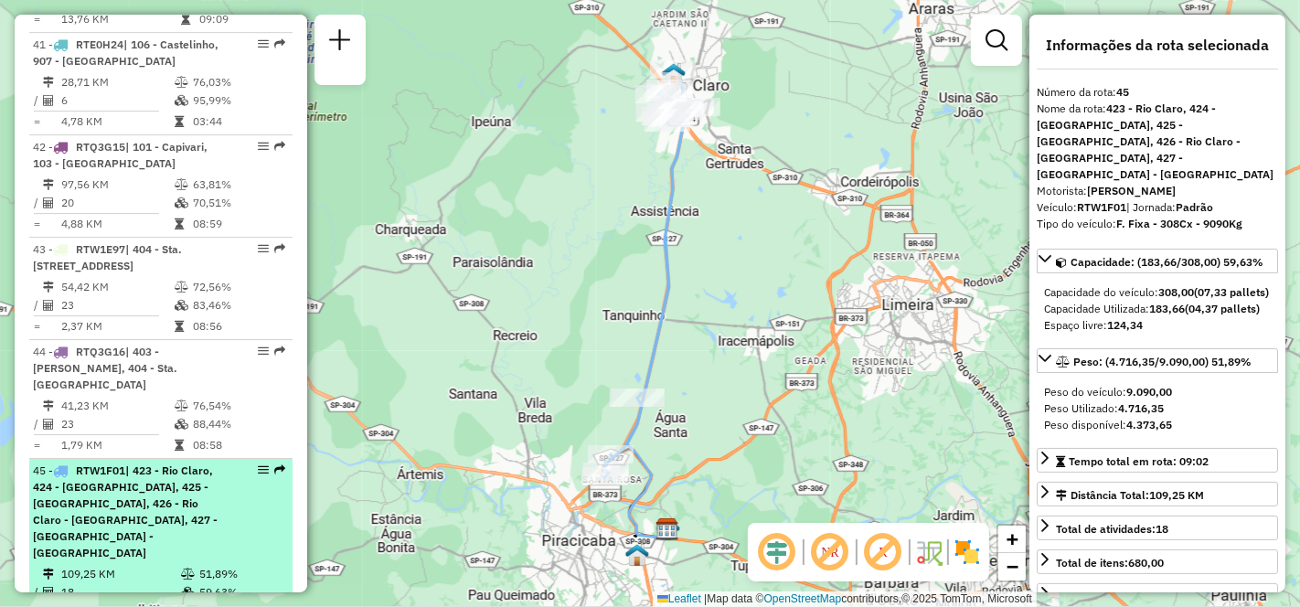
scroll to position [5208, 0]
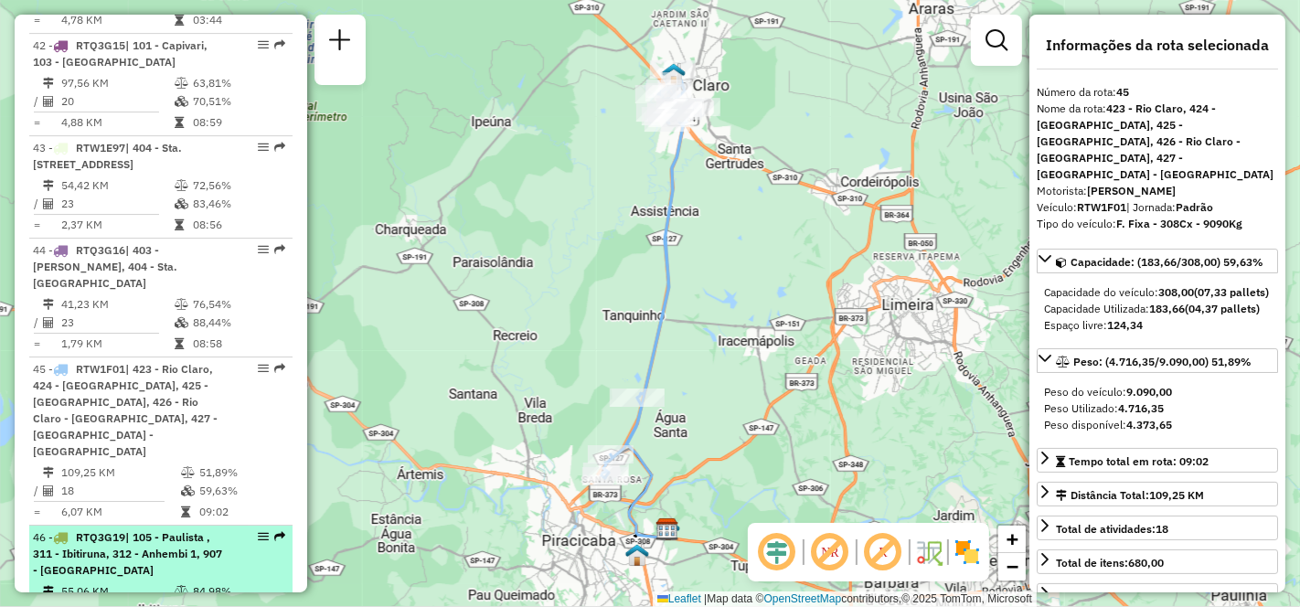
click at [124, 582] on td "55,06 KM" at bounding box center [116, 591] width 113 height 18
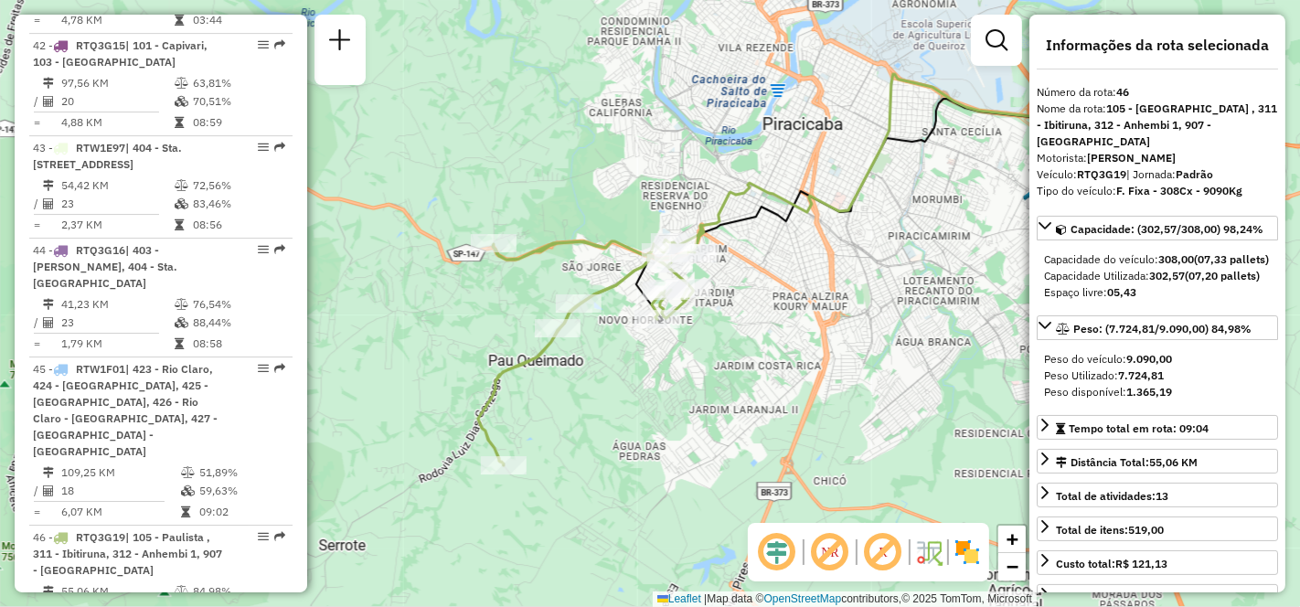
drag, startPoint x: 501, startPoint y: 442, endPoint x: 678, endPoint y: 406, distance: 181.1
click at [678, 406] on div "Janela de atendimento Grade de atendimento Capacidade Transportadoras Veículos …" at bounding box center [650, 303] width 1300 height 607
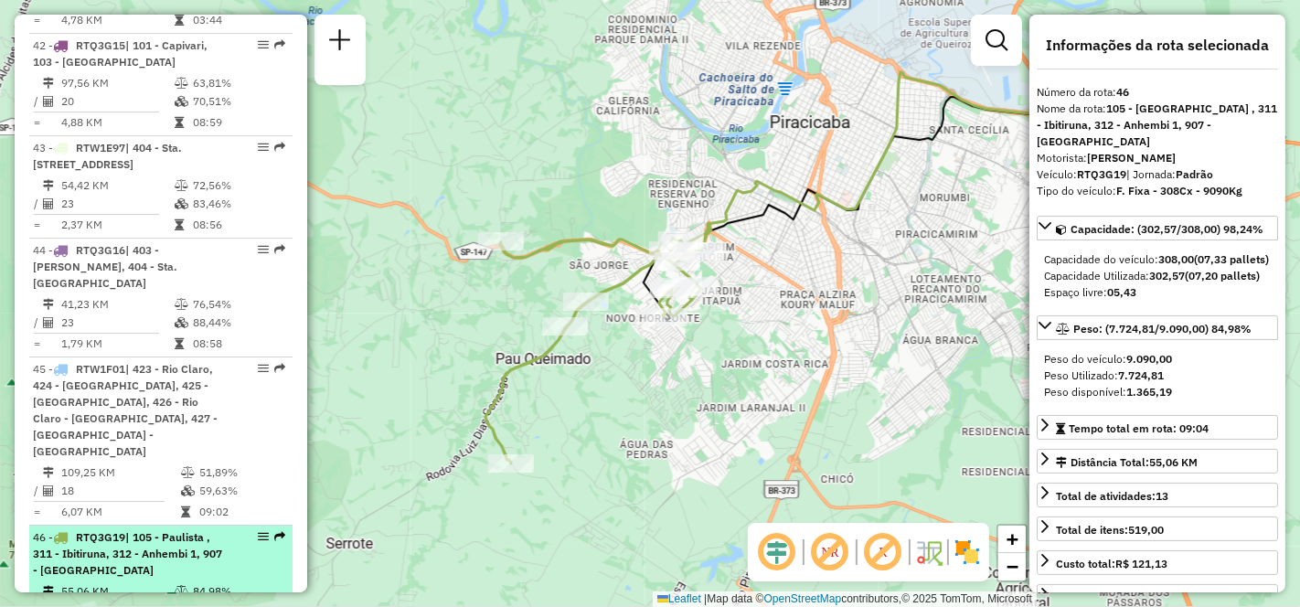
scroll to position [5310, 0]
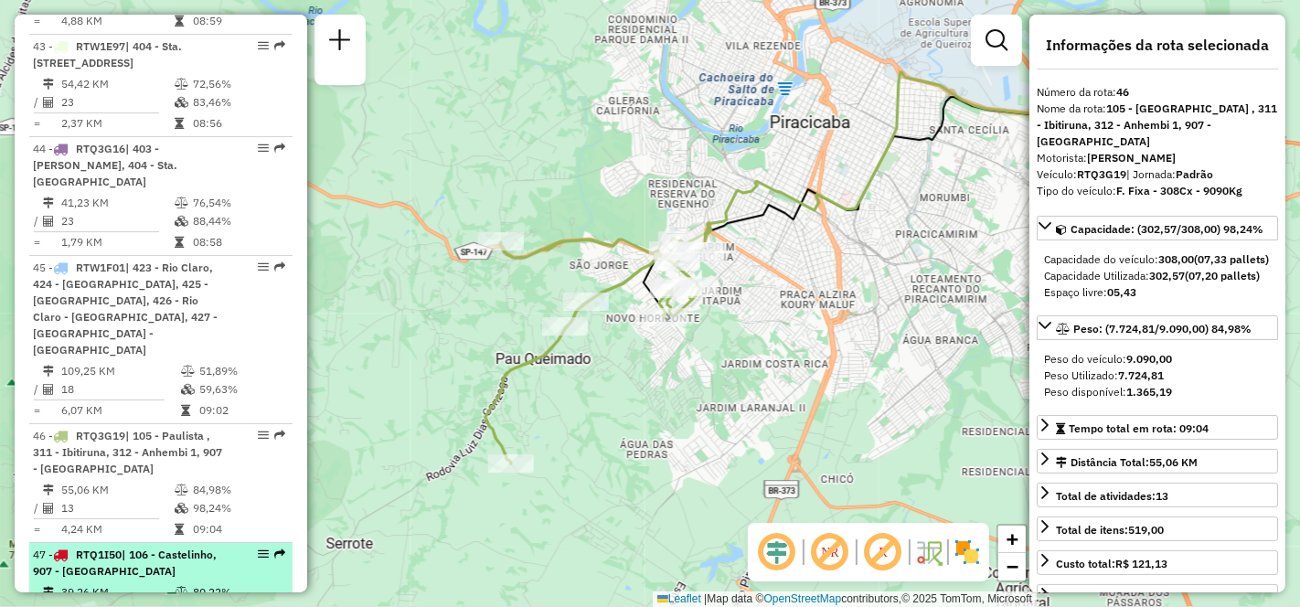
click at [124, 583] on td "39,26 KM" at bounding box center [116, 592] width 113 height 18
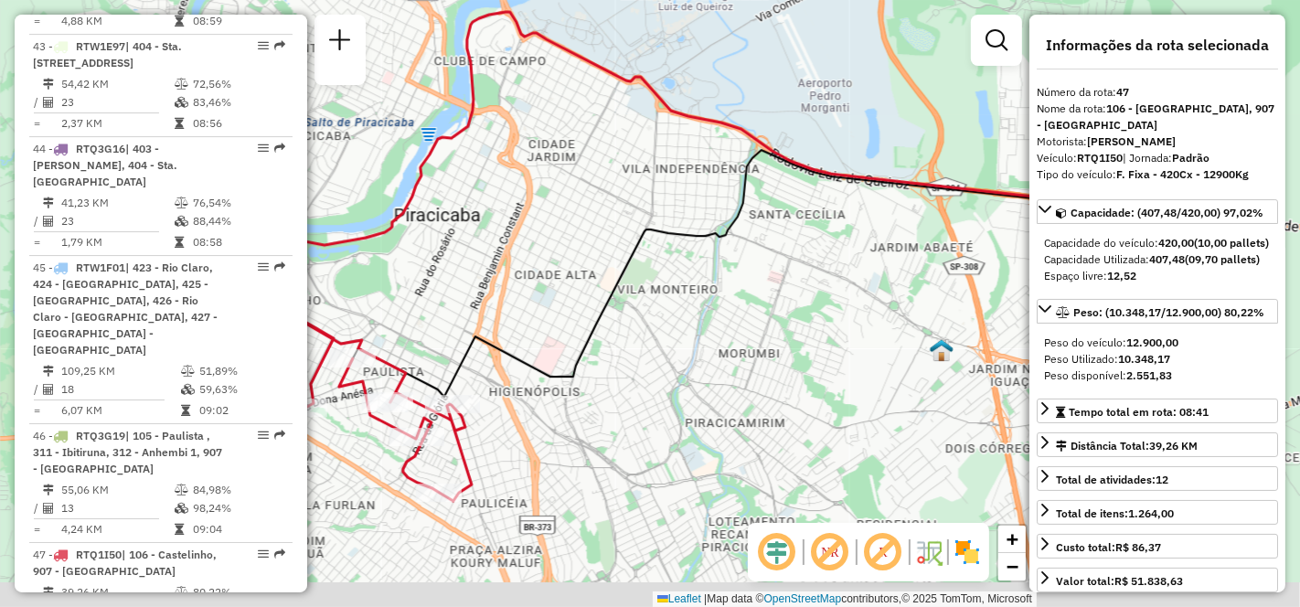
drag, startPoint x: 733, startPoint y: 398, endPoint x: 945, endPoint y: 293, distance: 236.7
click at [900, 308] on div "Janela de atendimento Grade de atendimento Capacidade Transportadoras Veículos …" at bounding box center [650, 303] width 1300 height 607
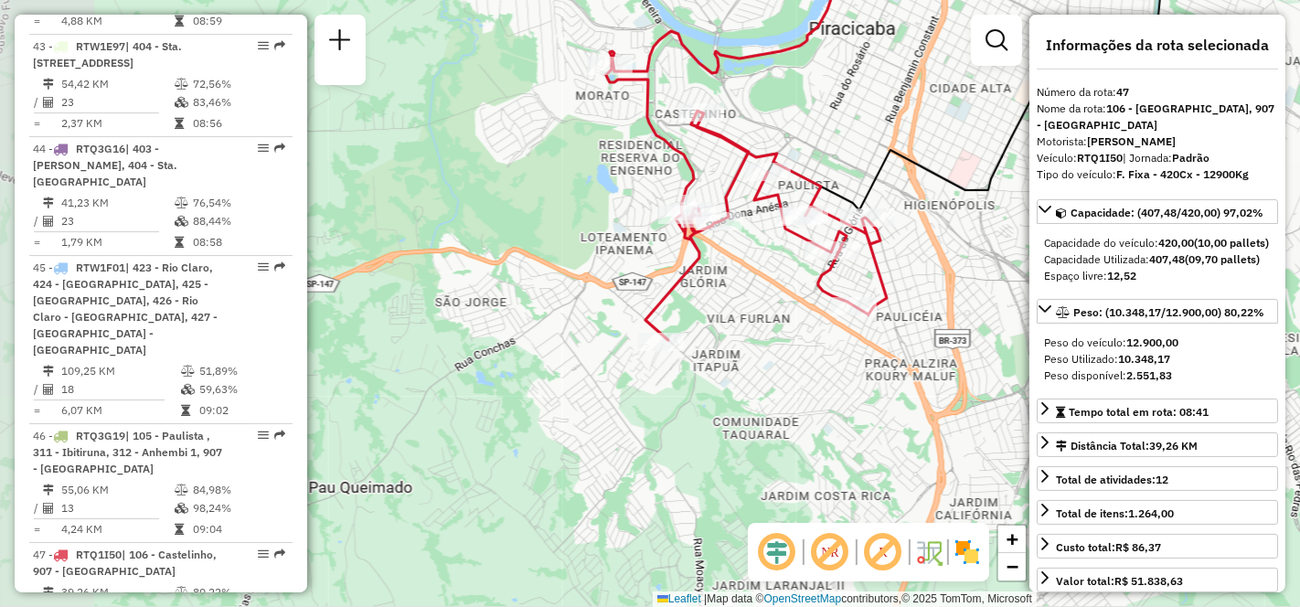
click at [933, 283] on div "Janela de atendimento Grade de atendimento Capacidade Transportadoras Veículos …" at bounding box center [650, 303] width 1300 height 607
drag, startPoint x: 789, startPoint y: 377, endPoint x: 900, endPoint y: 339, distance: 116.8
click at [901, 339] on div "Janela de atendimento Grade de atendimento Capacidade Transportadoras Veículos …" at bounding box center [650, 303] width 1300 height 607
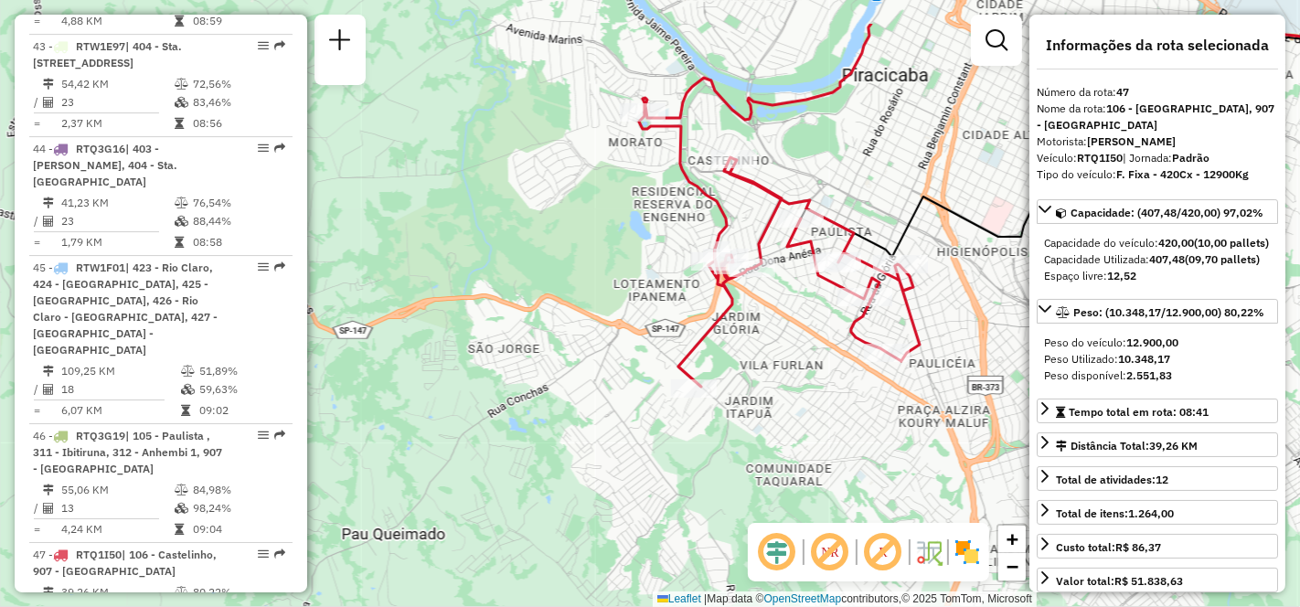
drag, startPoint x: 925, startPoint y: 296, endPoint x: 846, endPoint y: 380, distance: 115.8
click at [846, 380] on div "Janela de atendimento Grade de atendimento Capacidade Transportadoras Veículos …" at bounding box center [650, 303] width 1300 height 607
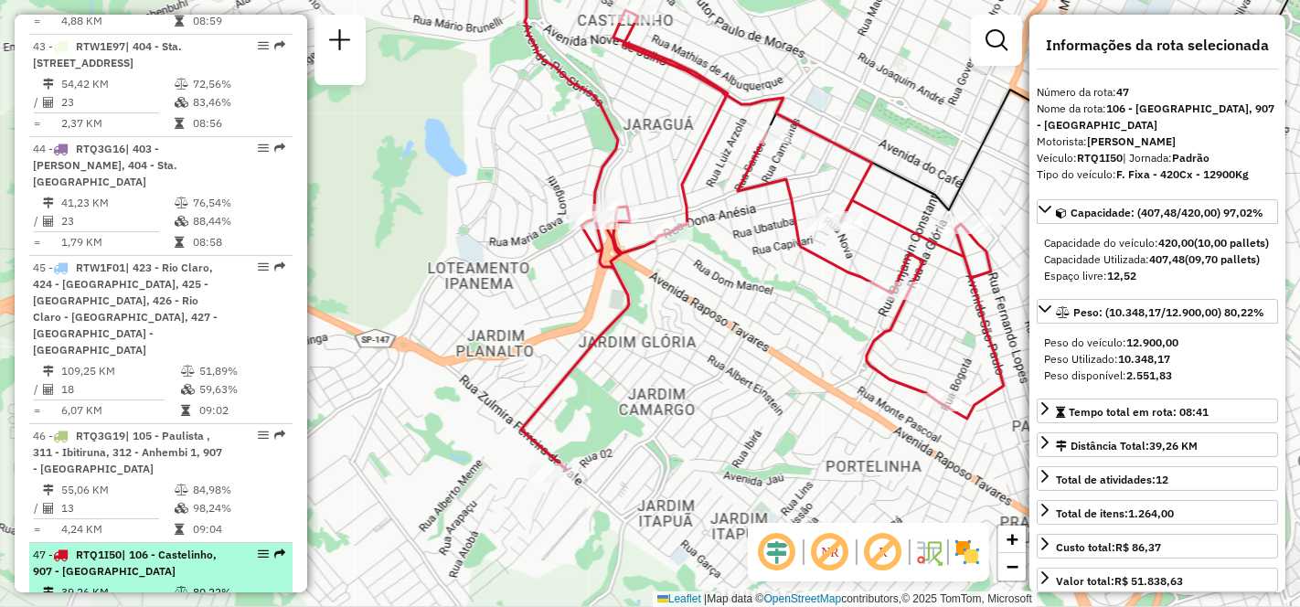
scroll to position [5412, 0]
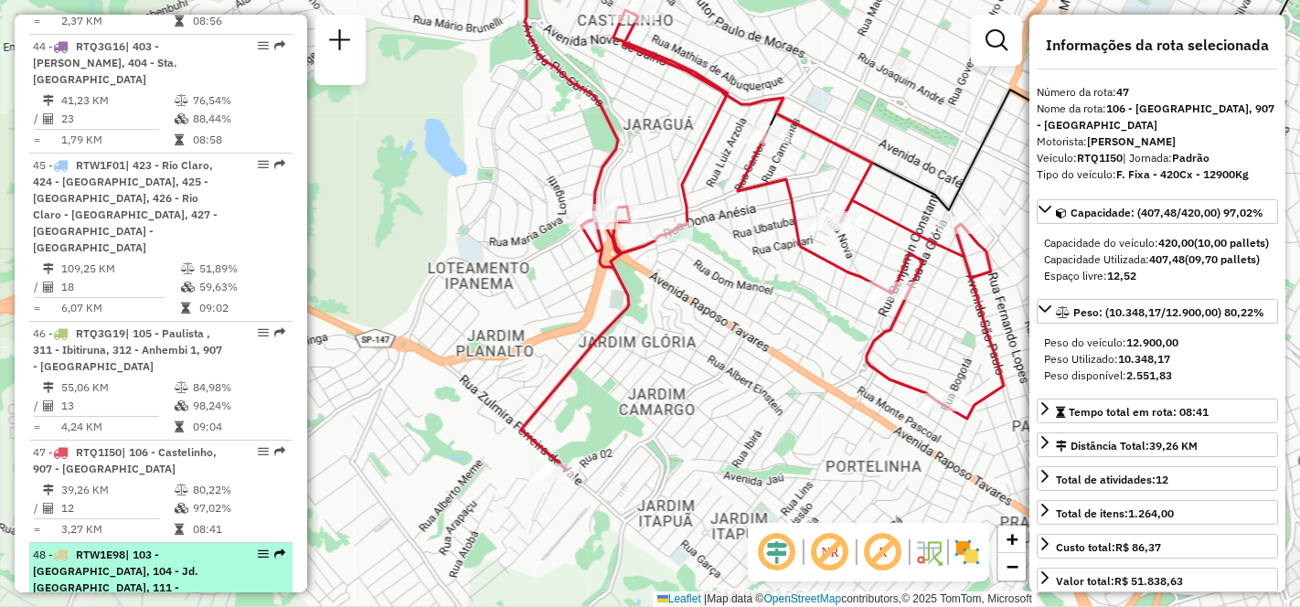
click at [103, 548] on span "| 103 - [GEOGRAPHIC_DATA], 104 - Jd. [GEOGRAPHIC_DATA], 111 - [GEOGRAPHIC_DATA]…" at bounding box center [118, 588] width 170 height 80
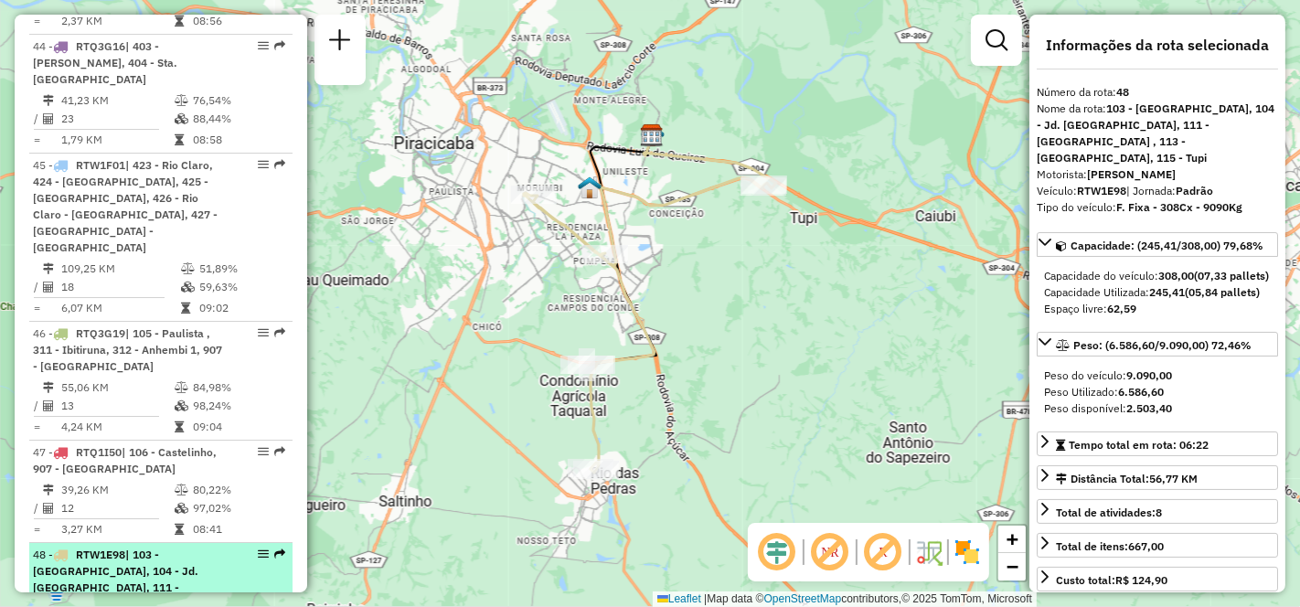
scroll to position [5514, 0]
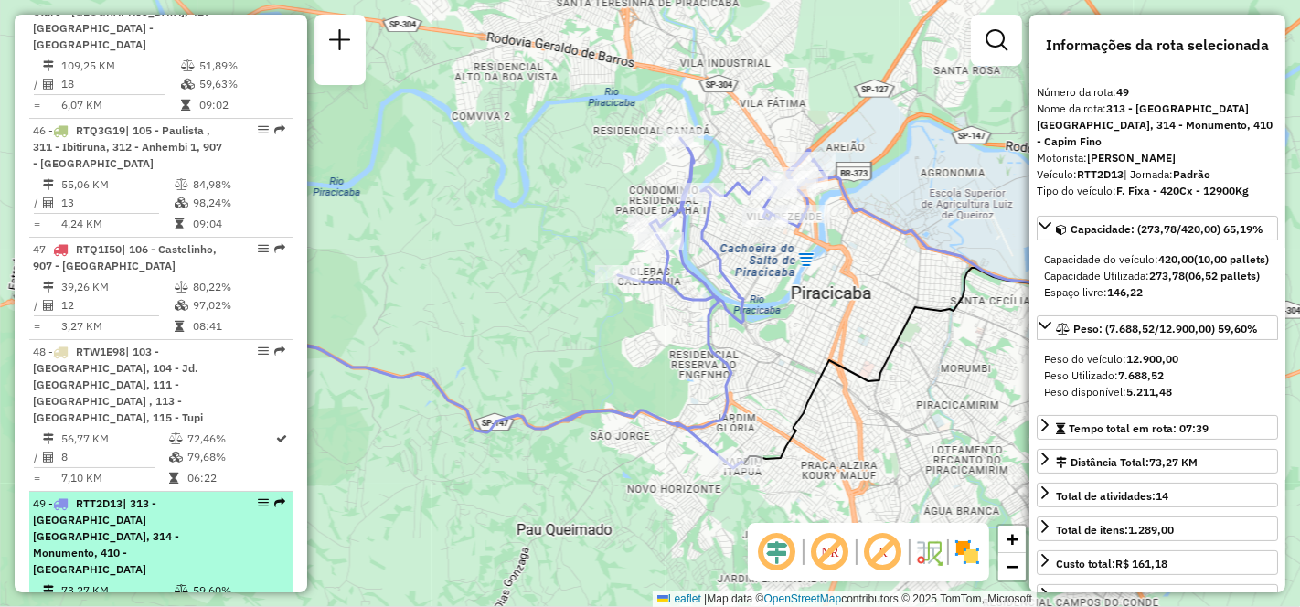
scroll to position [5717, 0]
